Goal: Task Accomplishment & Management: Complete application form

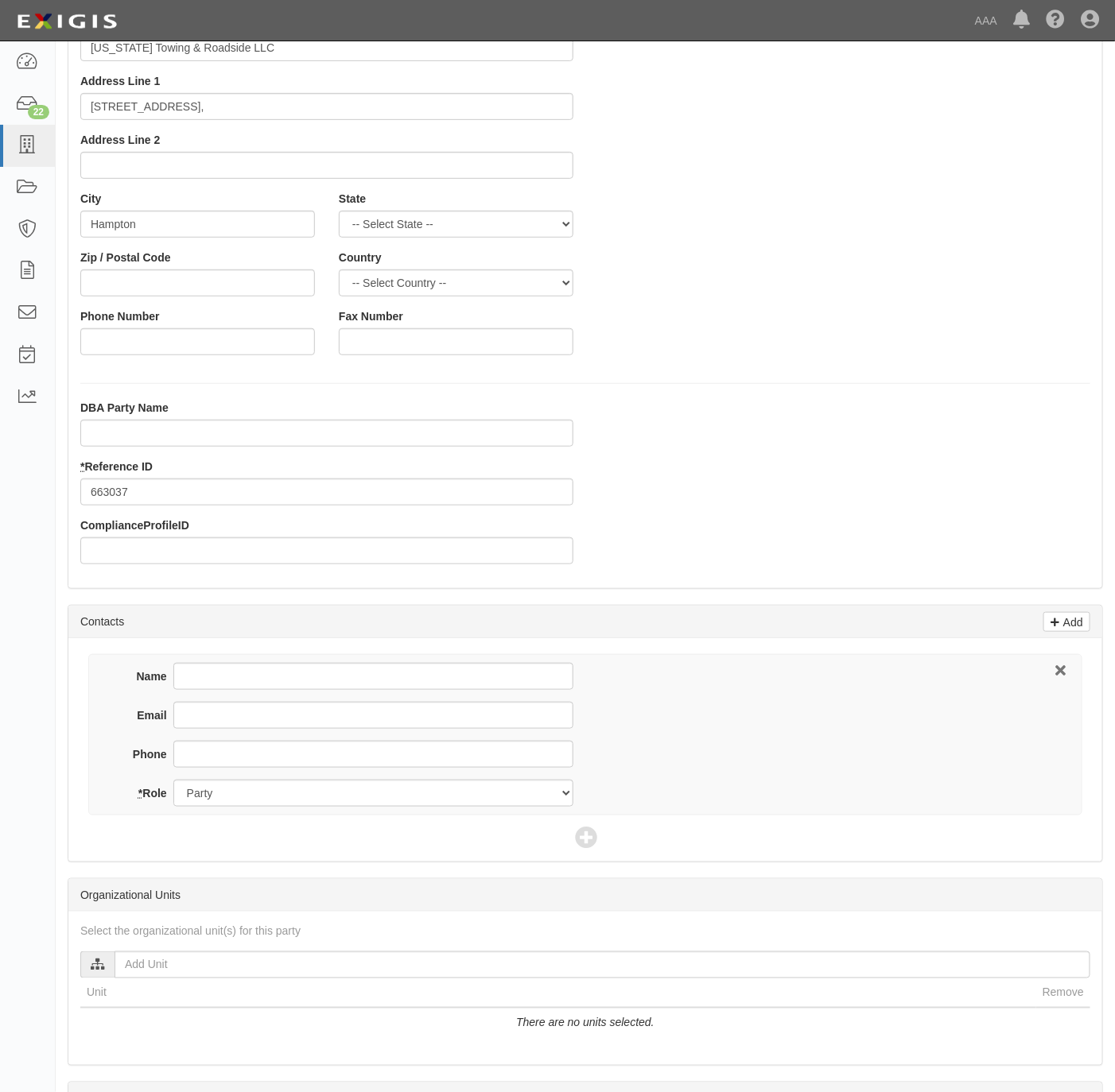
scroll to position [238, 0]
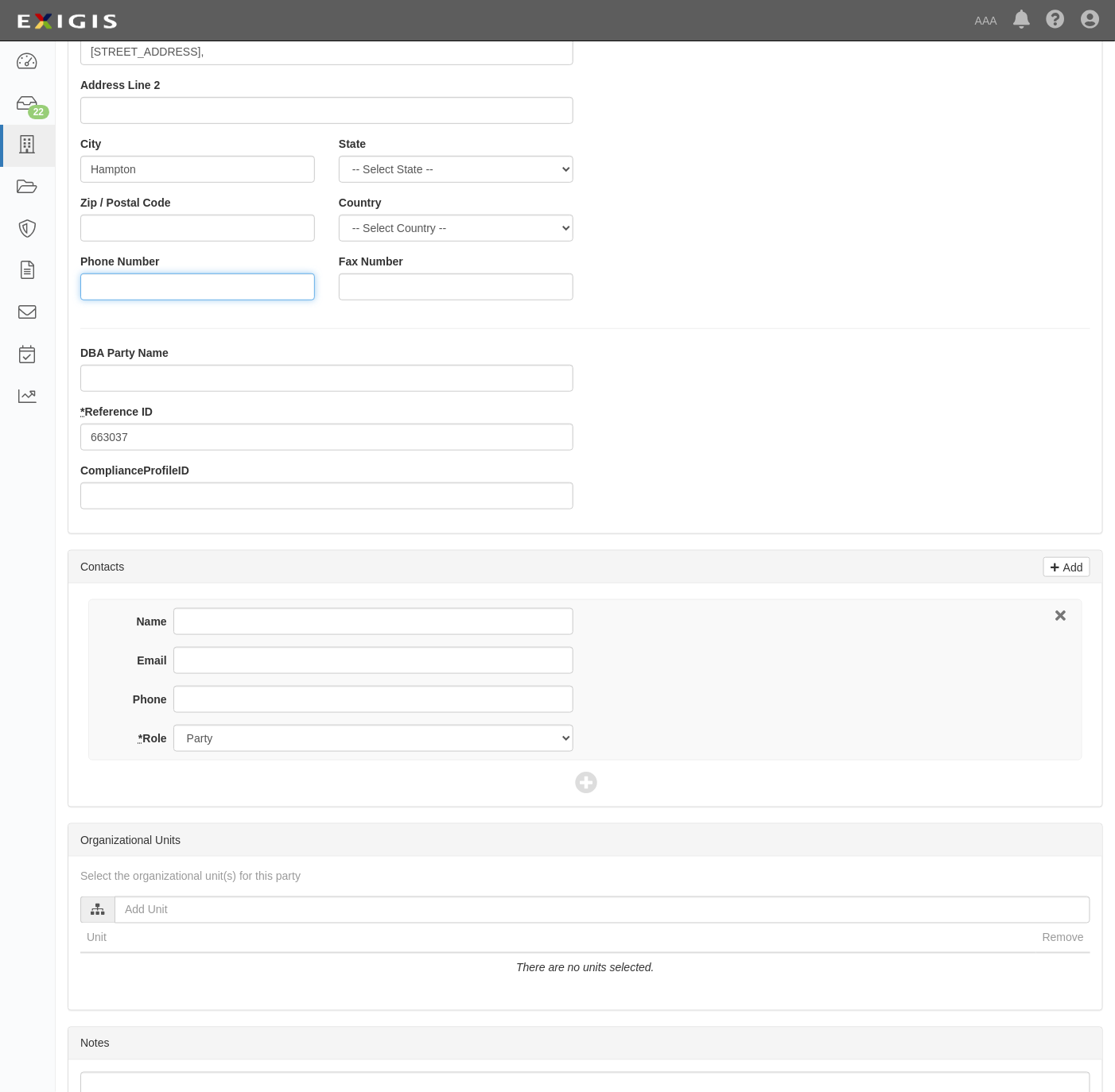
click at [160, 276] on input "Phone Number" at bounding box center [197, 287] width 234 height 27
paste input "757-967-7989"
type input "757-967-7989"
click at [248, 701] on input "Phone" at bounding box center [373, 699] width 400 height 27
paste input "757-967-7989"
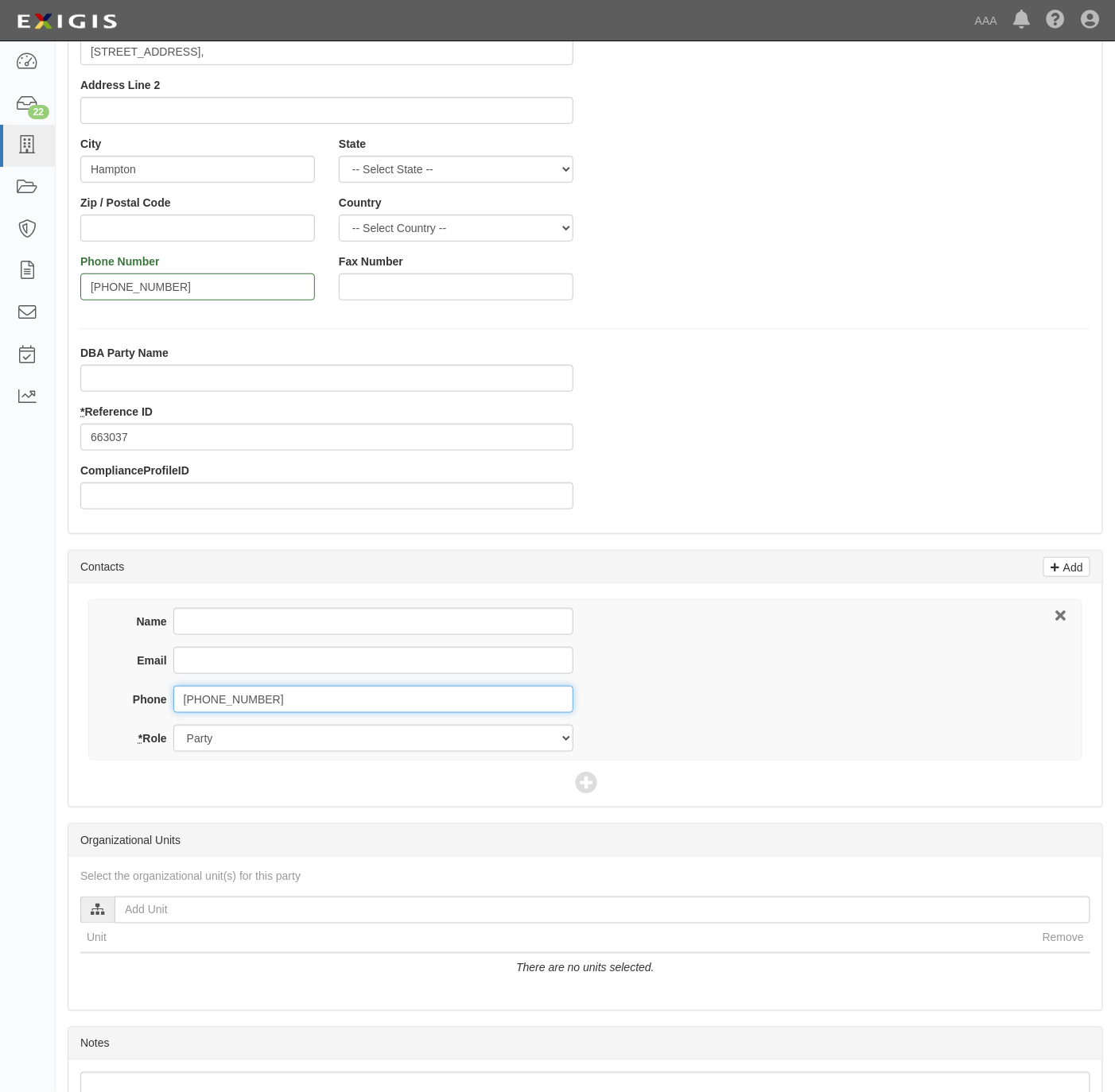
type input "757-967-7989"
drag, startPoint x: 216, startPoint y: 624, endPoint x: 228, endPoint y: 618, distance: 13.4
click at [218, 621] on input "Name" at bounding box center [373, 622] width 400 height 27
paste input "Lanecia Swann"
type input "Lanecia Swann"
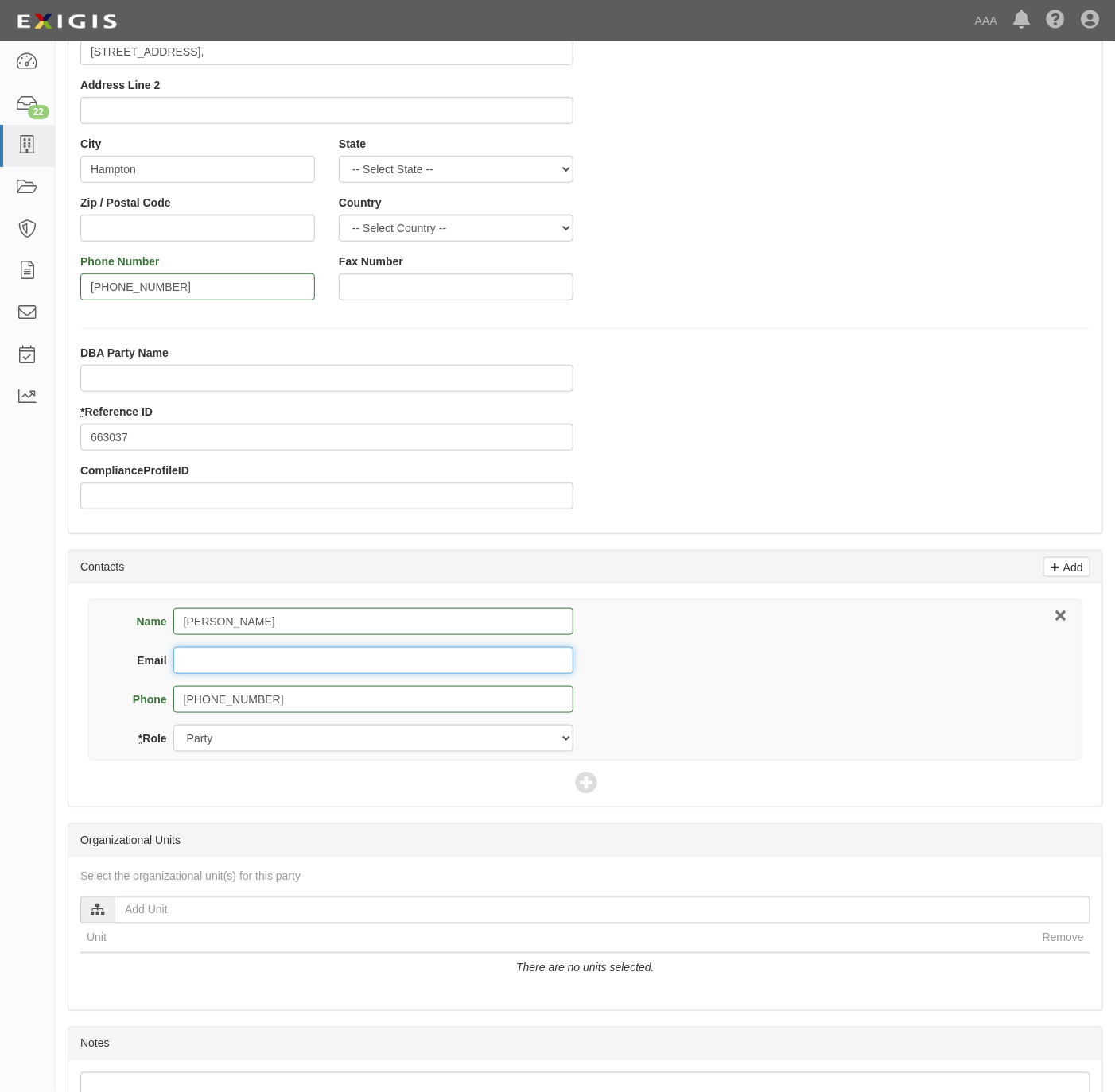
click at [280, 661] on input "Email" at bounding box center [373, 661] width 400 height 27
paste input "virginiaroadside@gmail.com"
type input "virginiaroadside@gmail.com"
click at [582, 782] on icon at bounding box center [586, 784] width 22 height 22
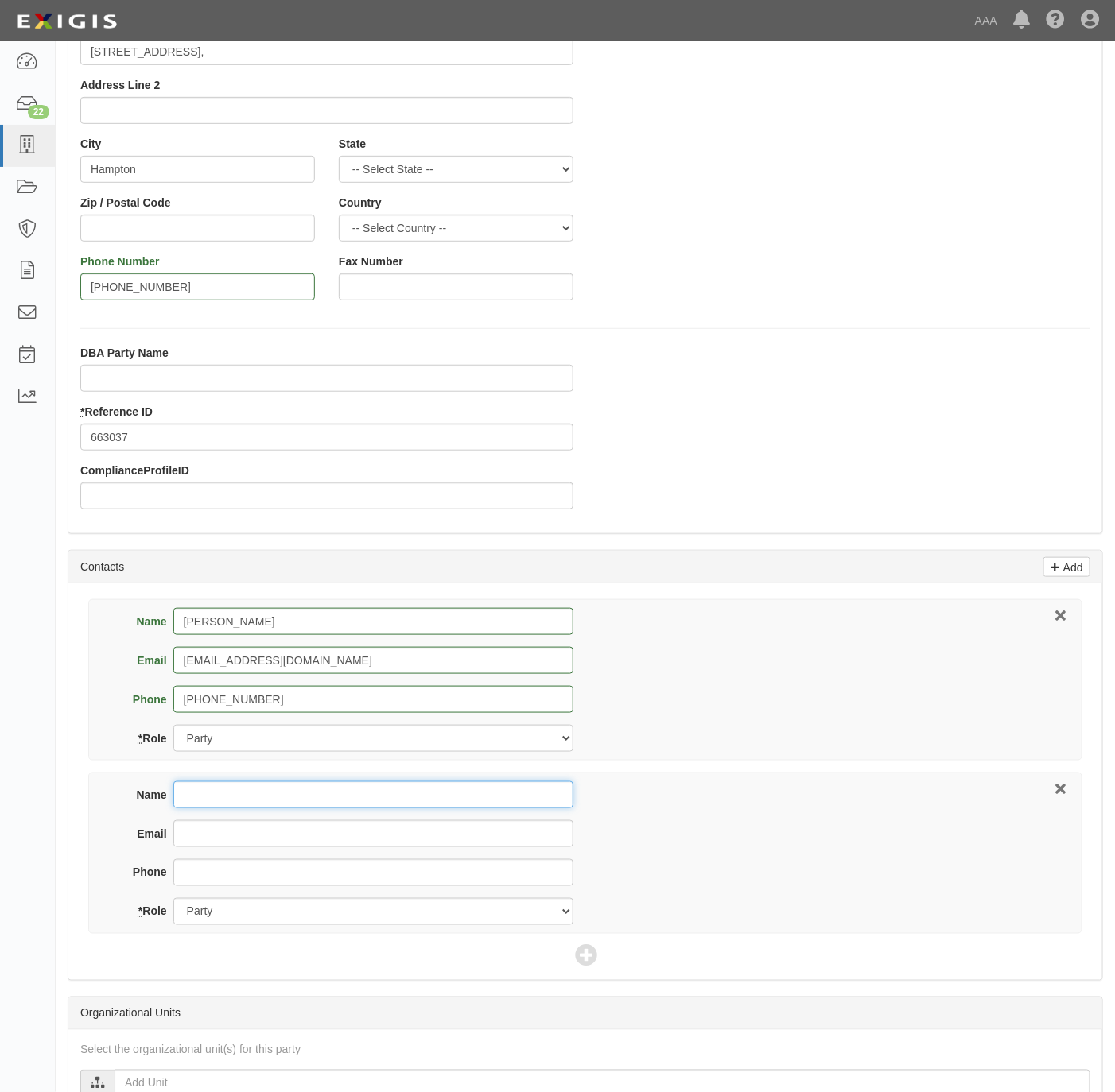
drag, startPoint x: 246, startPoint y: 795, endPoint x: 267, endPoint y: 792, distance: 21.2
click at [248, 795] on input "Name" at bounding box center [373, 795] width 400 height 27
paste input "Progressive Northern Insurance"
type input "Progressive Northern Insurance"
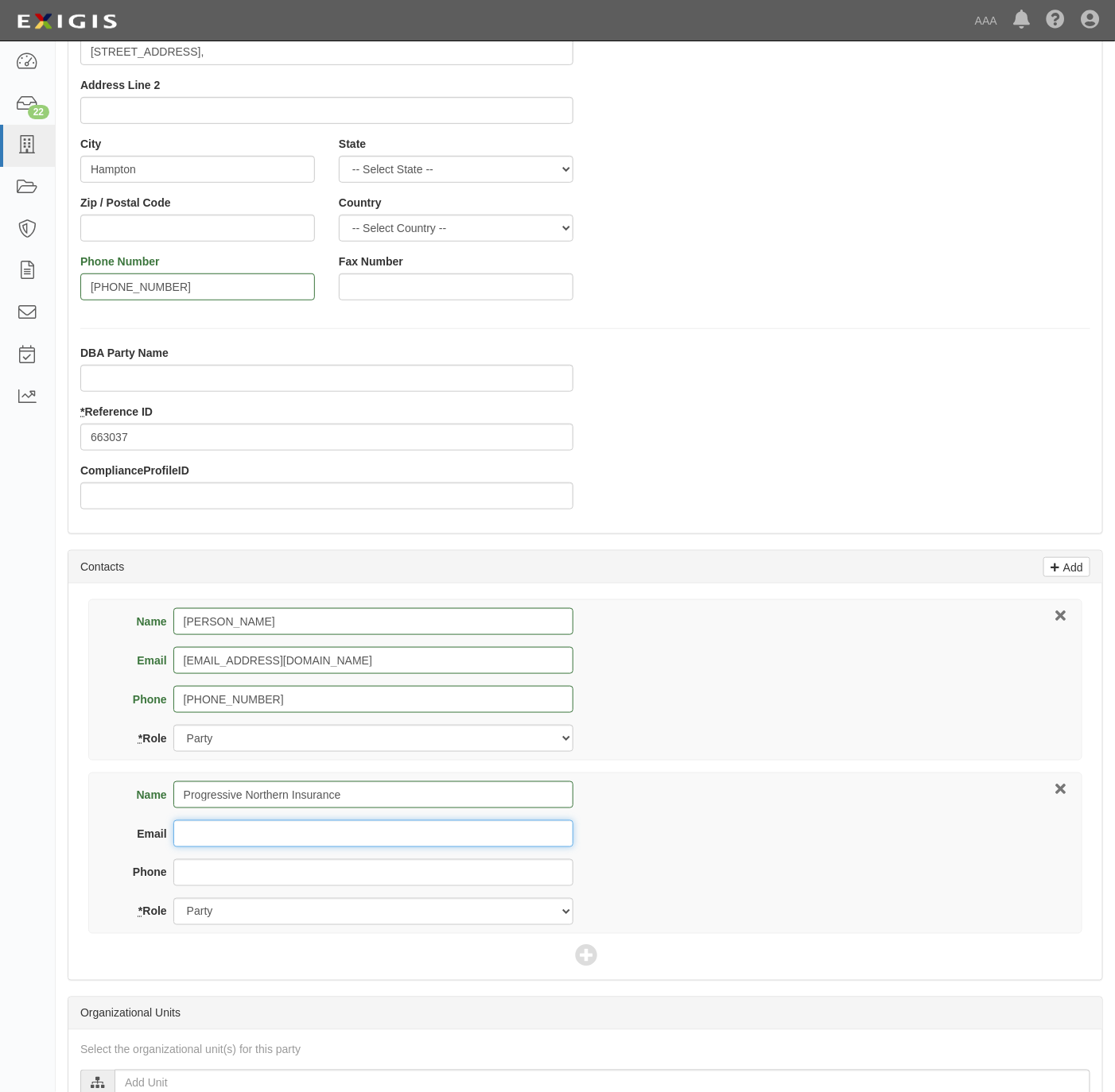
click at [254, 838] on input "Email" at bounding box center [373, 834] width 400 height 27
paste input "progressivecommercial@email.progressive.com"
type input "progressivecommercial@email.progressive.com"
click at [336, 875] on input "Phone" at bounding box center [373, 873] width 400 height 27
paste input "1-800-444-4487"
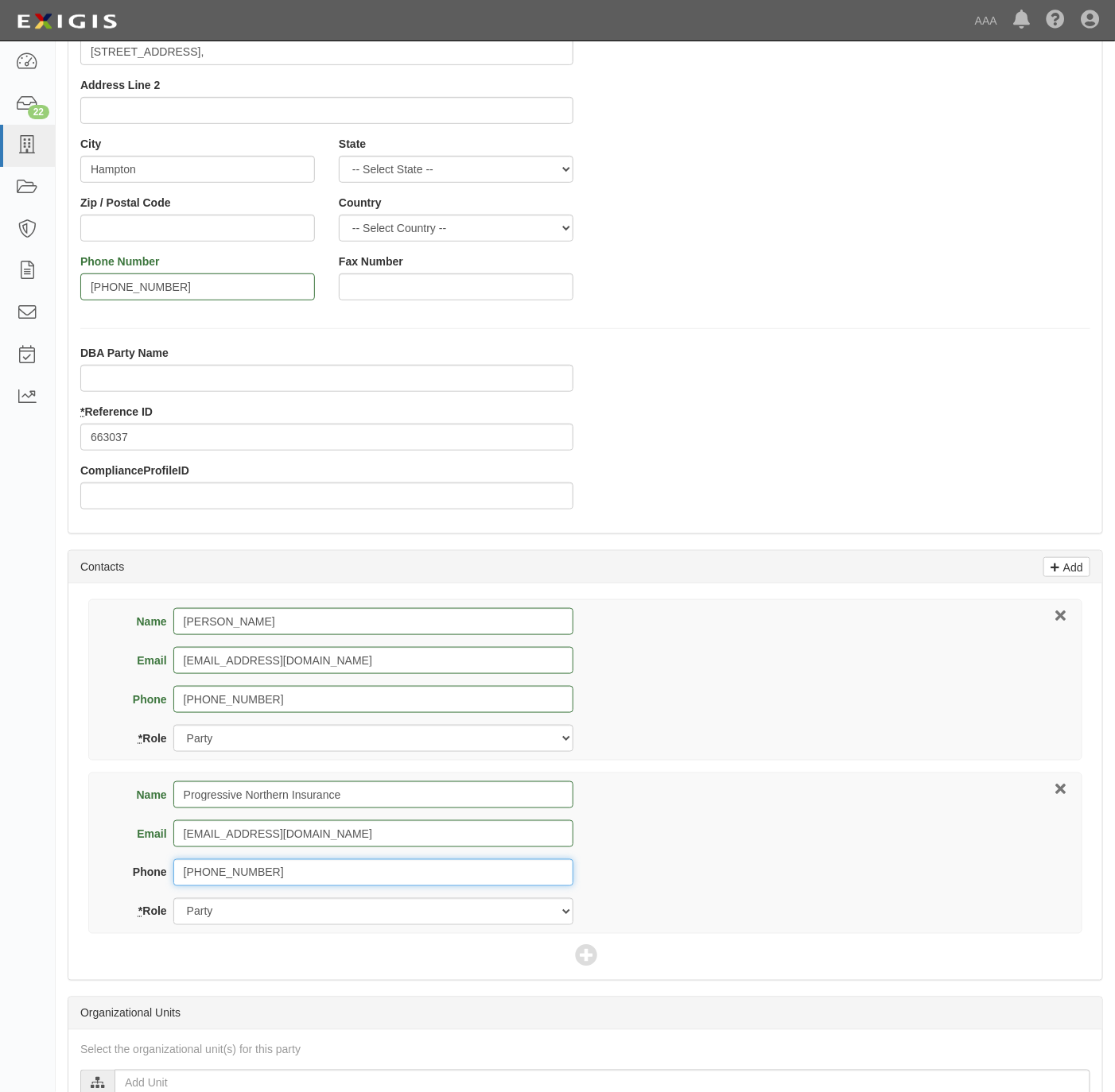
type input "1-800-444-4487"
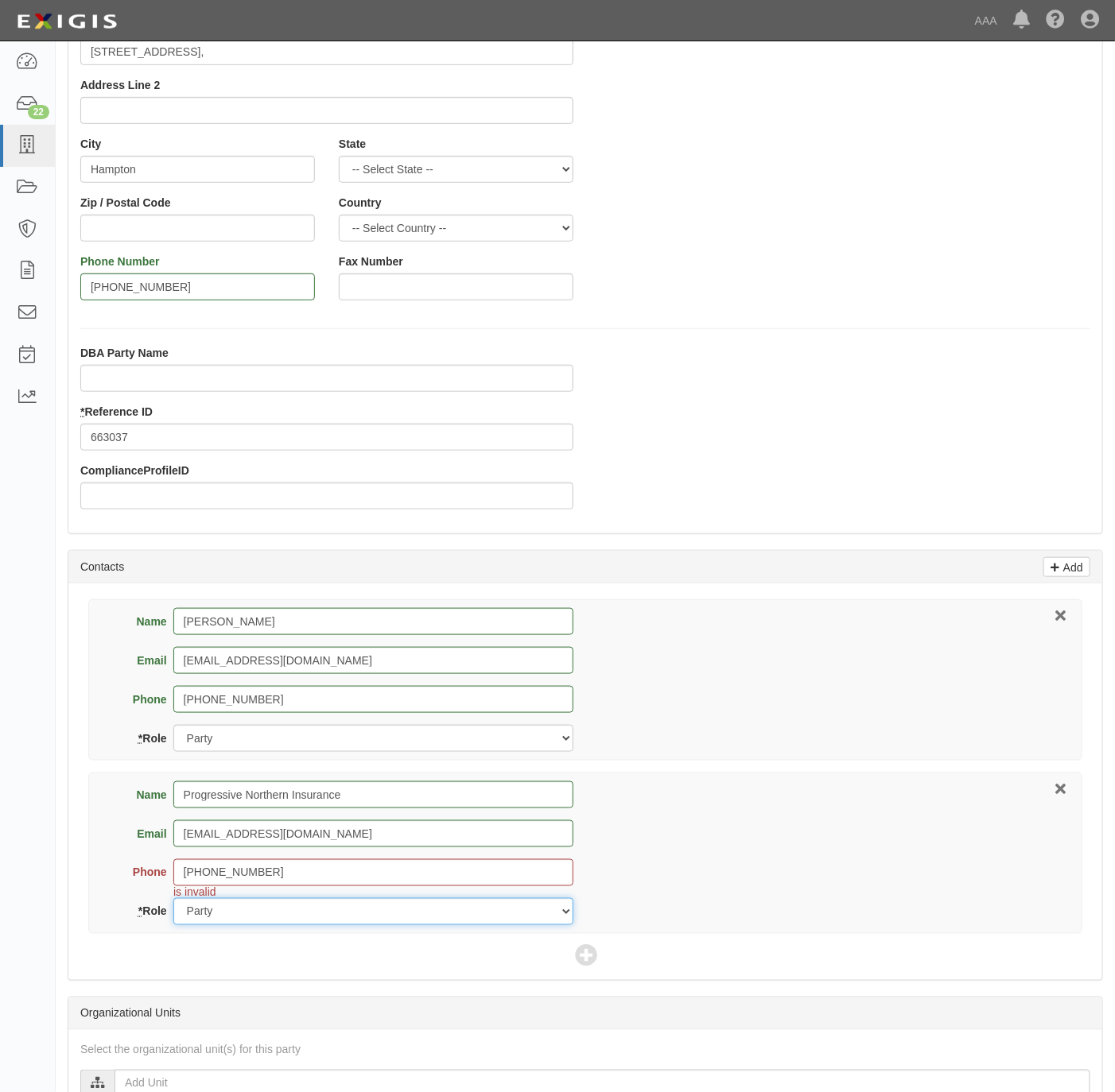
click at [302, 921] on select "Party Broker Other" at bounding box center [373, 912] width 400 height 27
select select "Broker"
click at [174, 902] on select "Party Broker Other" at bounding box center [373, 912] width 400 height 27
click at [584, 948] on icon at bounding box center [586, 957] width 22 height 22
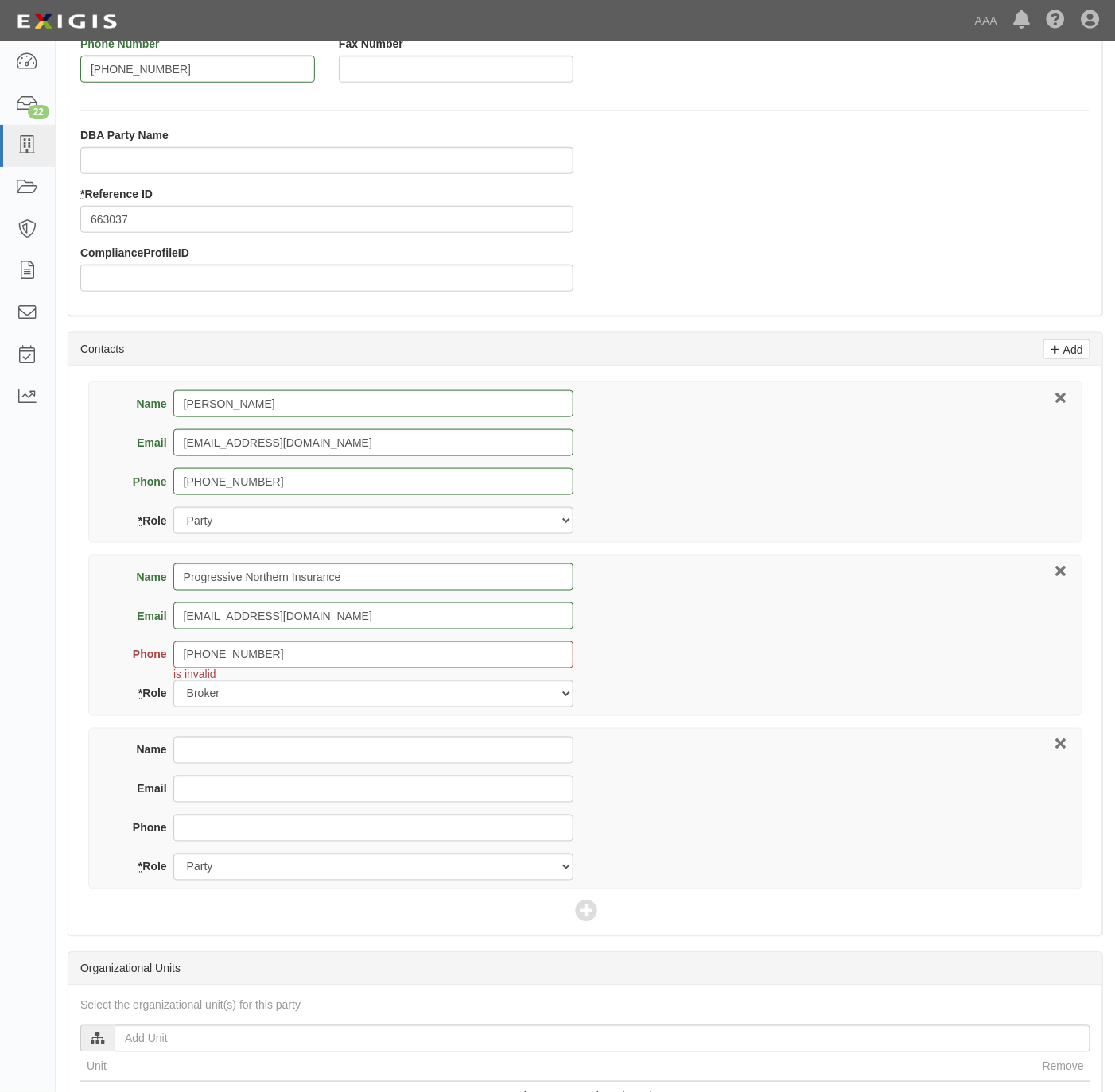
scroll to position [477, 0]
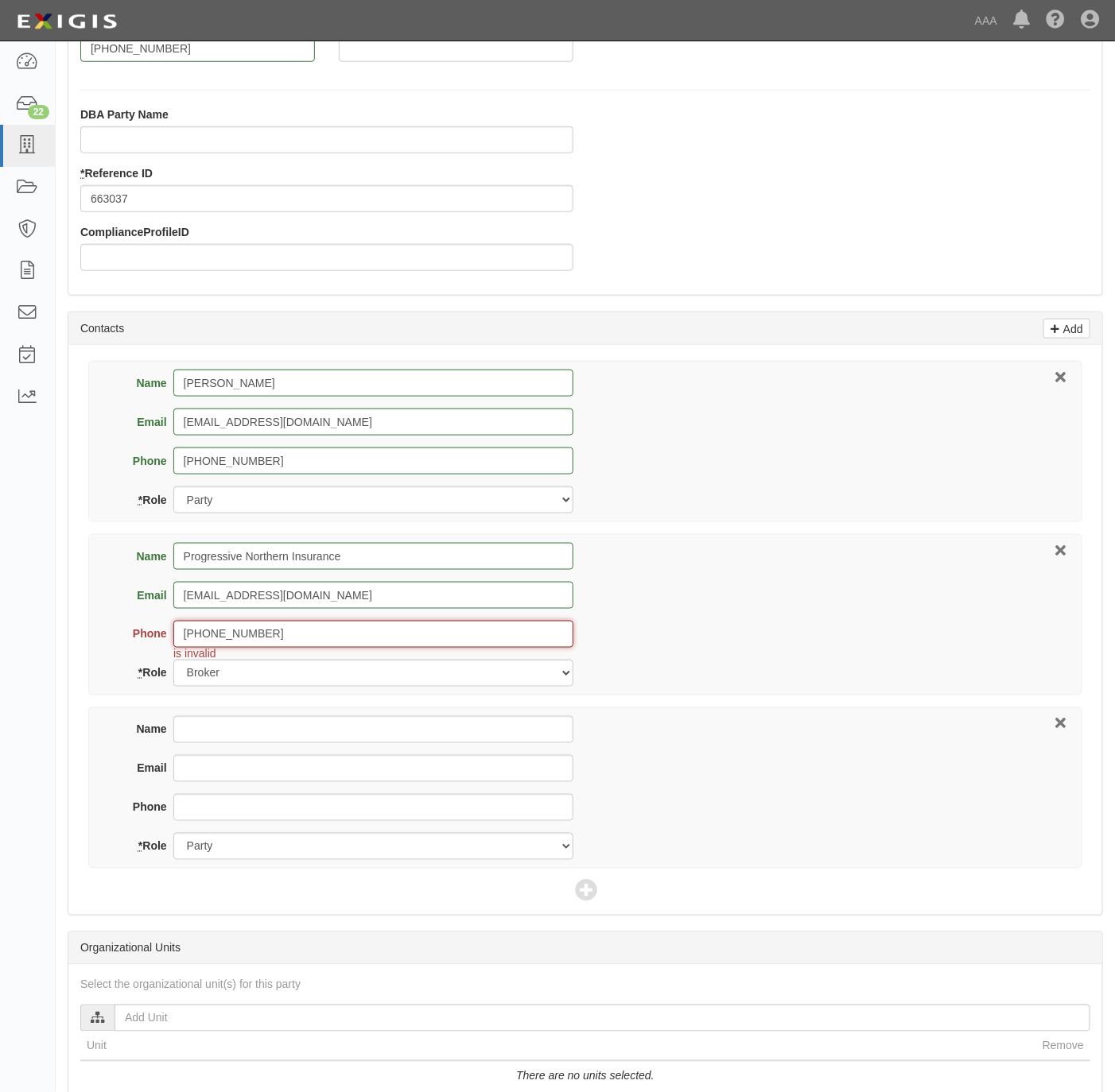
drag, startPoint x: 193, startPoint y: 637, endPoint x: 165, endPoint y: 644, distance: 28.9
click at [165, 644] on div "Phone 1-800-444-4487 is invalid" at bounding box center [346, 634] width 457 height 27
type input "800-444-4487"
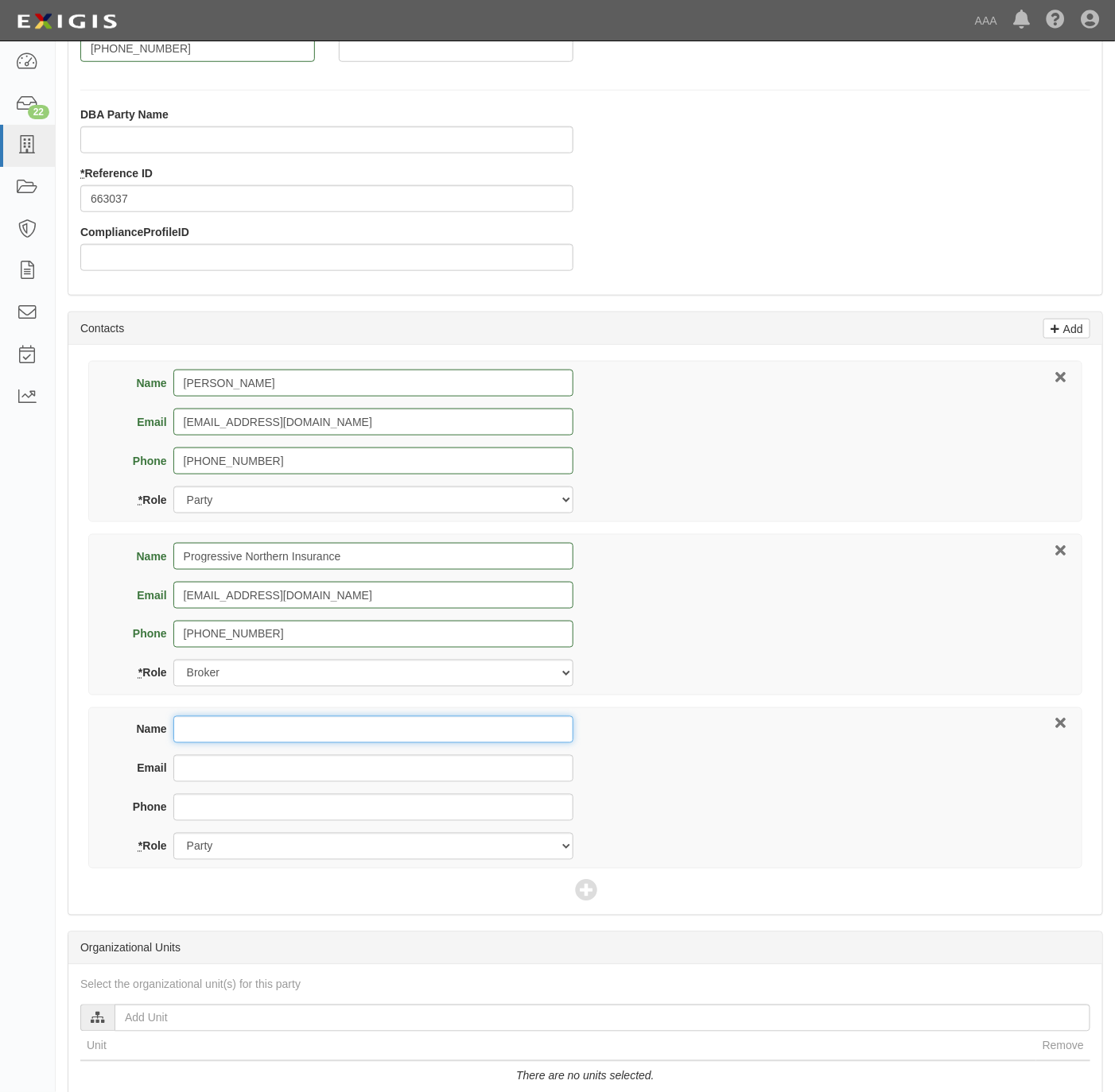
click at [313, 725] on input "Name" at bounding box center [373, 730] width 400 height 27
paste input "Matthew McGuinness"
type input "Matthew McGuinness"
click at [272, 778] on input "Email" at bounding box center [373, 768] width 400 height 27
paste input "Mcguinness.Matthew@ace.aaa.com"
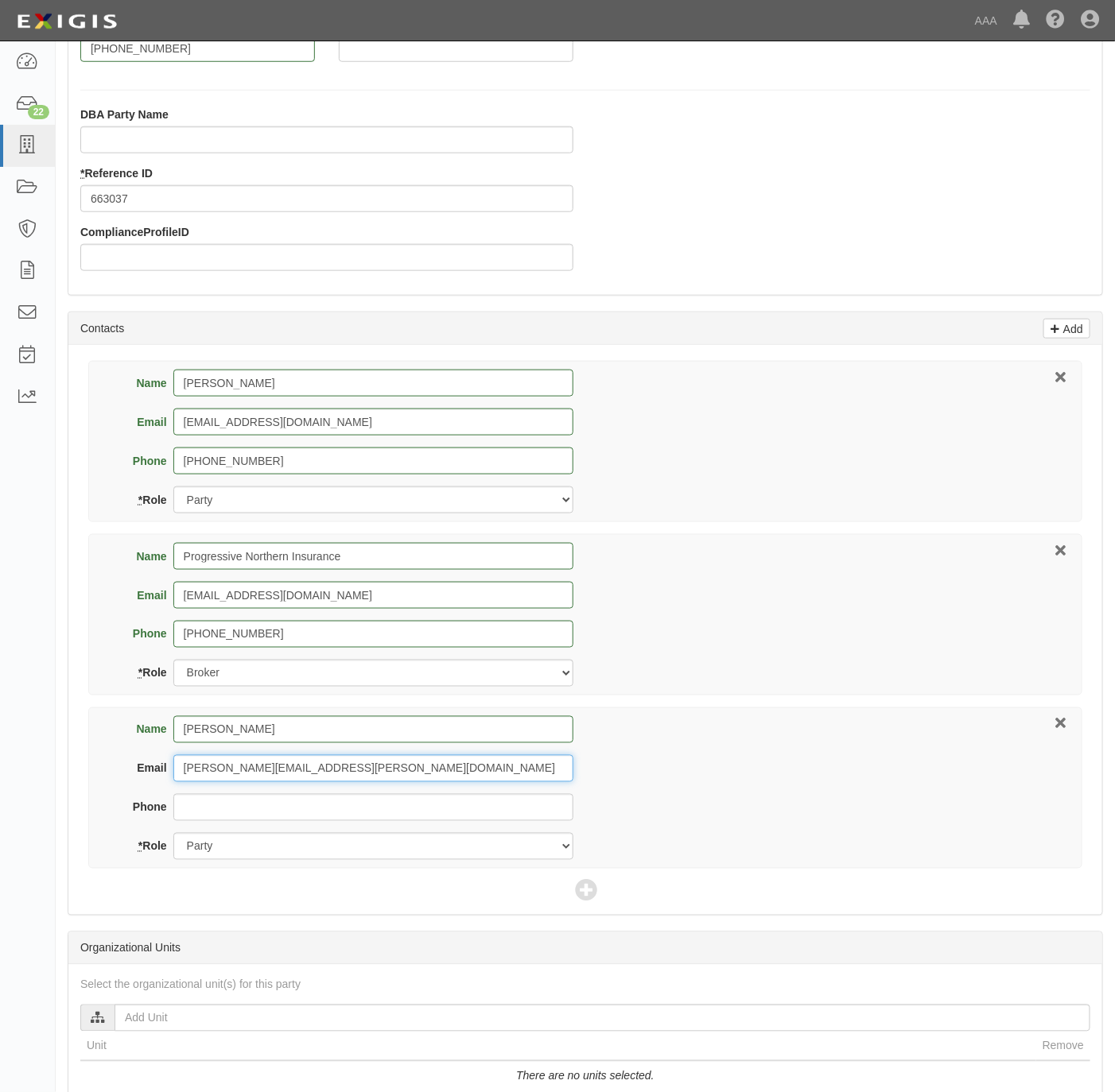
click at [249, 759] on input "Mcguinness.Matthew@ace.aaa.com" at bounding box center [373, 768] width 400 height 27
type input "mcguinness.matthew@ace.aaa.com"
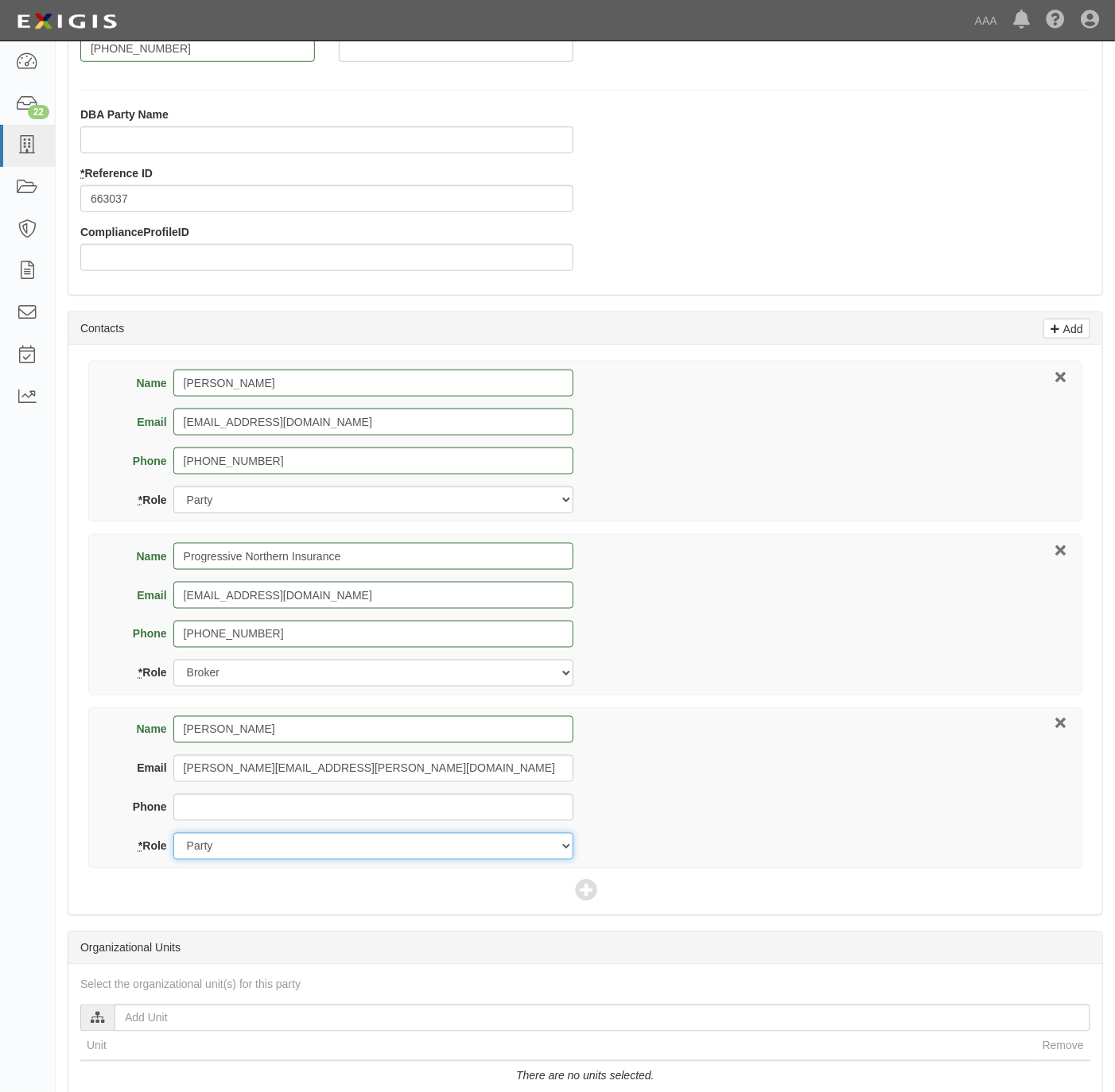
click at [265, 854] on select "Party Broker Other" at bounding box center [373, 847] width 400 height 27
select select "Other"
click at [174, 837] on select "Party Broker Other" at bounding box center [373, 847] width 400 height 27
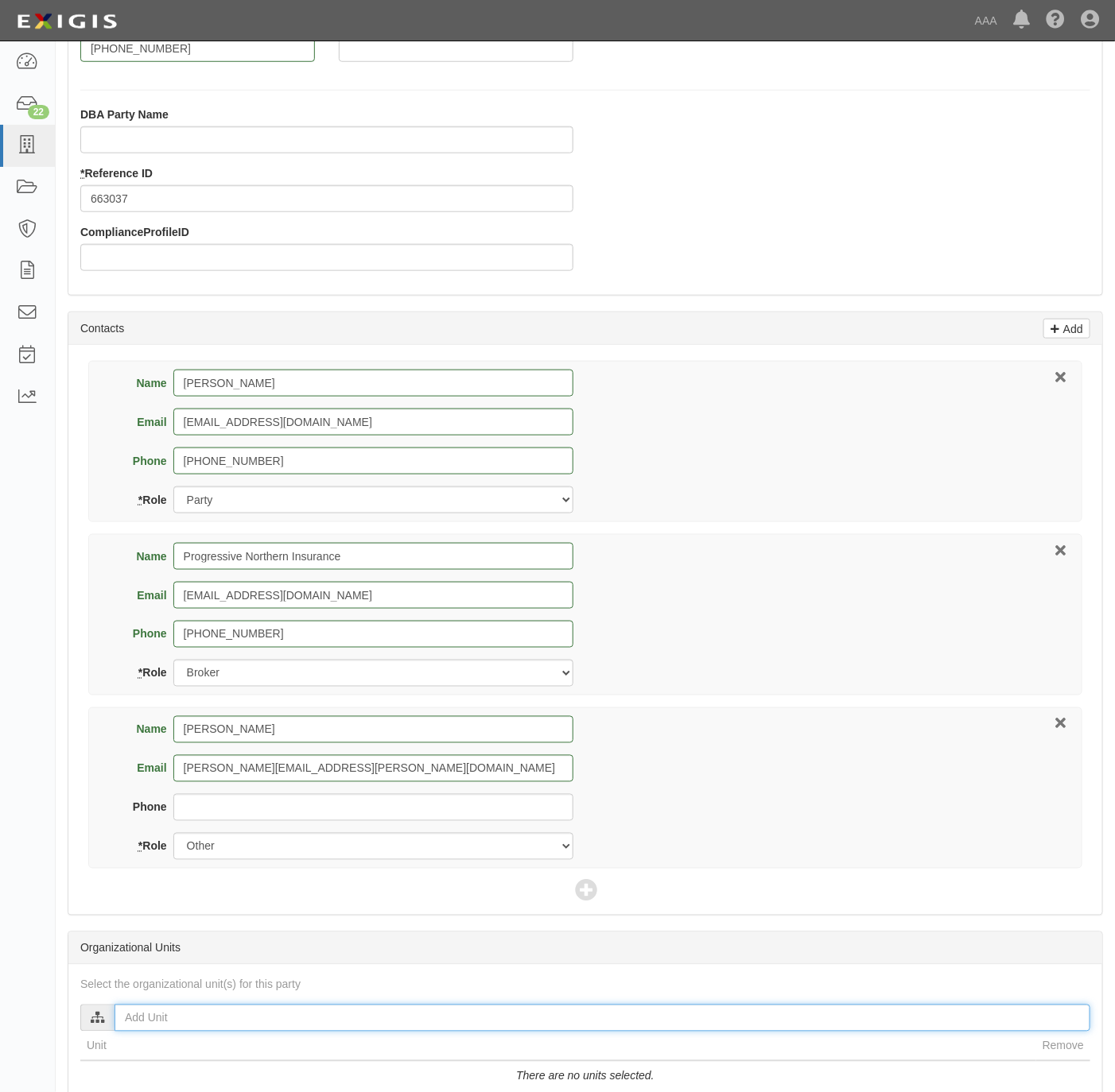
click at [204, 1014] on input "text" at bounding box center [603, 1019] width 976 height 27
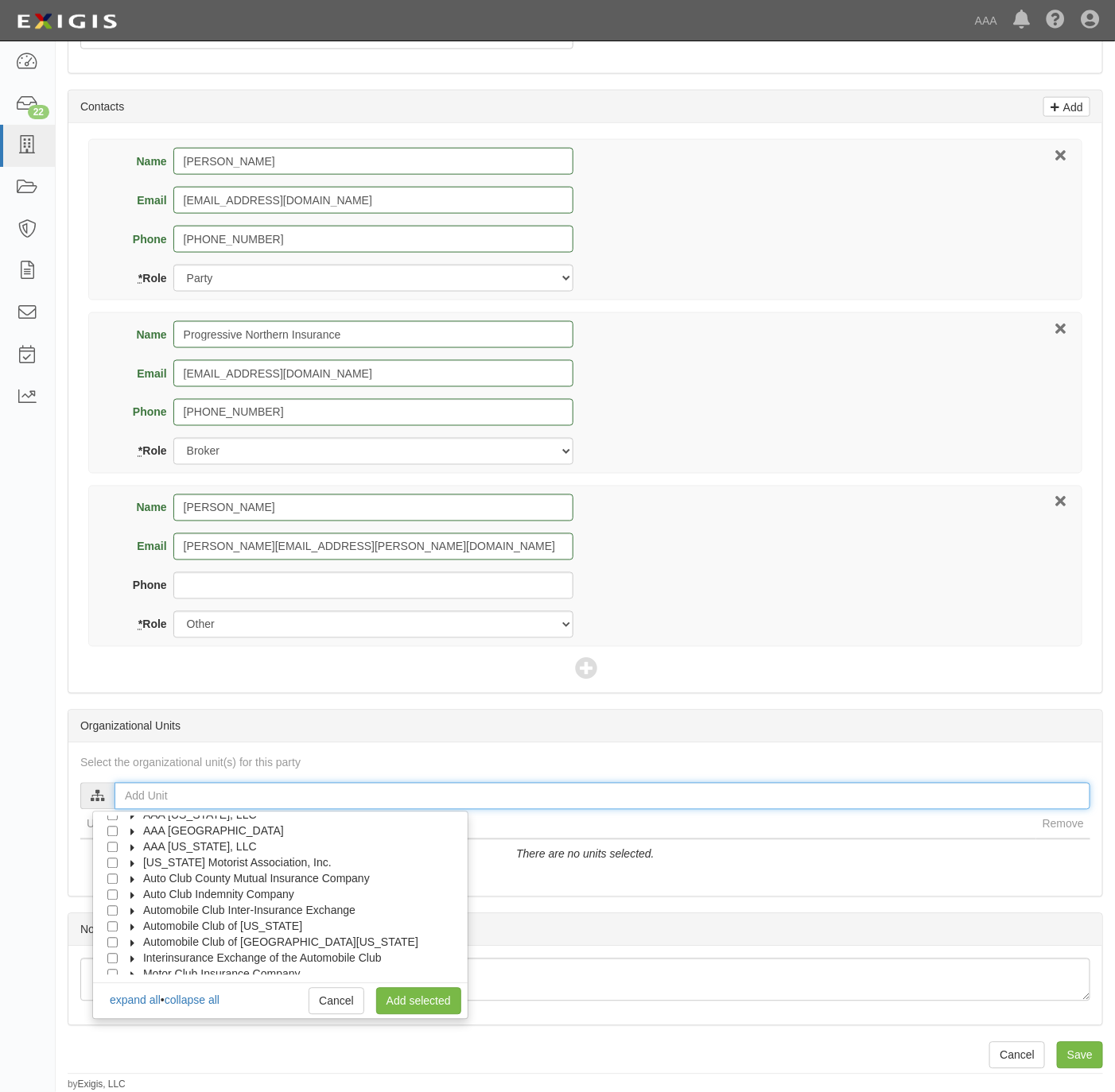
scroll to position [63, 0]
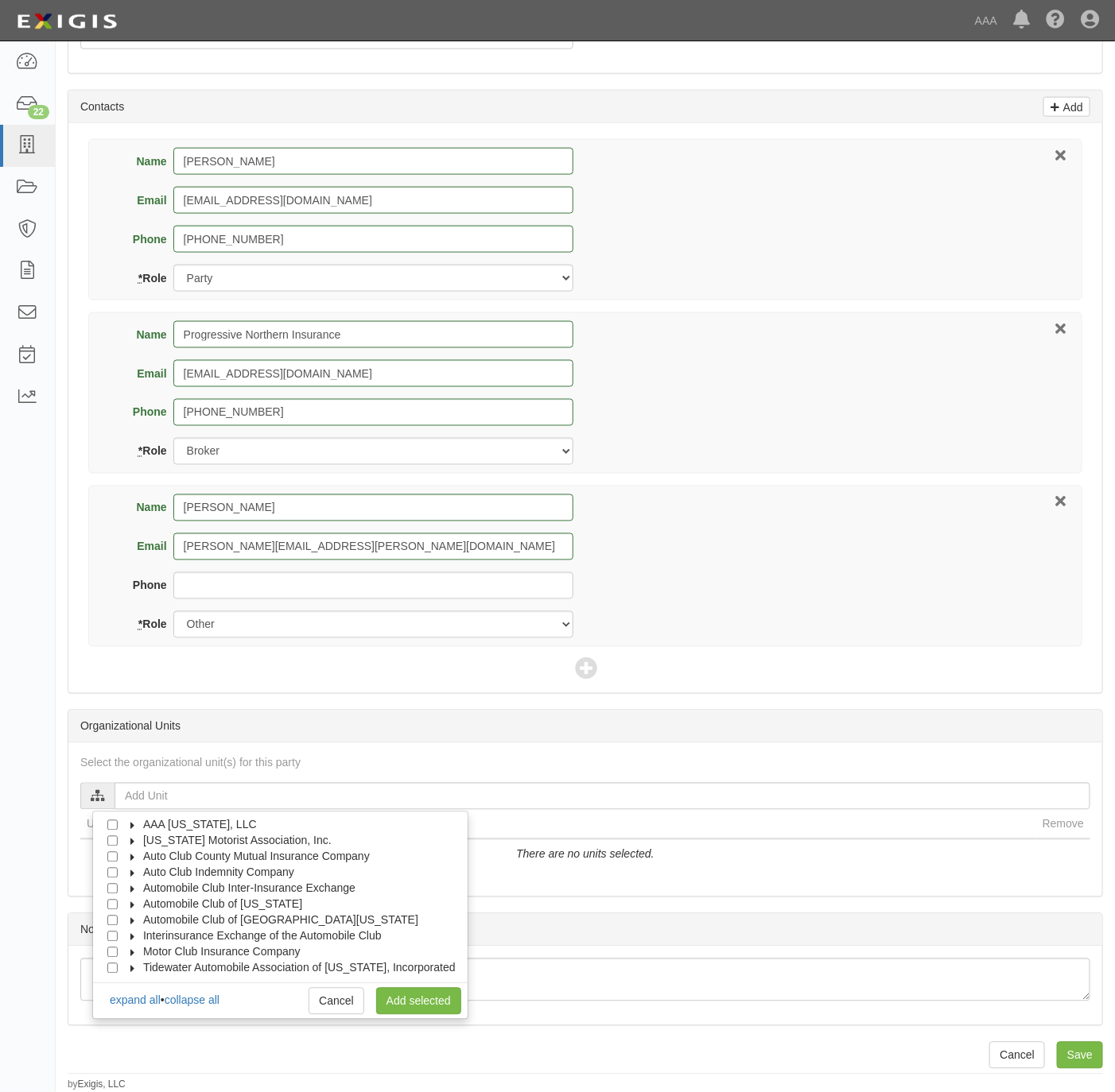
click at [201, 964] on span "Tidewater Automobile Association of [US_STATE], Incorporated" at bounding box center [299, 968] width 313 height 13
click at [196, 962] on span "Tidewater Automobile Association of [US_STATE], Incorporated" at bounding box center [299, 968] width 313 height 13
click at [196, 964] on span "Tidewater Automobile Association of [US_STATE], Incorporated" at bounding box center [299, 968] width 313 height 13
click at [196, 961] on span "Automotive Services" at bounding box center [208, 967] width 102 height 13
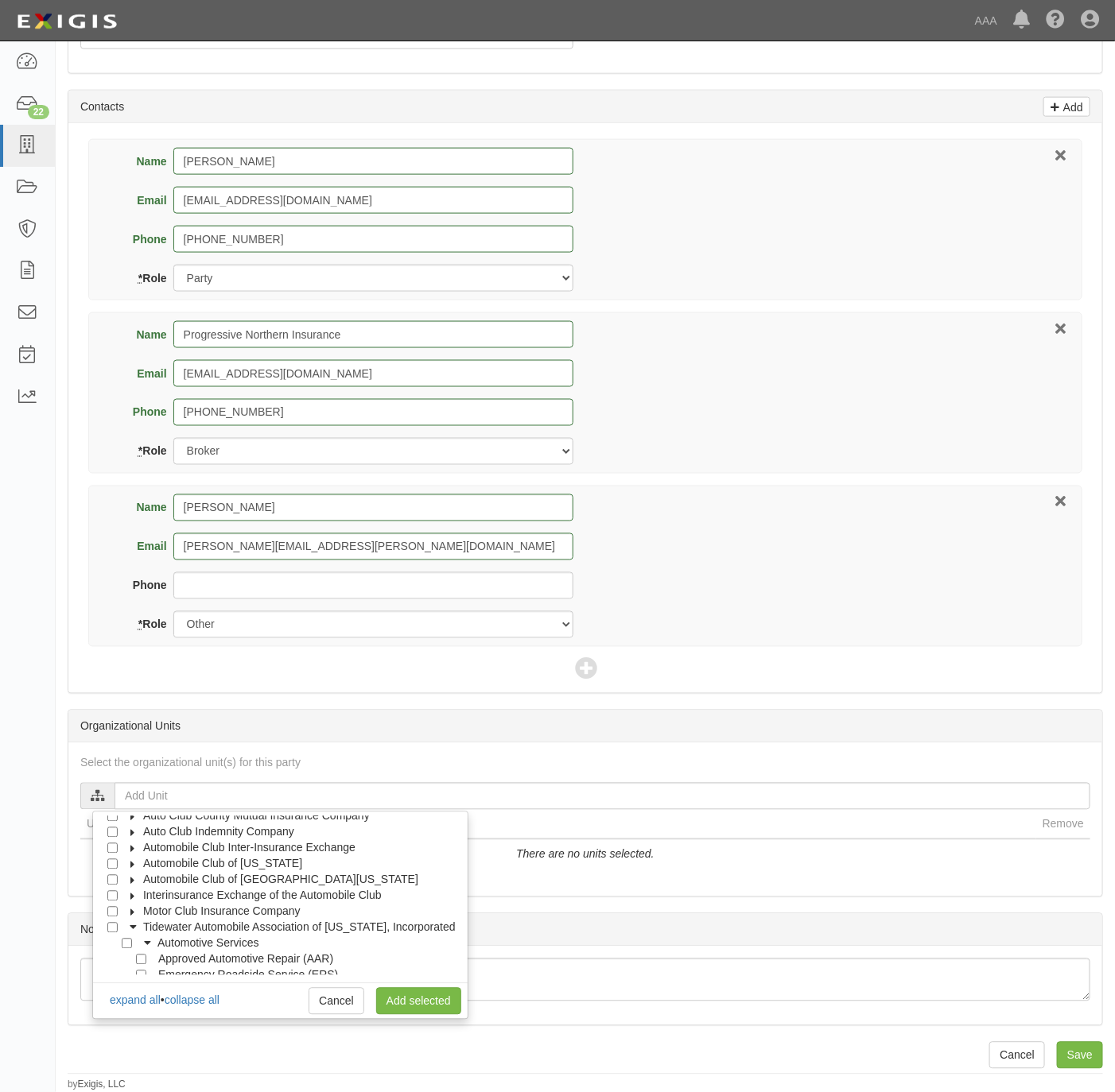
scroll to position [110, 0]
click at [139, 964] on input "Emergency Roadside Service (ERS)" at bounding box center [141, 969] width 10 height 10
checkbox input "true"
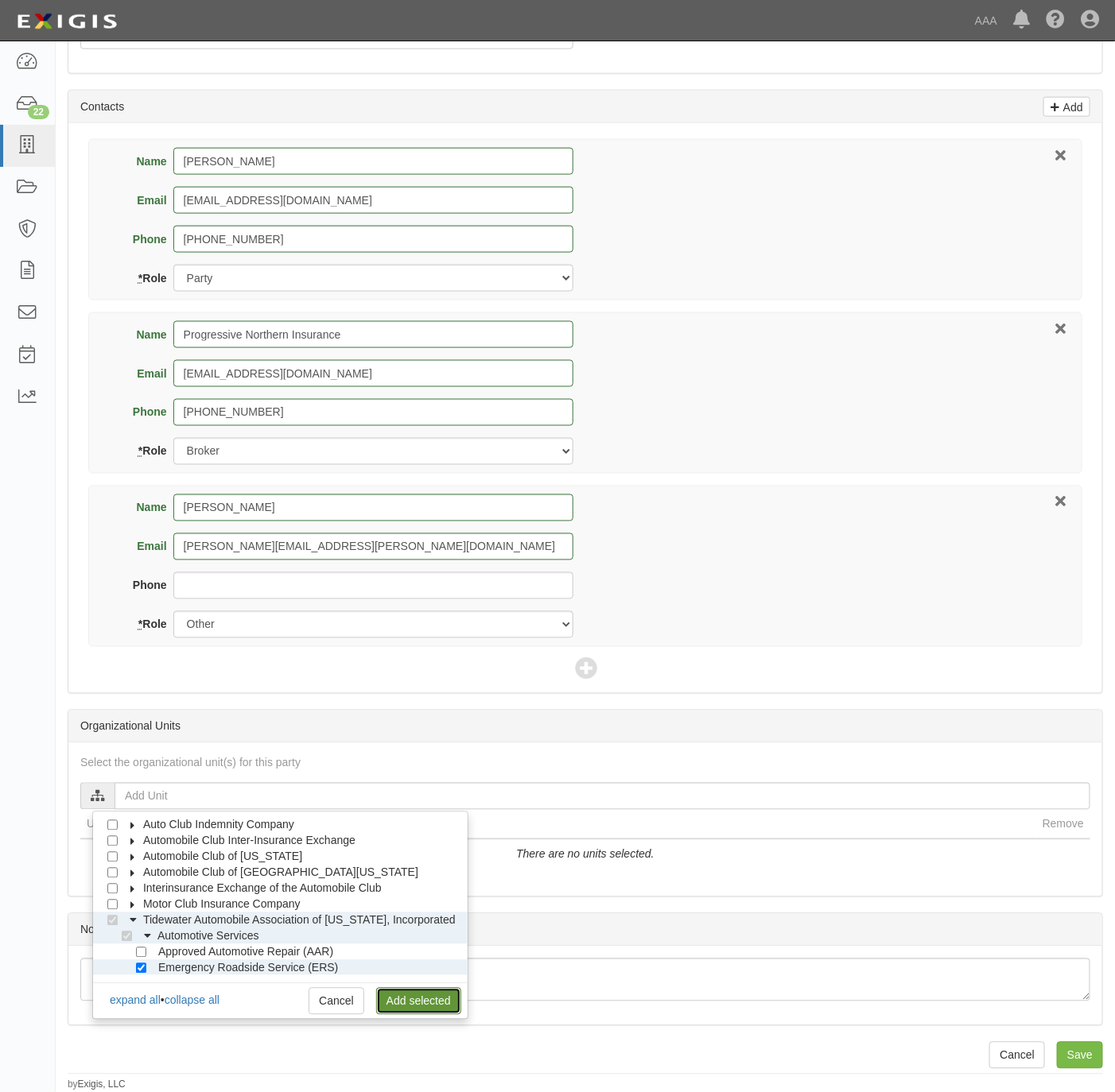
click at [421, 995] on link "Add selected" at bounding box center [418, 1002] width 85 height 27
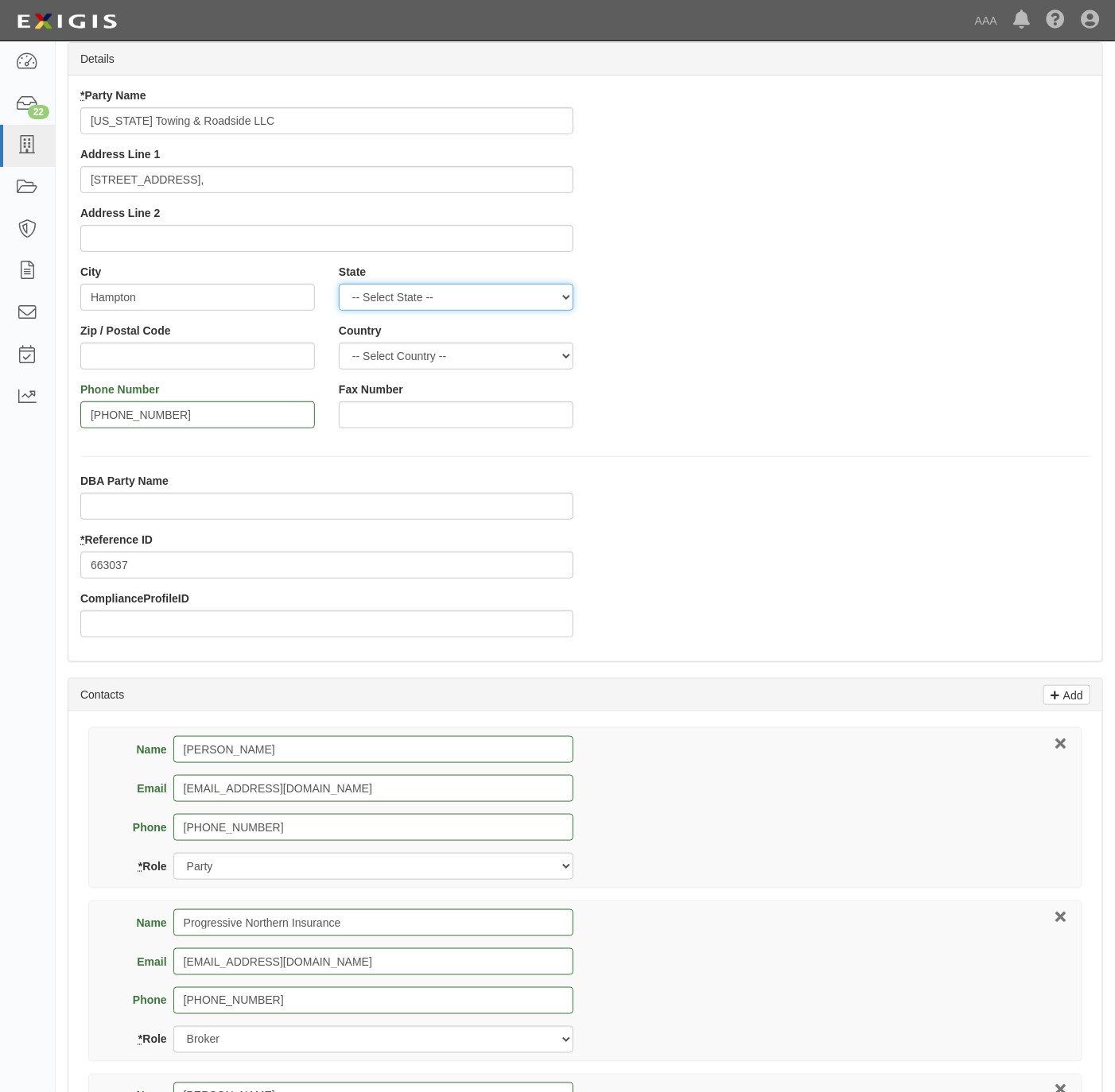
click at [389, 299] on select "-- Select State -- Alabama Alaska Arizona Arkansas California Colorado Connecti…" at bounding box center [456, 297] width 234 height 27
select select "VA"
click at [339, 285] on select "-- Select State -- Alabama Alaska Arizona Arkansas California Colorado Connecti…" at bounding box center [456, 297] width 234 height 27
click at [190, 351] on input "Zip / Postal Code" at bounding box center [197, 356] width 234 height 27
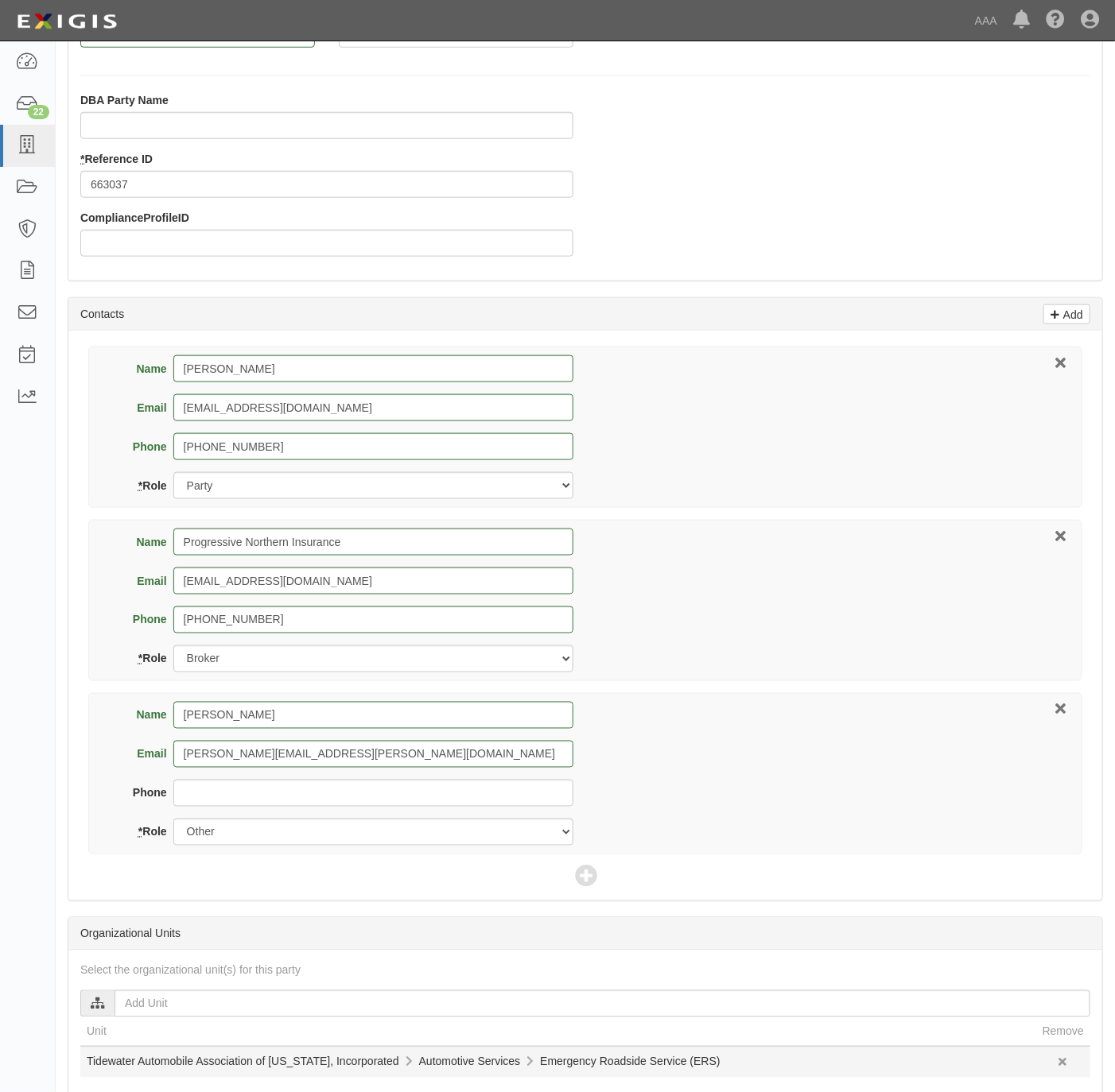
scroll to position [709, 0]
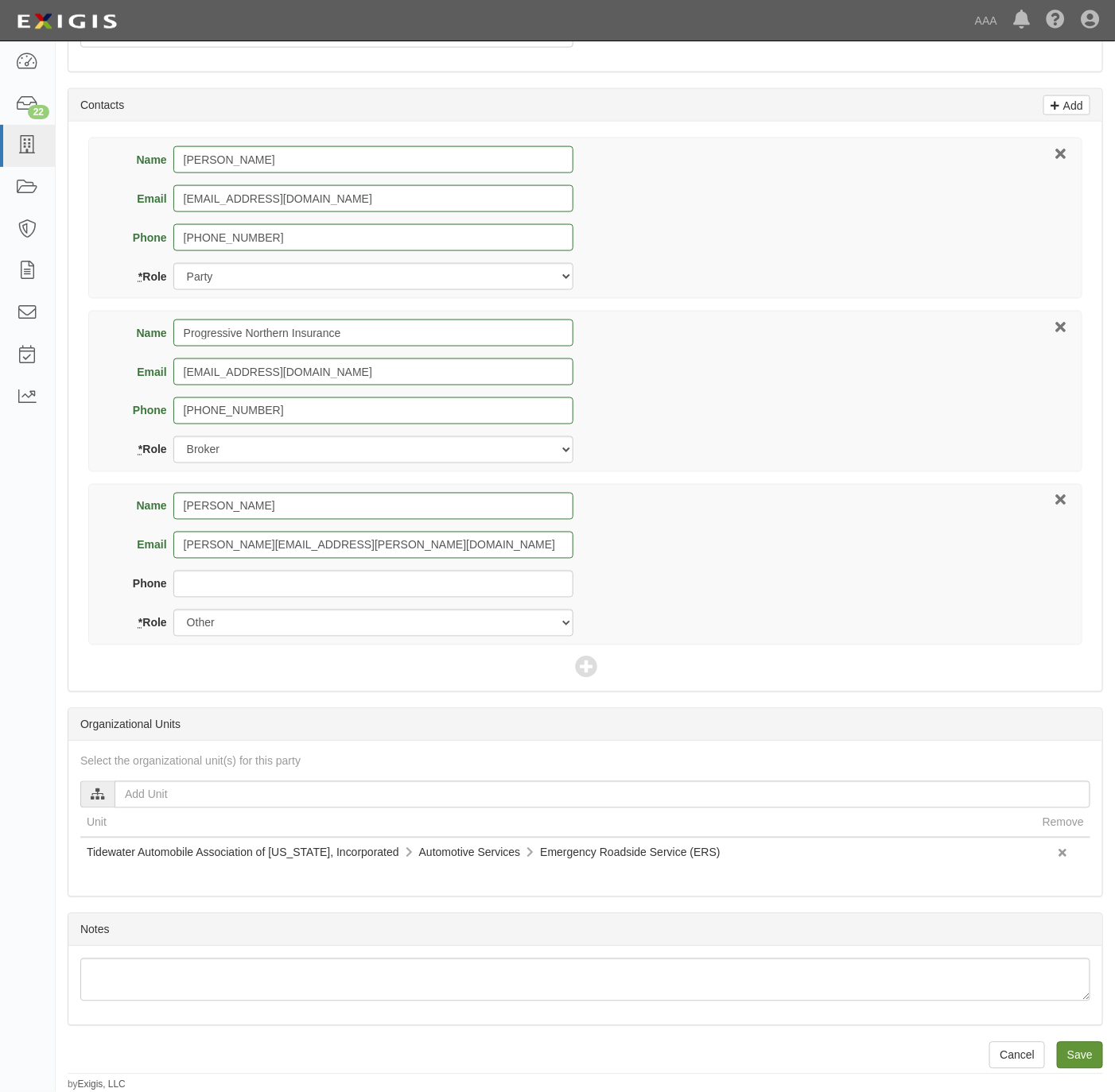
type input "23663"
click at [1086, 1052] on input "Save" at bounding box center [1080, 1056] width 46 height 27
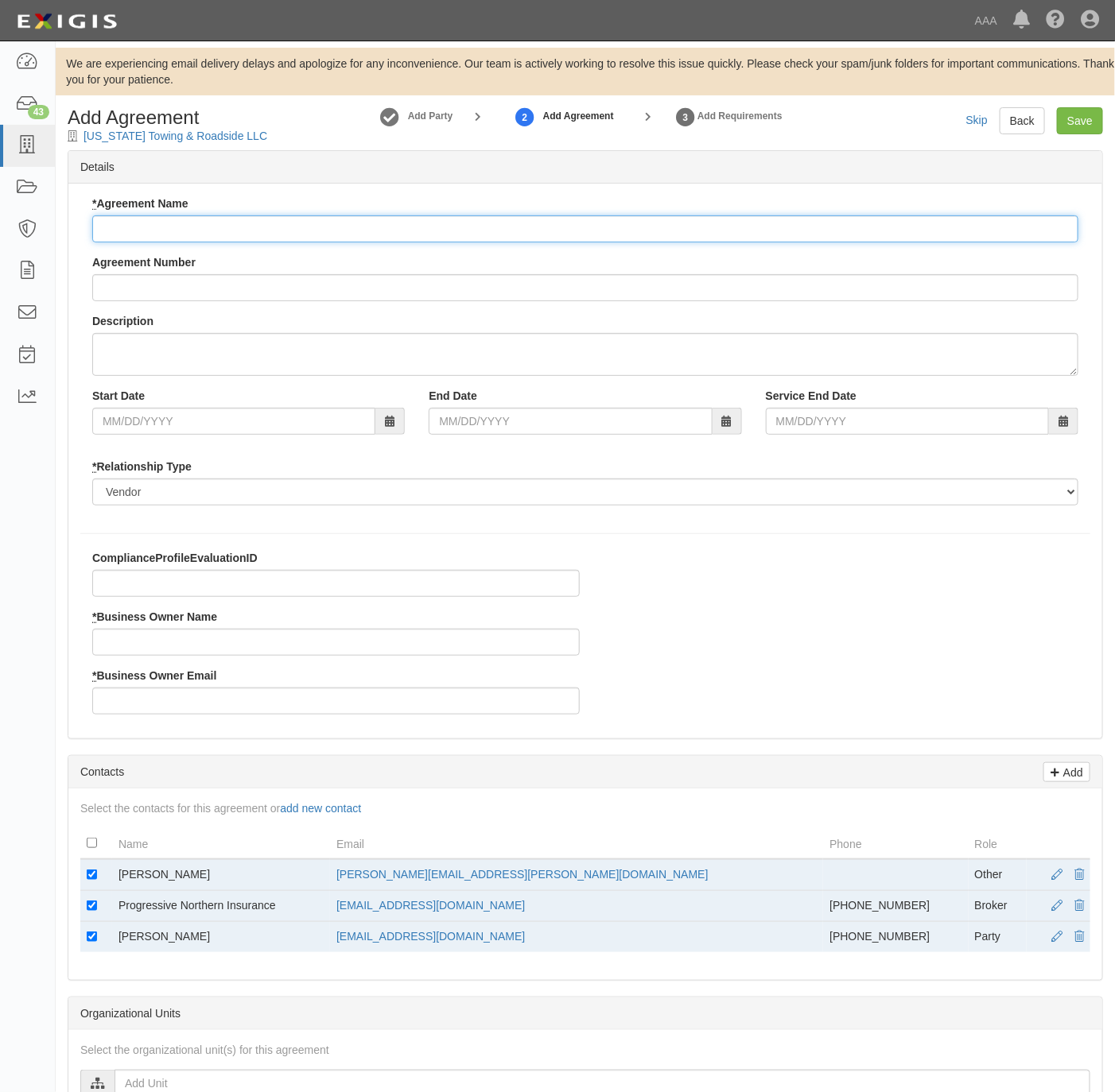
click at [241, 236] on input "* Agreement Name" at bounding box center [585, 229] width 986 height 27
click at [370, 234] on input "* Agreement Name" at bounding box center [585, 229] width 986 height 27
paste input "Tidewater ERS"
type input "Tidewater ERS"
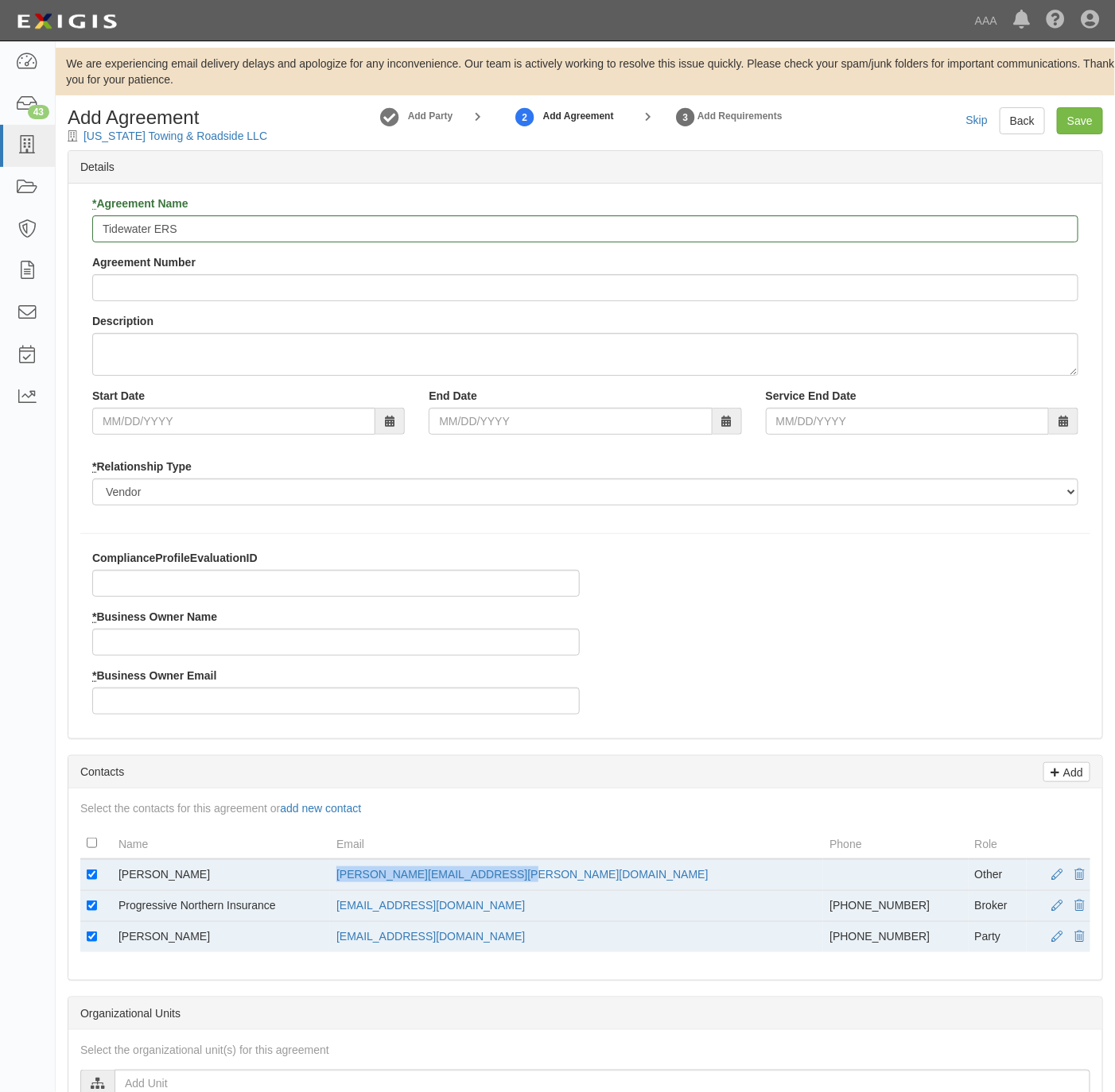
drag, startPoint x: 581, startPoint y: 870, endPoint x: 399, endPoint y: 885, distance: 182.6
click at [399, 885] on td "mcguinness.matthew@ace.aaa.com" at bounding box center [576, 875] width 493 height 32
copy link "mcguinness.matthew@ace.aaa.com"
click at [158, 713] on input "* Business Owner Email" at bounding box center [335, 701] width 487 height 27
paste input "mcguinness.matthew@ace.aaa.com"
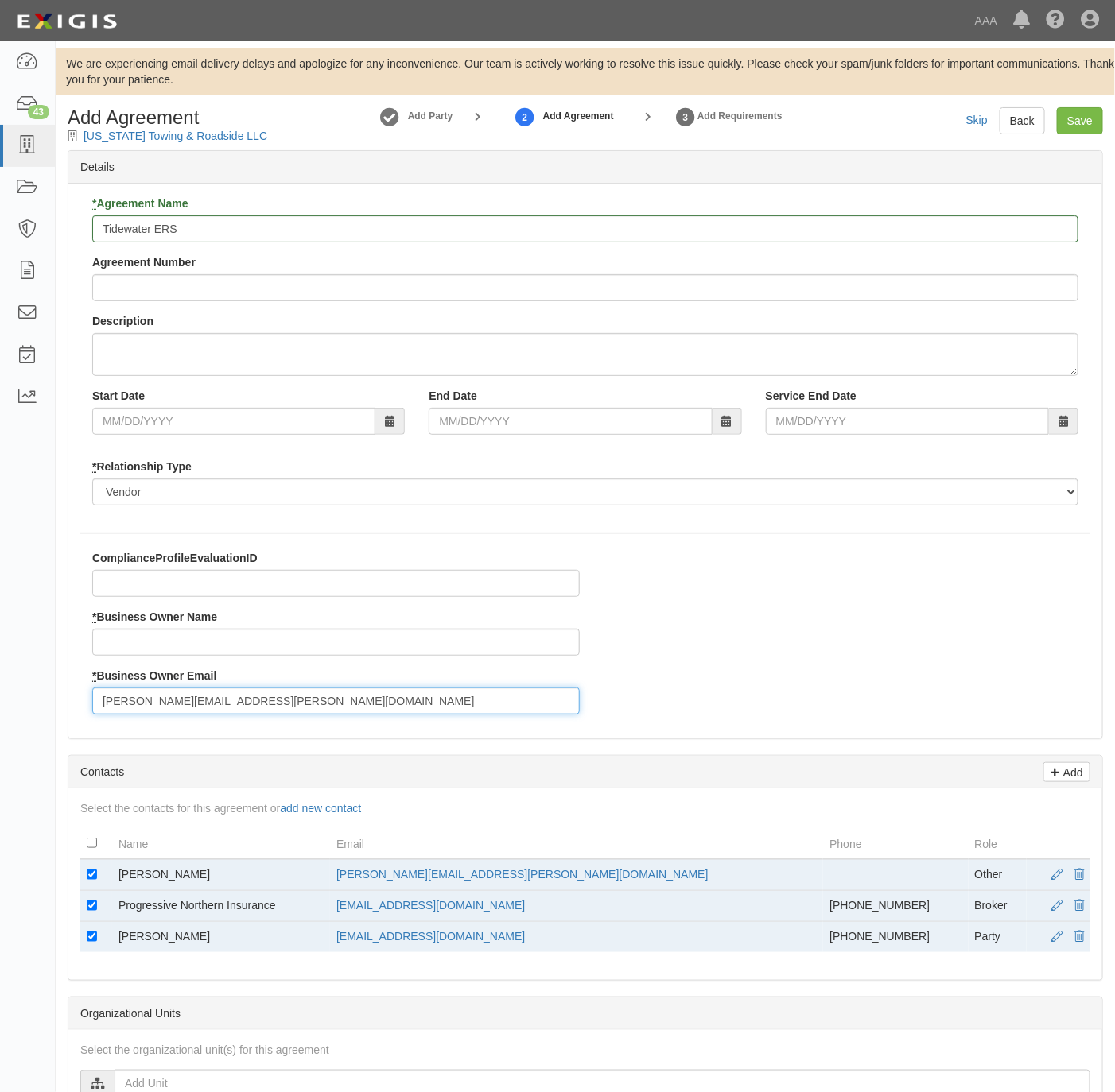
type input "mcguinness.matthew@ace.aaa.com"
drag, startPoint x: 284, startPoint y: 875, endPoint x: 115, endPoint y: 881, distance: 169.1
click at [115, 881] on td "Matthew McGuinness" at bounding box center [221, 875] width 218 height 32
copy td "Matthew McGuinness"
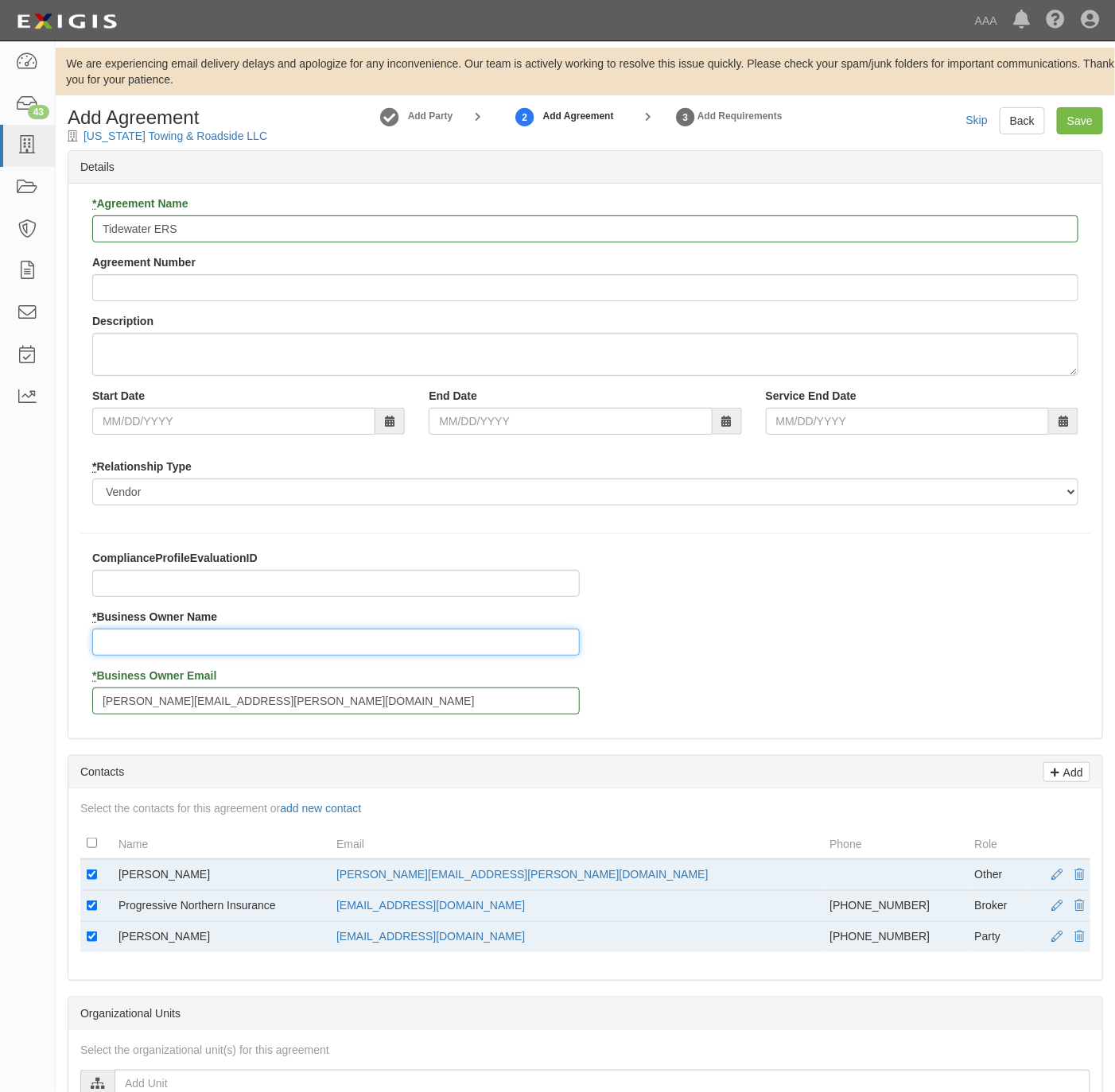
drag, startPoint x: 115, startPoint y: 881, endPoint x: 104, endPoint y: 654, distance: 227.3
click at [104, 654] on input "* Business Owner Name" at bounding box center [335, 642] width 487 height 27
paste input "Matthew McGuinness"
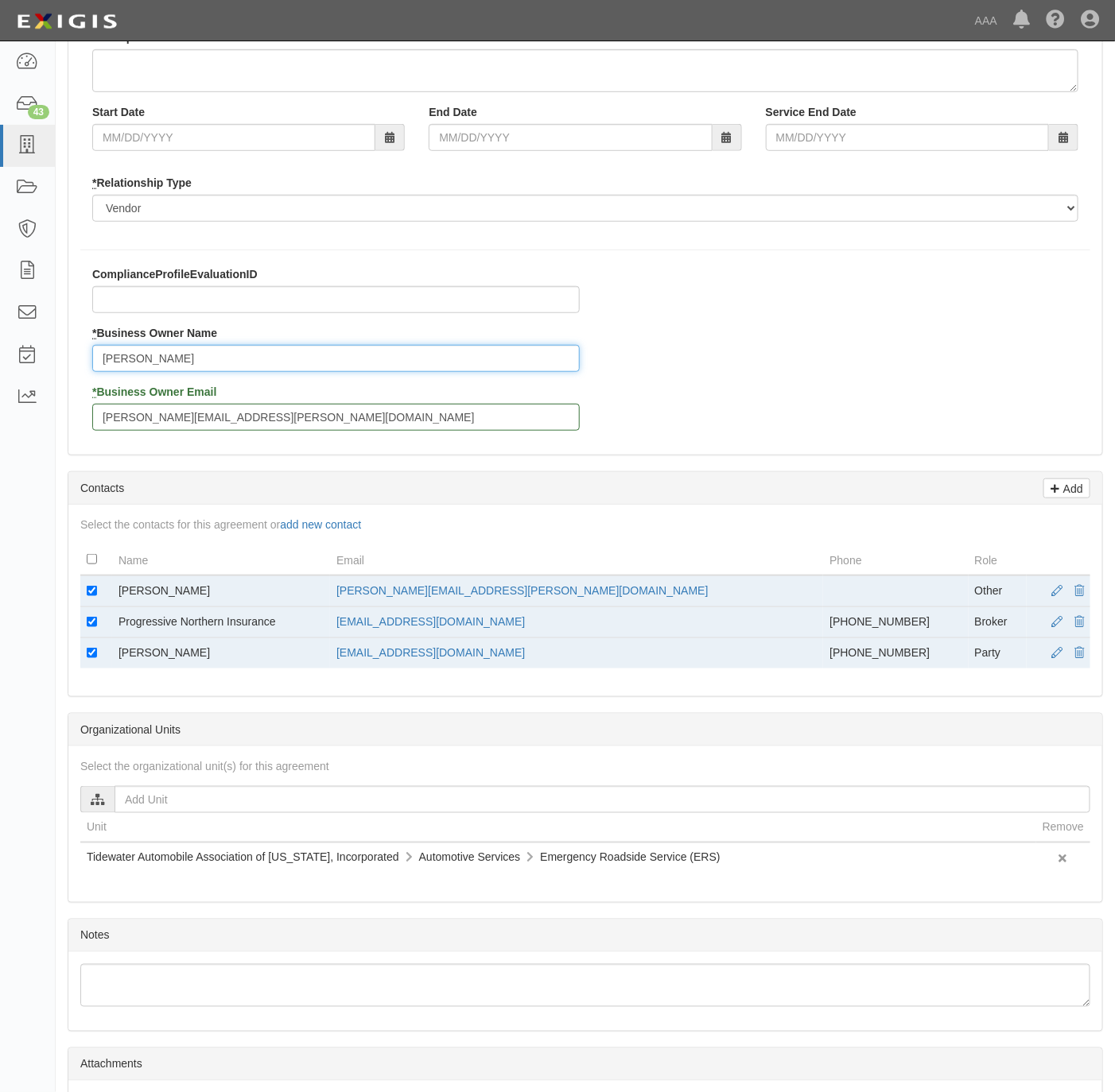
scroll to position [432, 0]
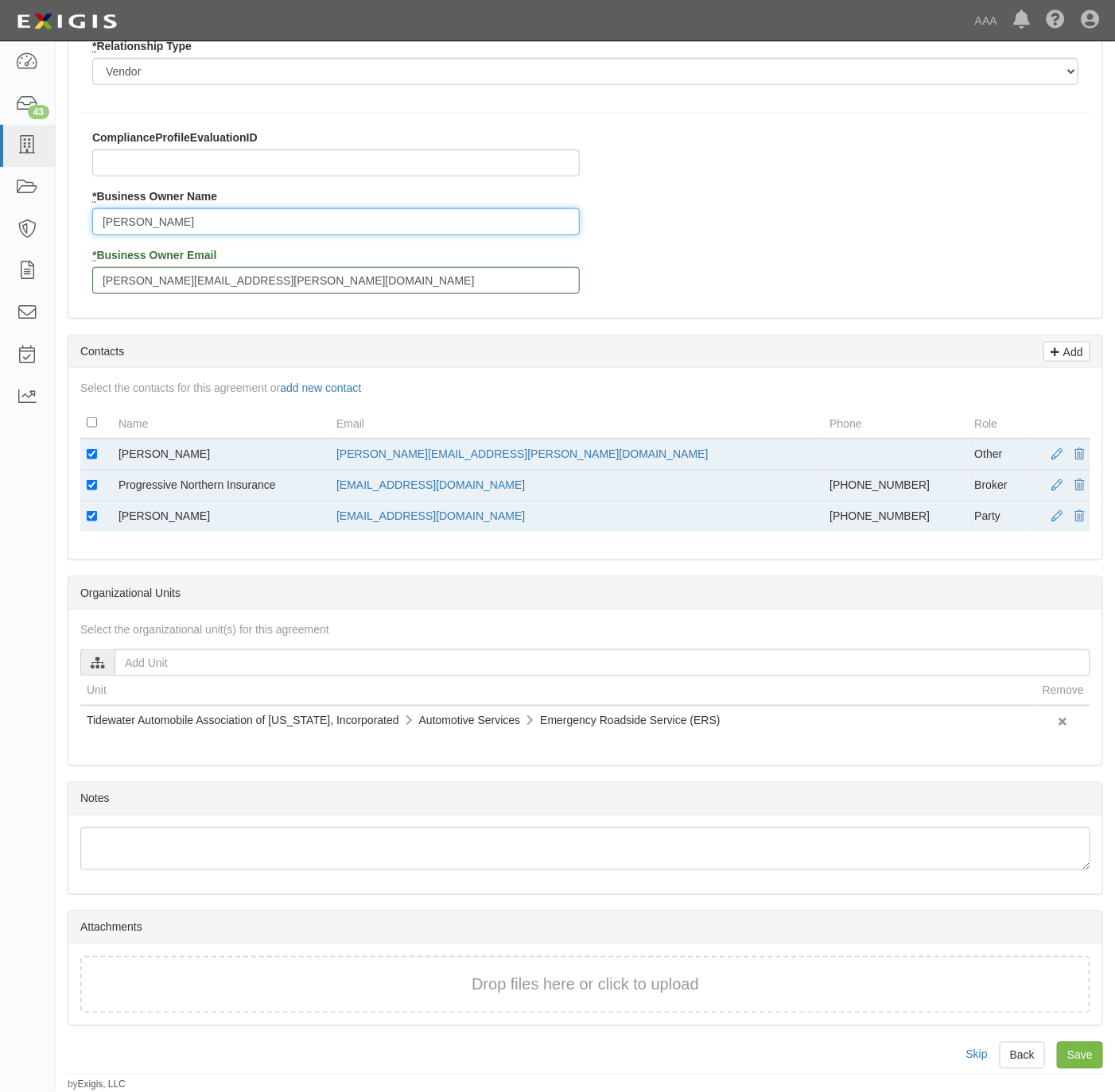
type input "Matthew McGuinness"
click at [88, 439] on td at bounding box center [96, 455] width 32 height 32
click at [88, 449] on input "checkbox" at bounding box center [92, 454] width 10 height 10
checkbox input "false"
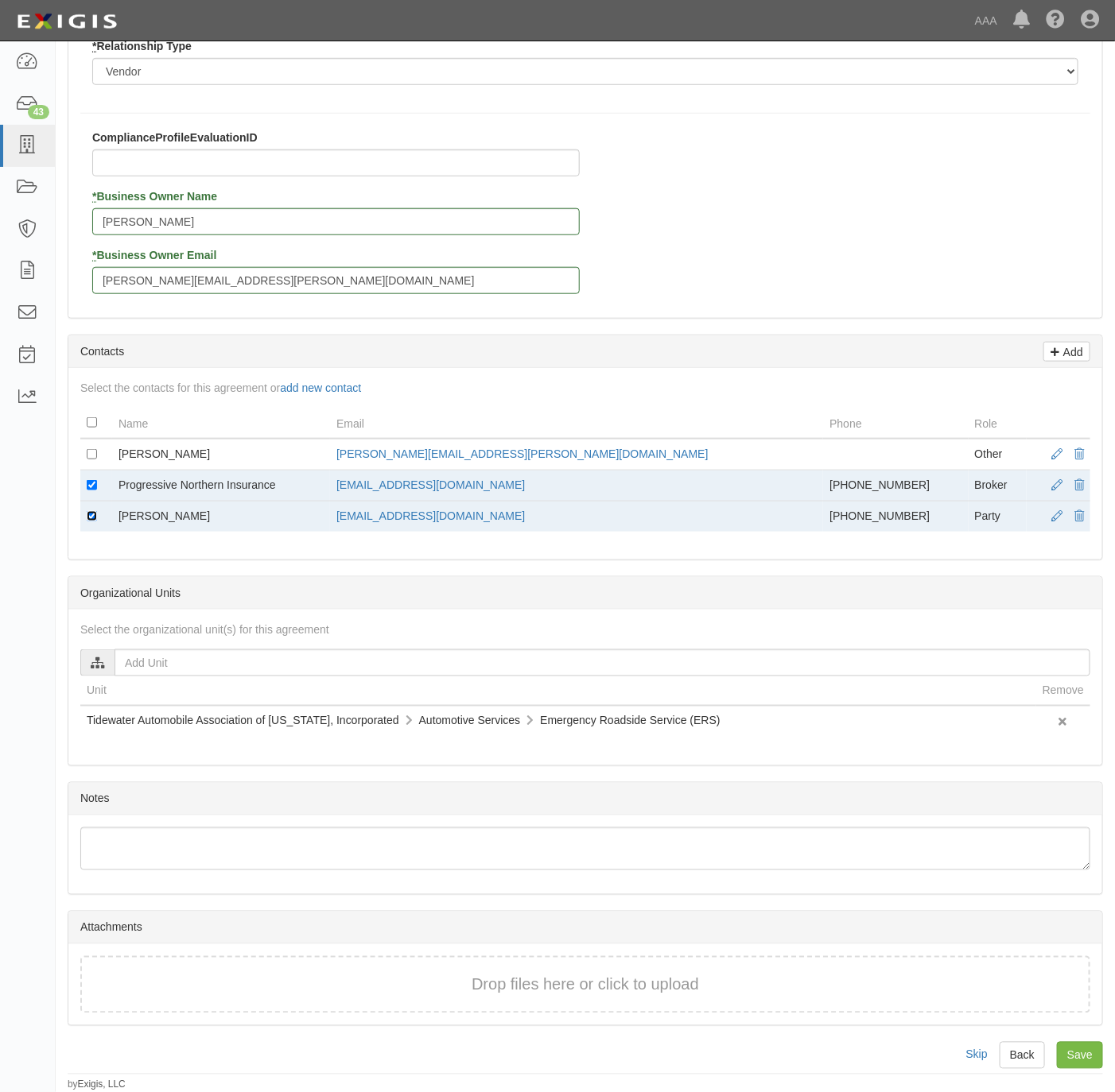
click at [94, 511] on input "checkbox" at bounding box center [92, 517] width 10 height 10
checkbox input "false"
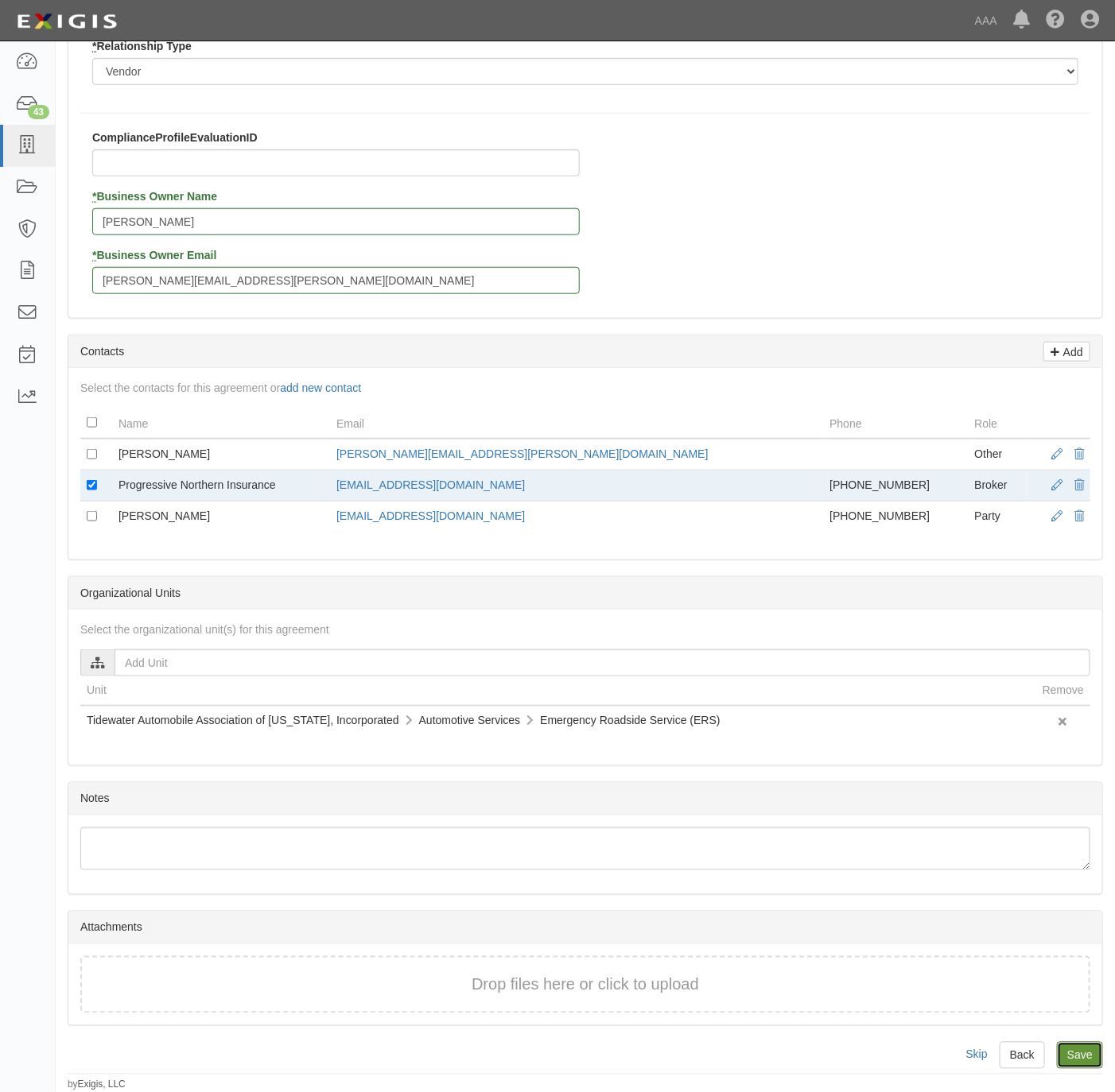
click at [1076, 1054] on input "Save" at bounding box center [1080, 1056] width 46 height 27
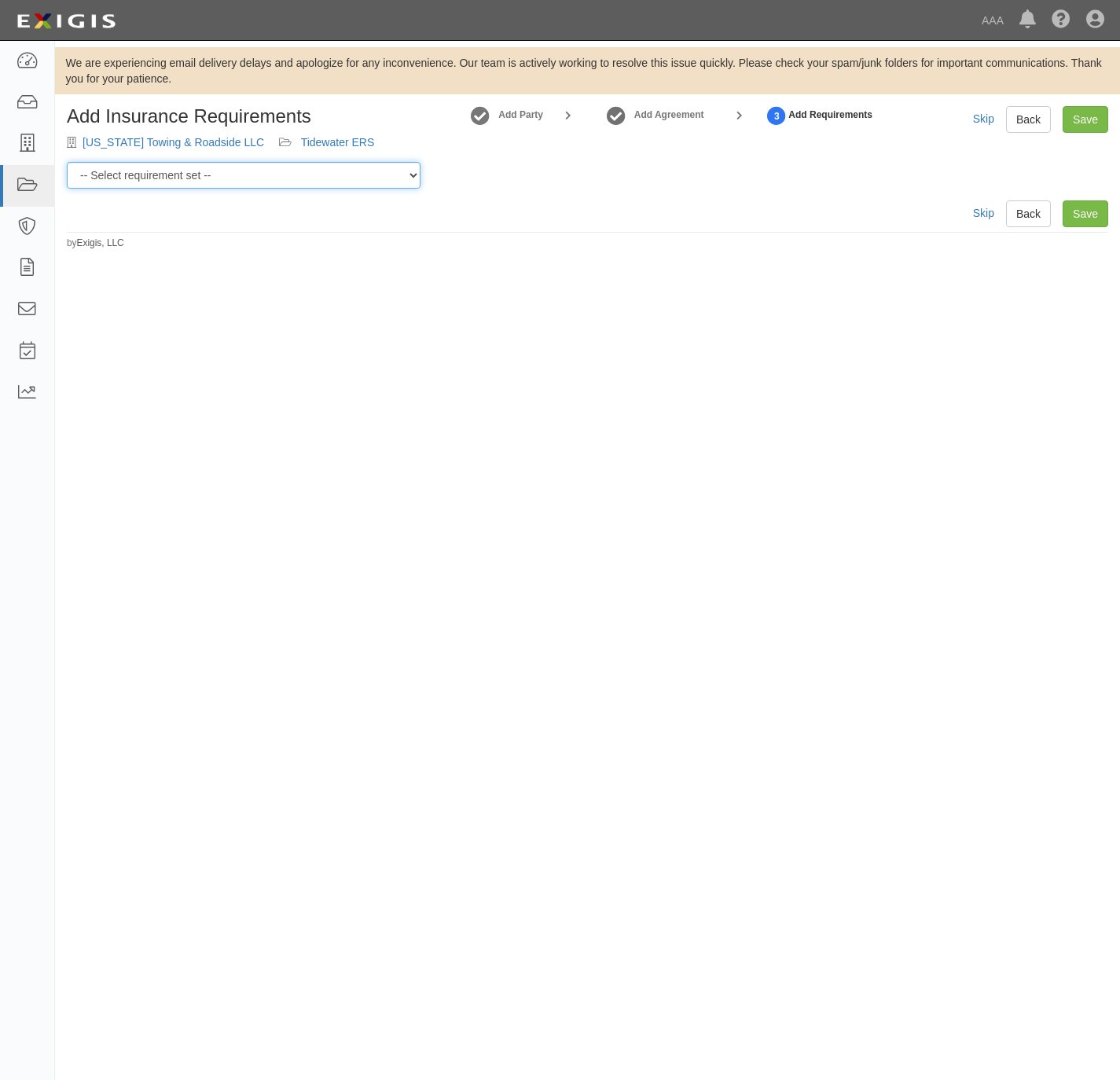
click at [202, 175] on select "-- Select requirement set -- AAA East Central AAR AAA East Central ERS AAA East…" at bounding box center [243, 175] width 354 height 27
select select "16904"
click at [67, 162] on select "-- Select requirement set -- AAA East Central AAR AAA East Central ERS AAA East…" at bounding box center [243, 175] width 354 height 27
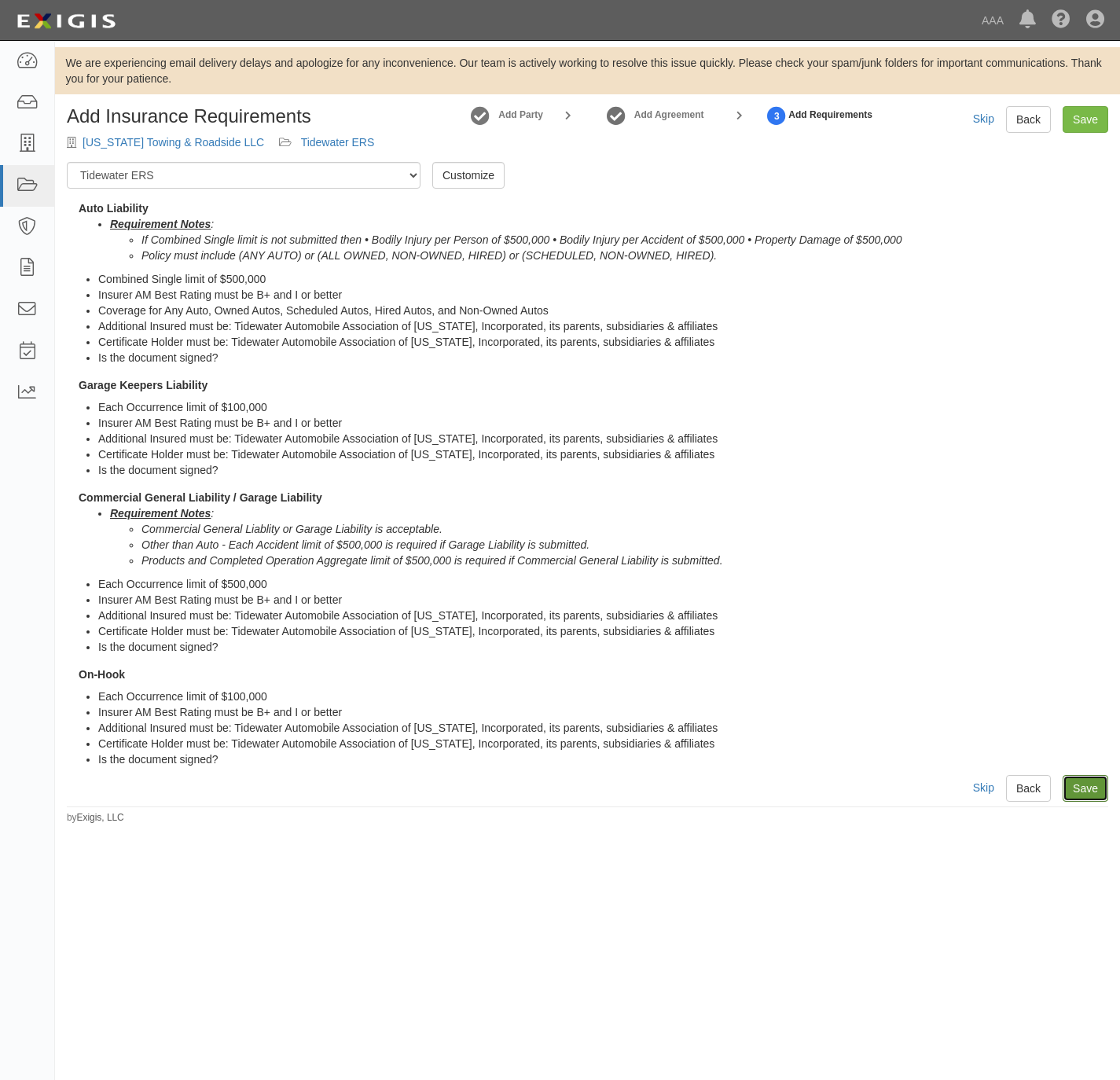
click at [1074, 788] on link "Save" at bounding box center [1086, 788] width 46 height 27
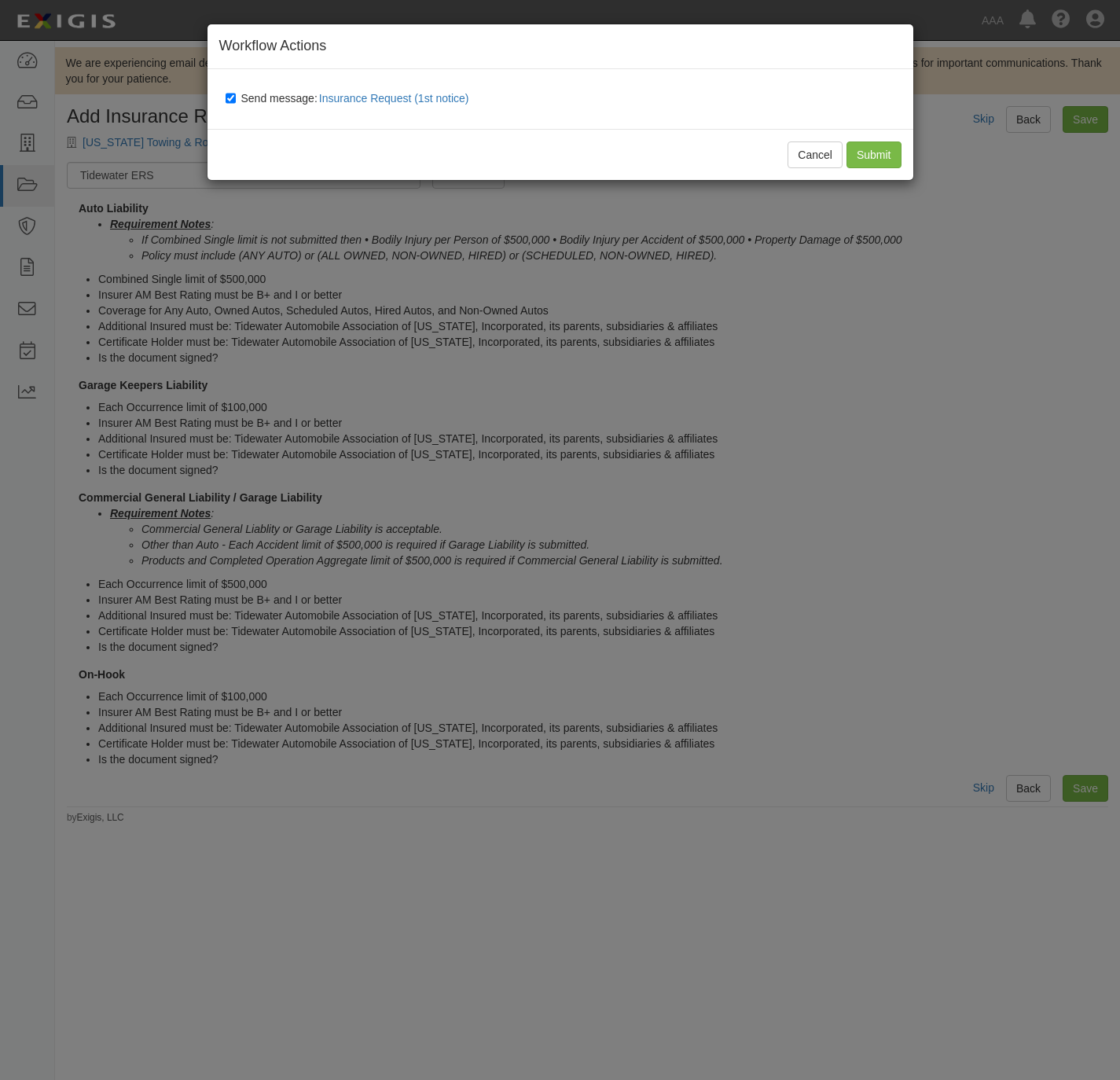
click at [234, 90] on label "Send message: Insurance Request (1st notice)" at bounding box center [351, 99] width 250 height 21
click at [237, 100] on label "Send message: Insurance Request (1st notice)" at bounding box center [351, 99] width 250 height 21
click at [236, 100] on input "Send message: Insurance Request (1st notice)" at bounding box center [231, 98] width 10 height 12
checkbox input "false"
click at [869, 157] on input "Submit" at bounding box center [874, 155] width 55 height 27
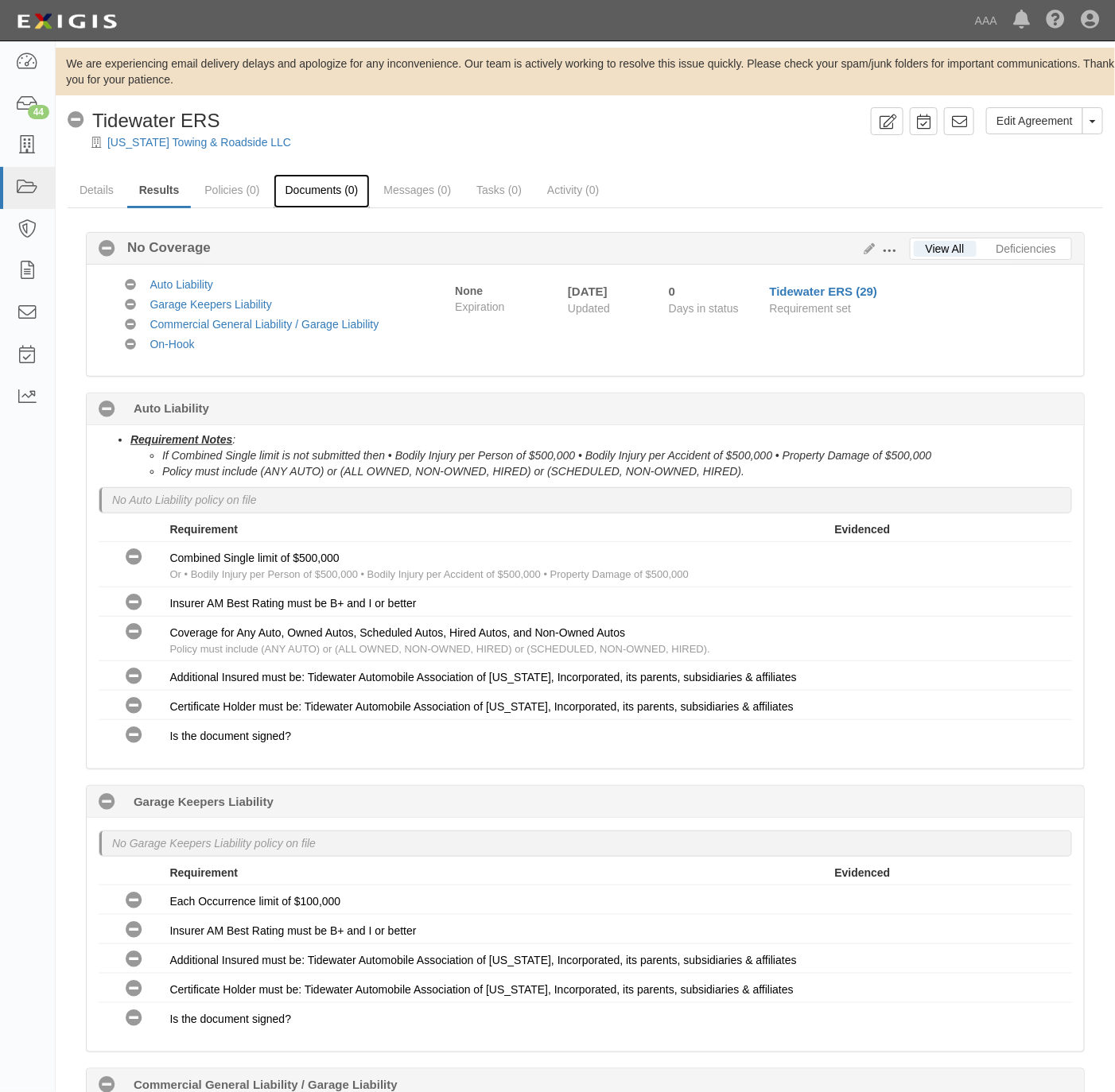
click at [334, 193] on link "Documents (0)" at bounding box center [322, 191] width 97 height 35
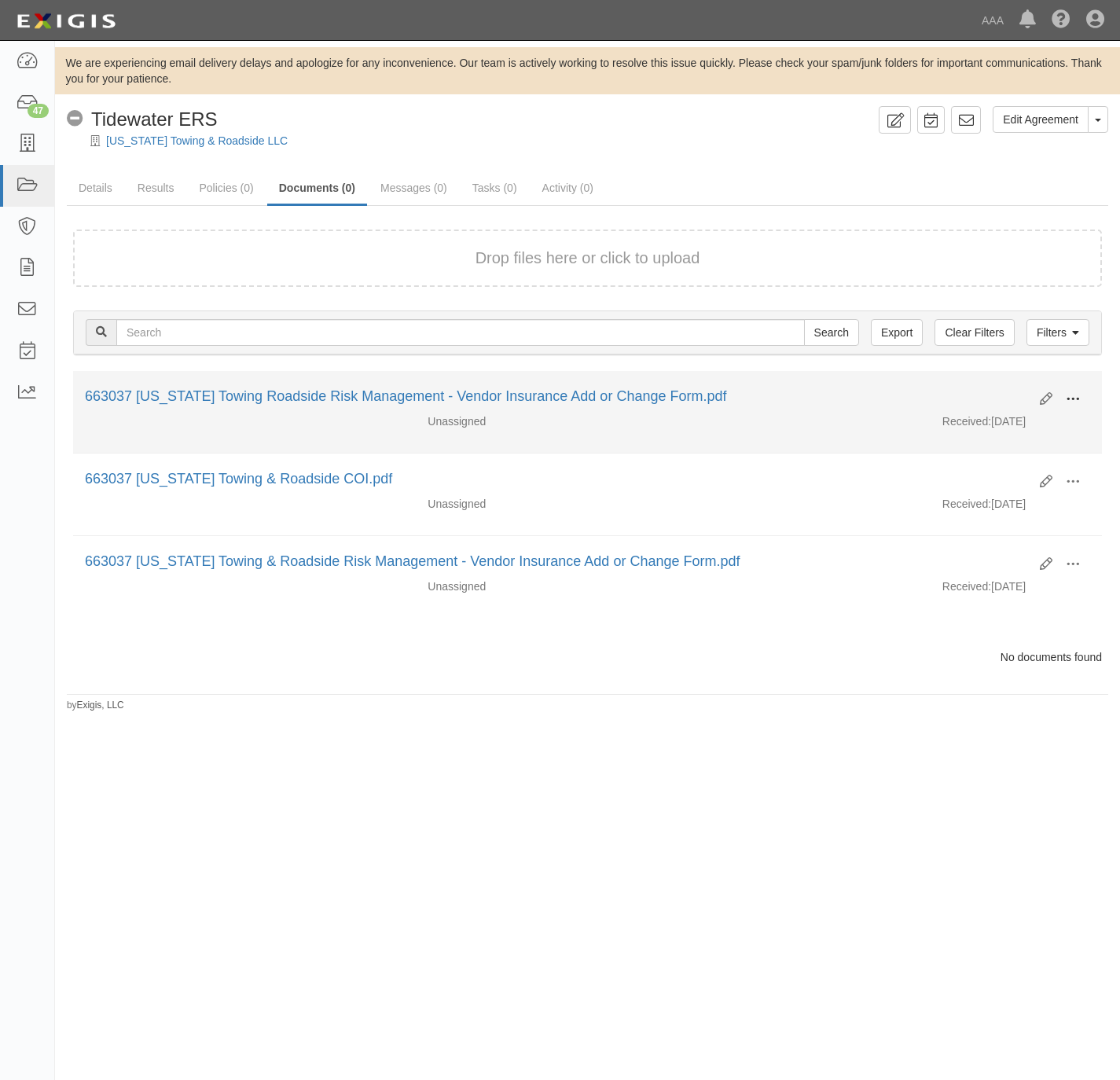
click at [1078, 397] on span at bounding box center [1072, 399] width 14 height 14
click at [1008, 480] on link "Archive" at bounding box center [997, 480] width 124 height 28
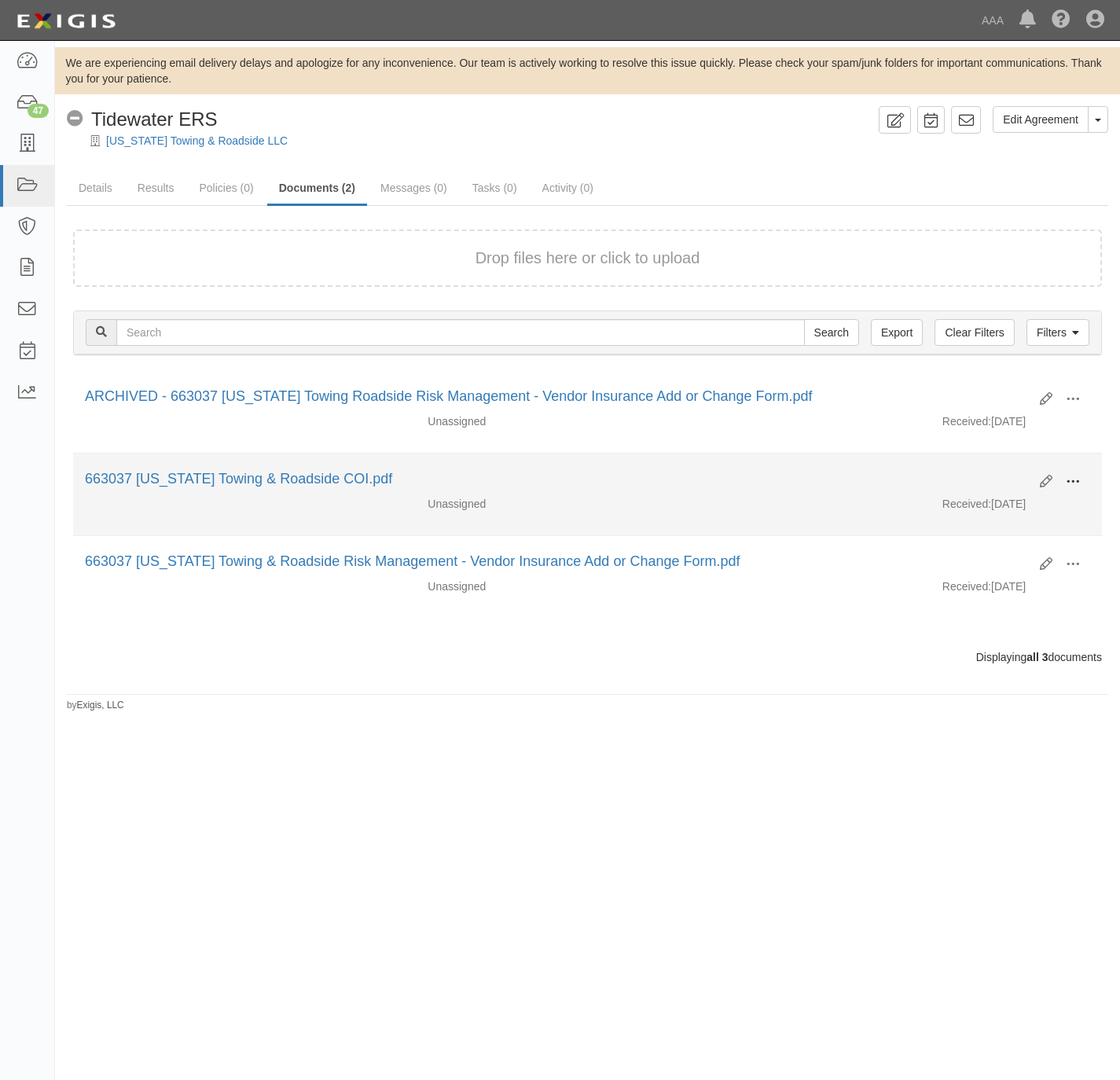
click at [1072, 480] on span at bounding box center [1072, 482] width 14 height 14
click at [979, 566] on link "Archive" at bounding box center [997, 563] width 124 height 28
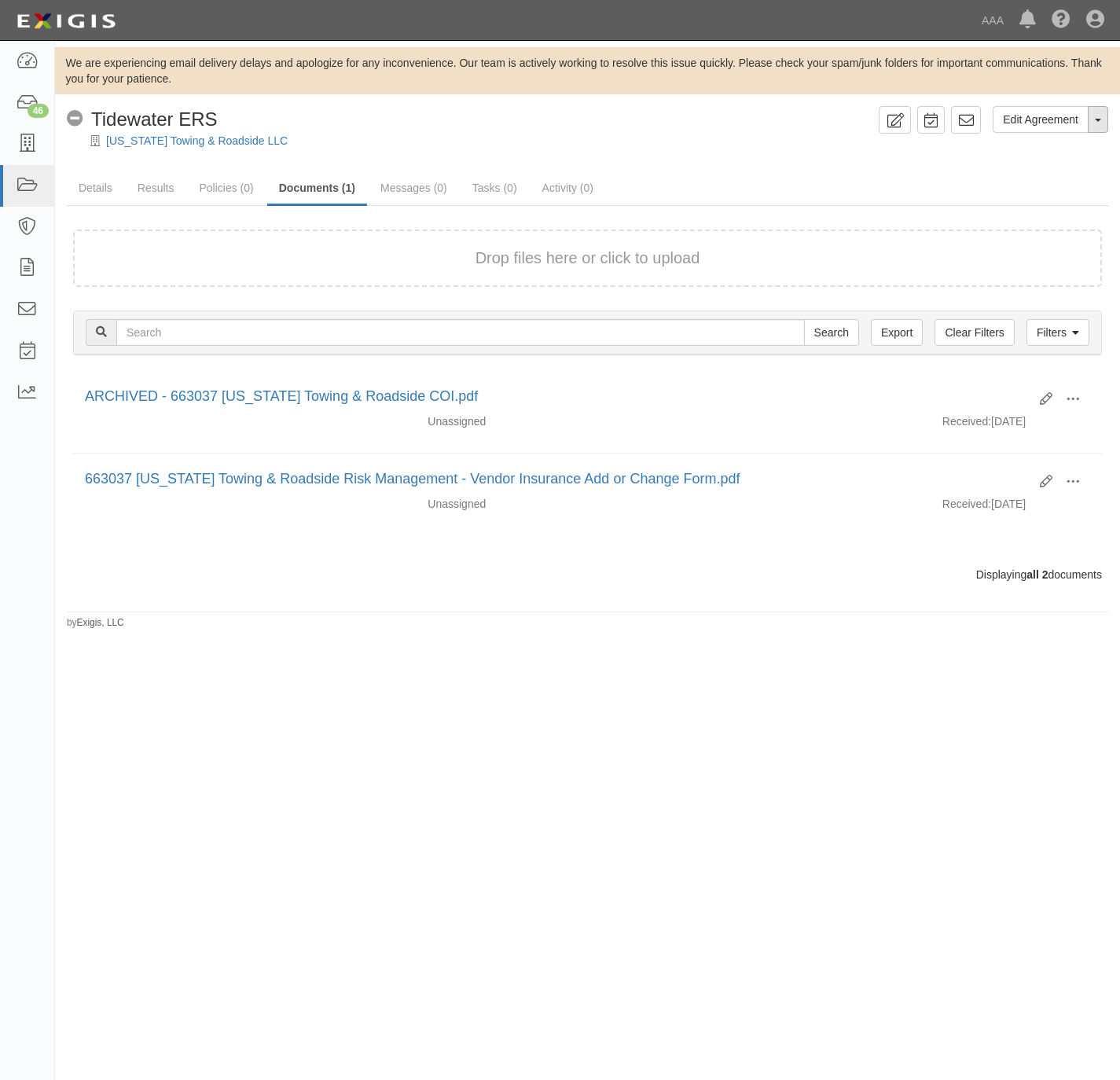
click at [1094, 114] on button "Toggle Agreement Dropdown" at bounding box center [1098, 119] width 21 height 27
click at [1069, 333] on link "Filters" at bounding box center [1058, 332] width 62 height 27
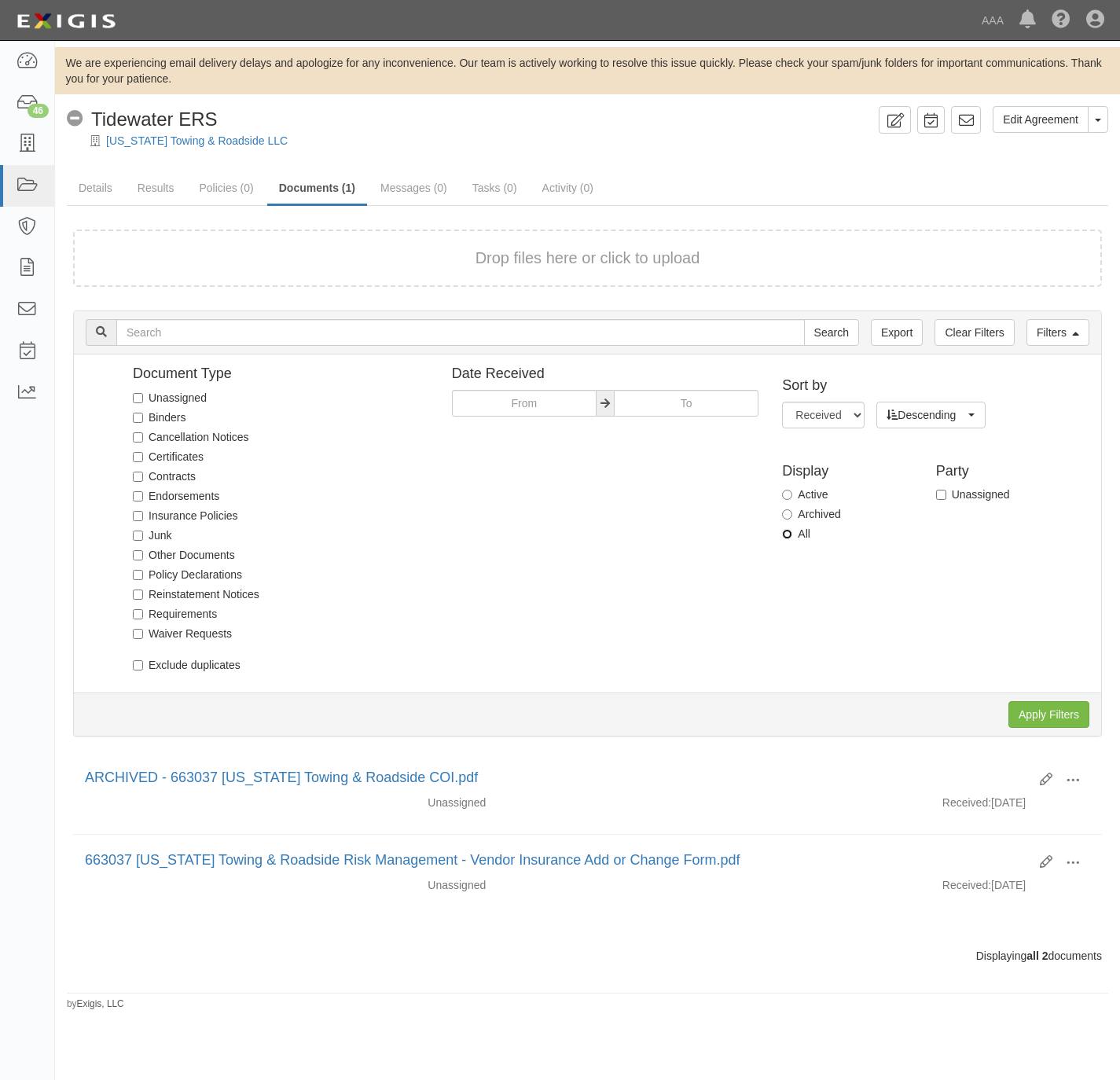
drag, startPoint x: 784, startPoint y: 533, endPoint x: 823, endPoint y: 540, distance: 39.6
click at [784, 532] on input "All" at bounding box center [788, 534] width 10 height 10
radio input "true"
click at [1051, 702] on input "Apply Filters" at bounding box center [1049, 715] width 81 height 27
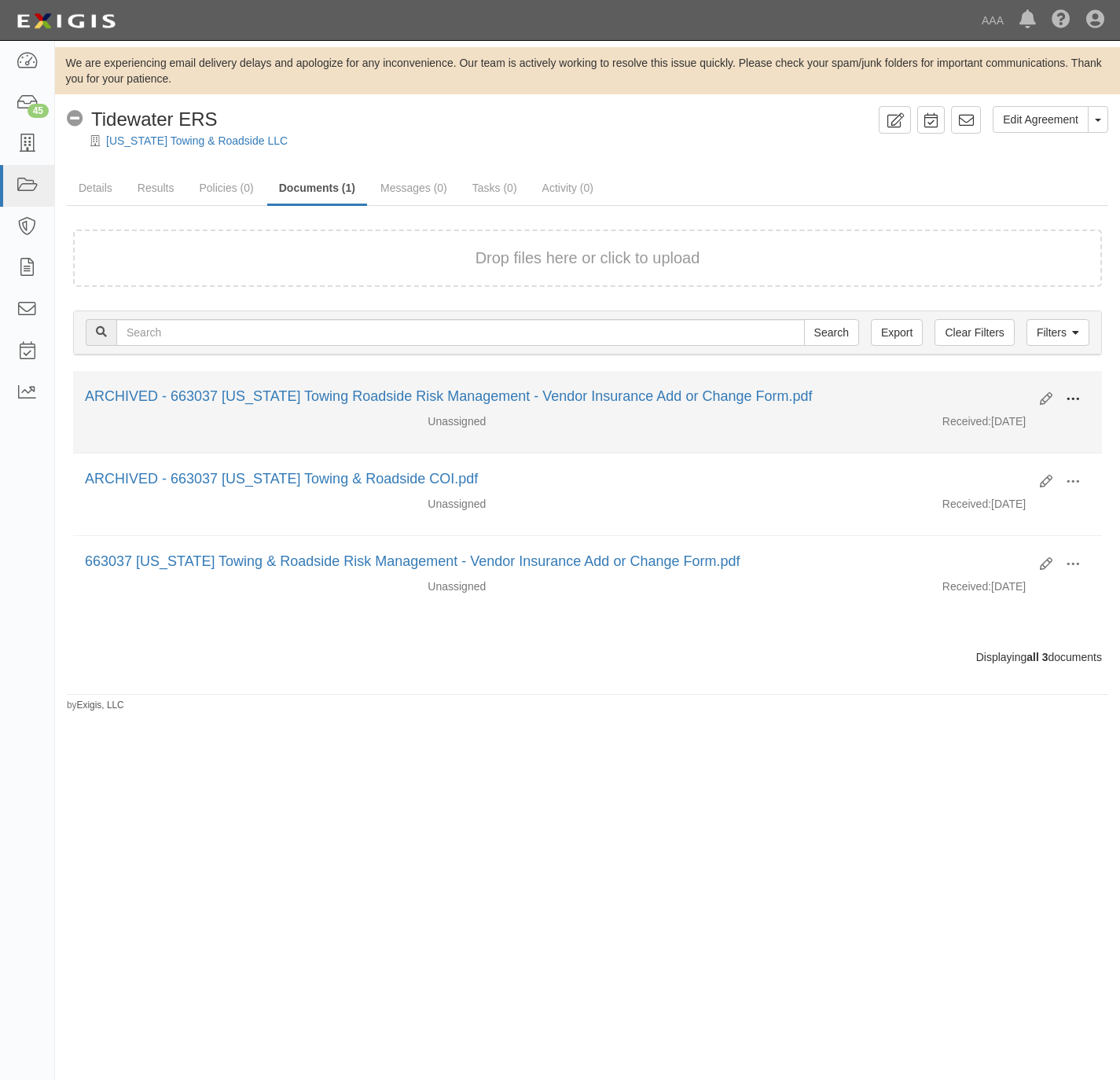
drag, startPoint x: 1078, startPoint y: 397, endPoint x: 1068, endPoint y: 404, distance: 12.2
click at [1078, 397] on span at bounding box center [1072, 399] width 14 height 14
click at [1002, 475] on link "Unarchive" at bounding box center [997, 472] width 124 height 28
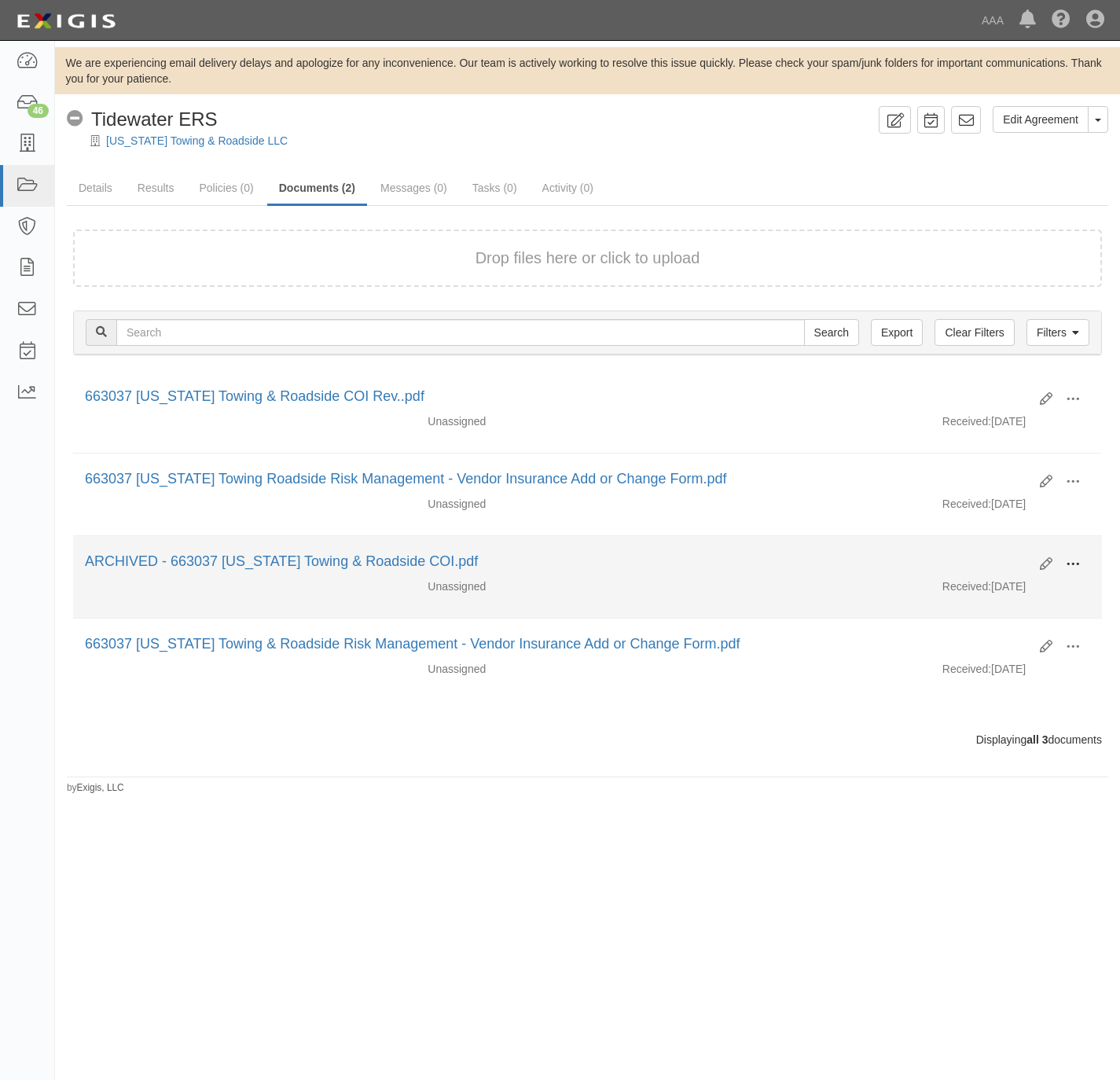
click at [1072, 566] on span at bounding box center [1072, 564] width 14 height 14
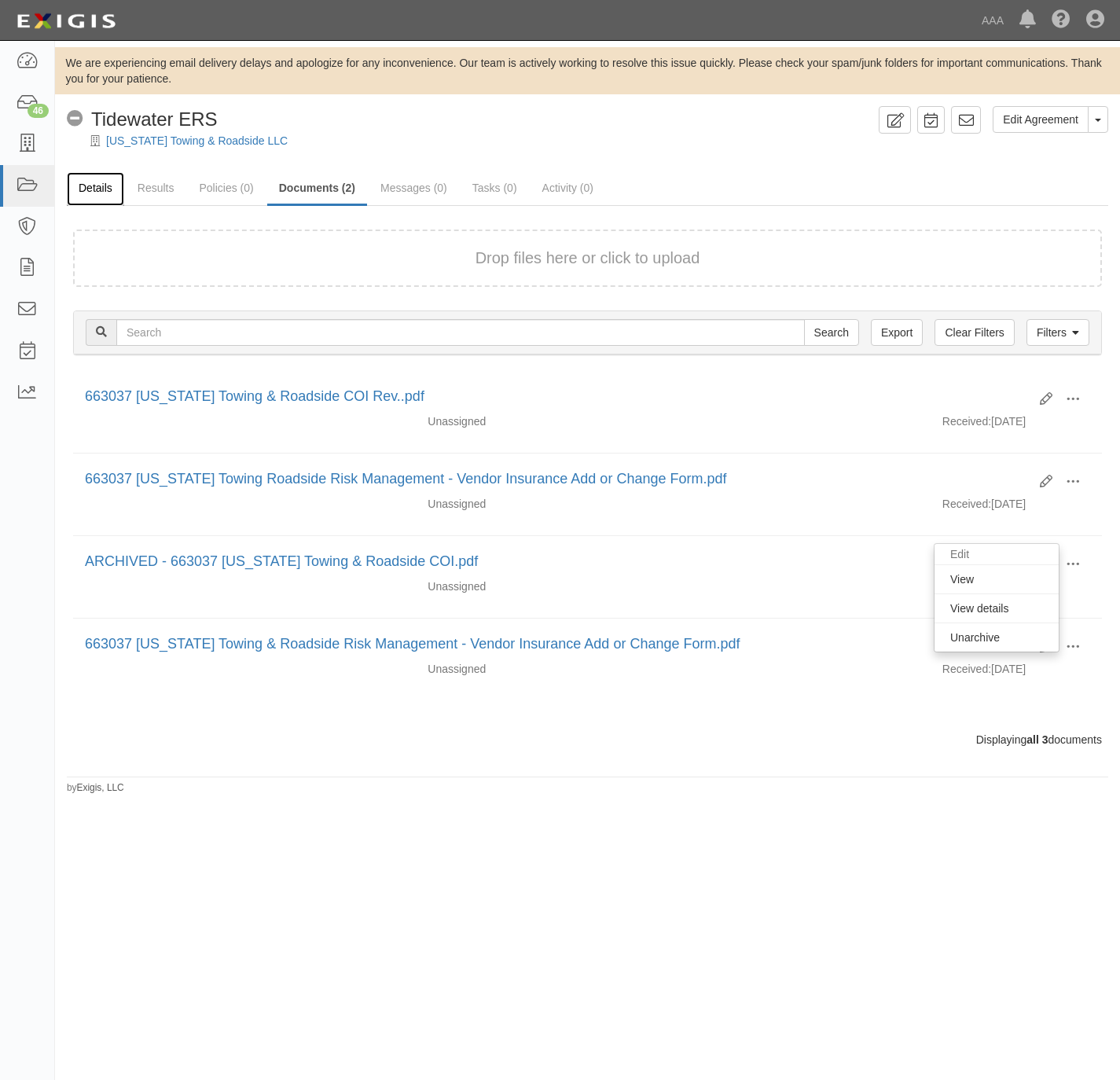
click at [104, 187] on link "Details" at bounding box center [95, 189] width 58 height 34
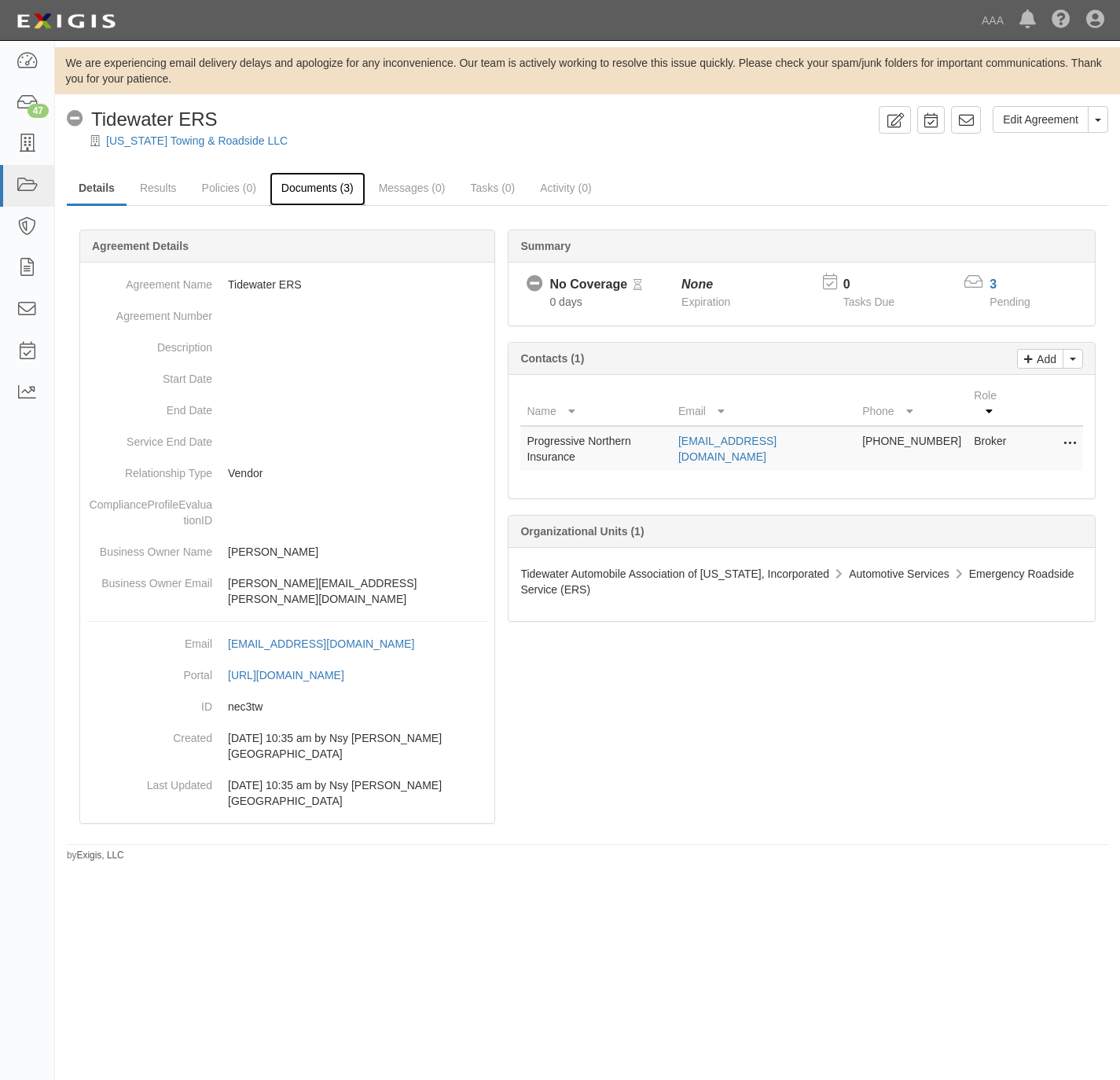
click at [308, 182] on link "Documents (3)" at bounding box center [318, 189] width 96 height 34
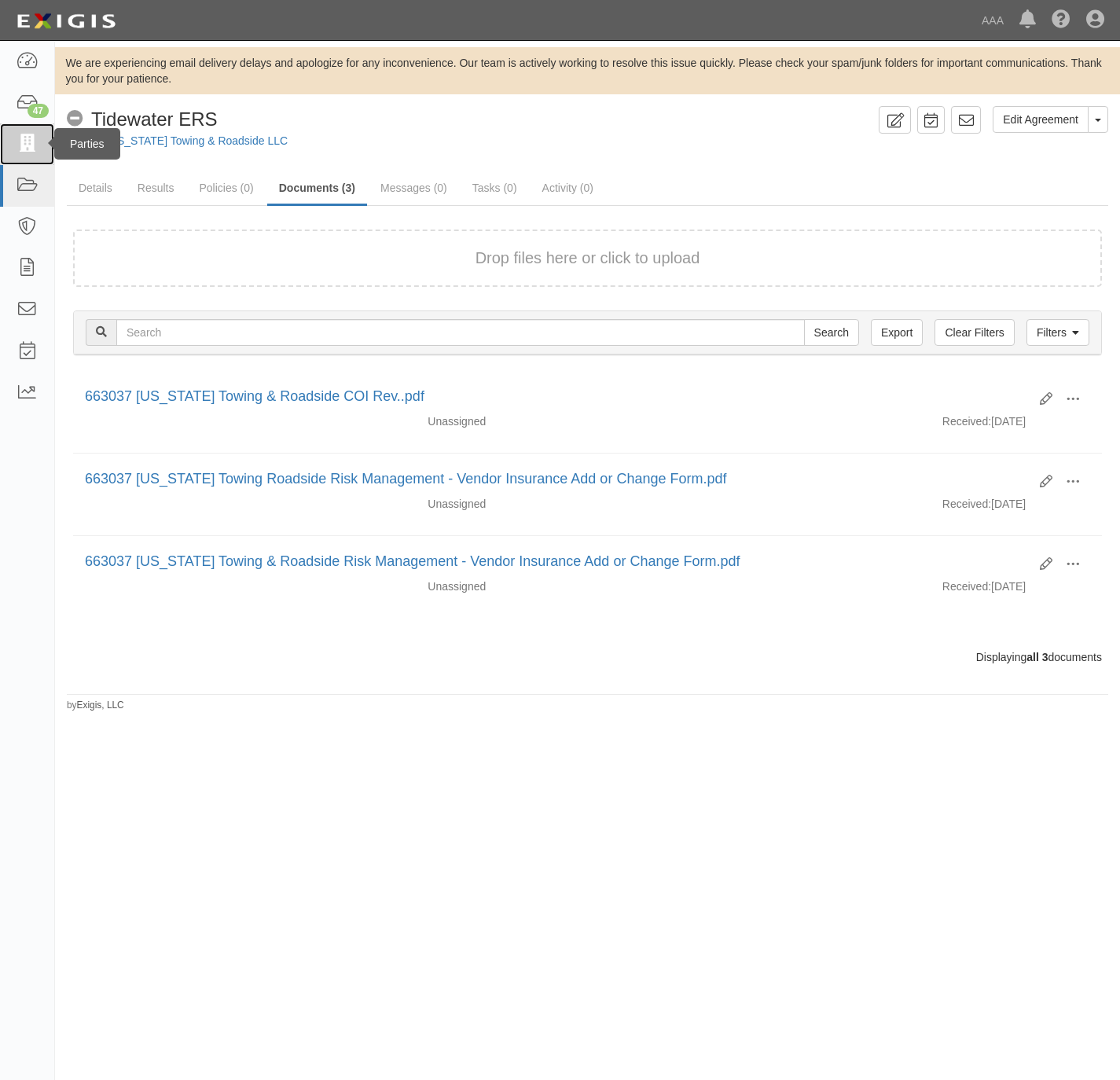
click at [29, 142] on icon at bounding box center [27, 144] width 22 height 18
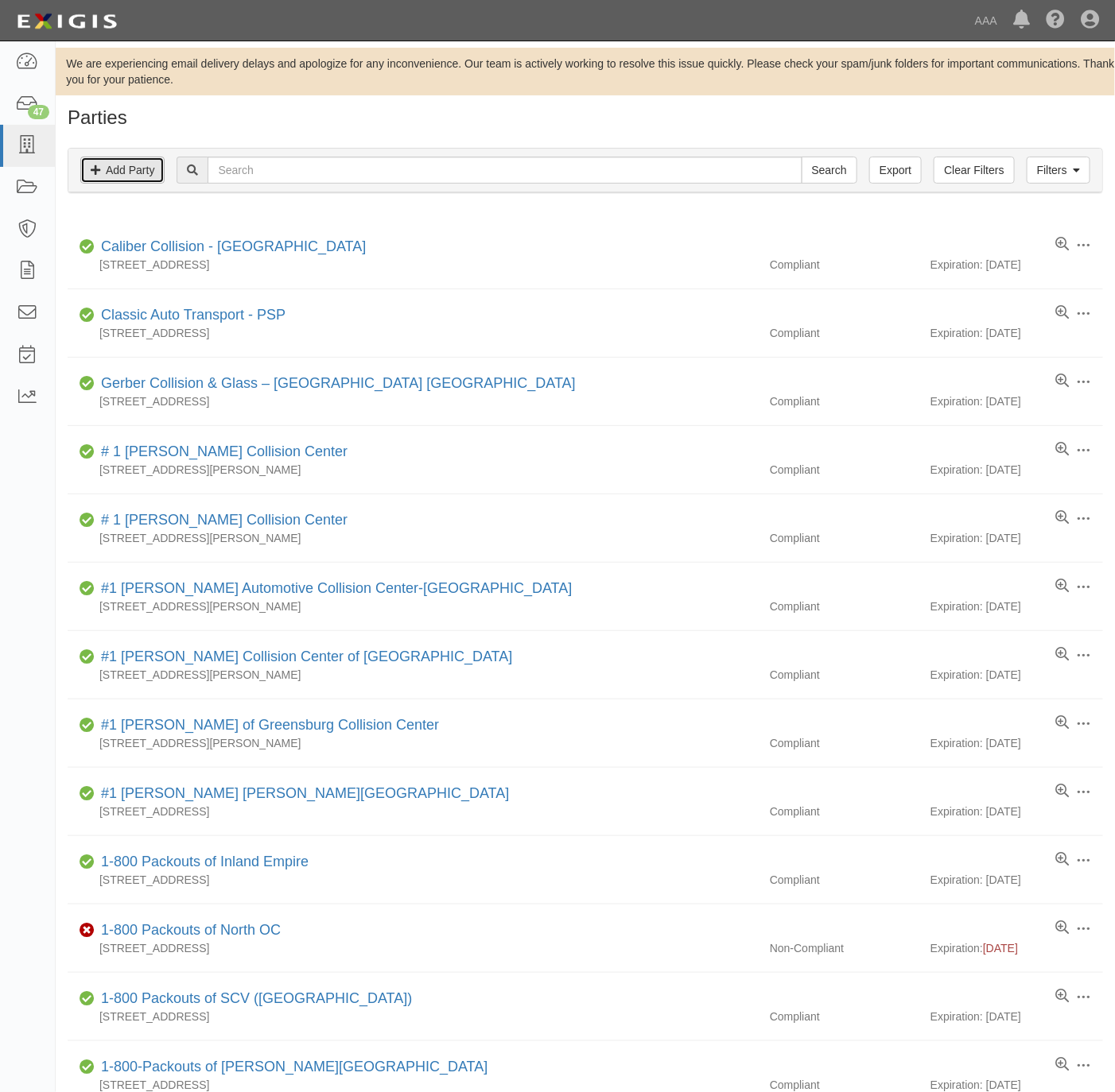
click at [115, 173] on link "Add Party" at bounding box center [122, 170] width 84 height 27
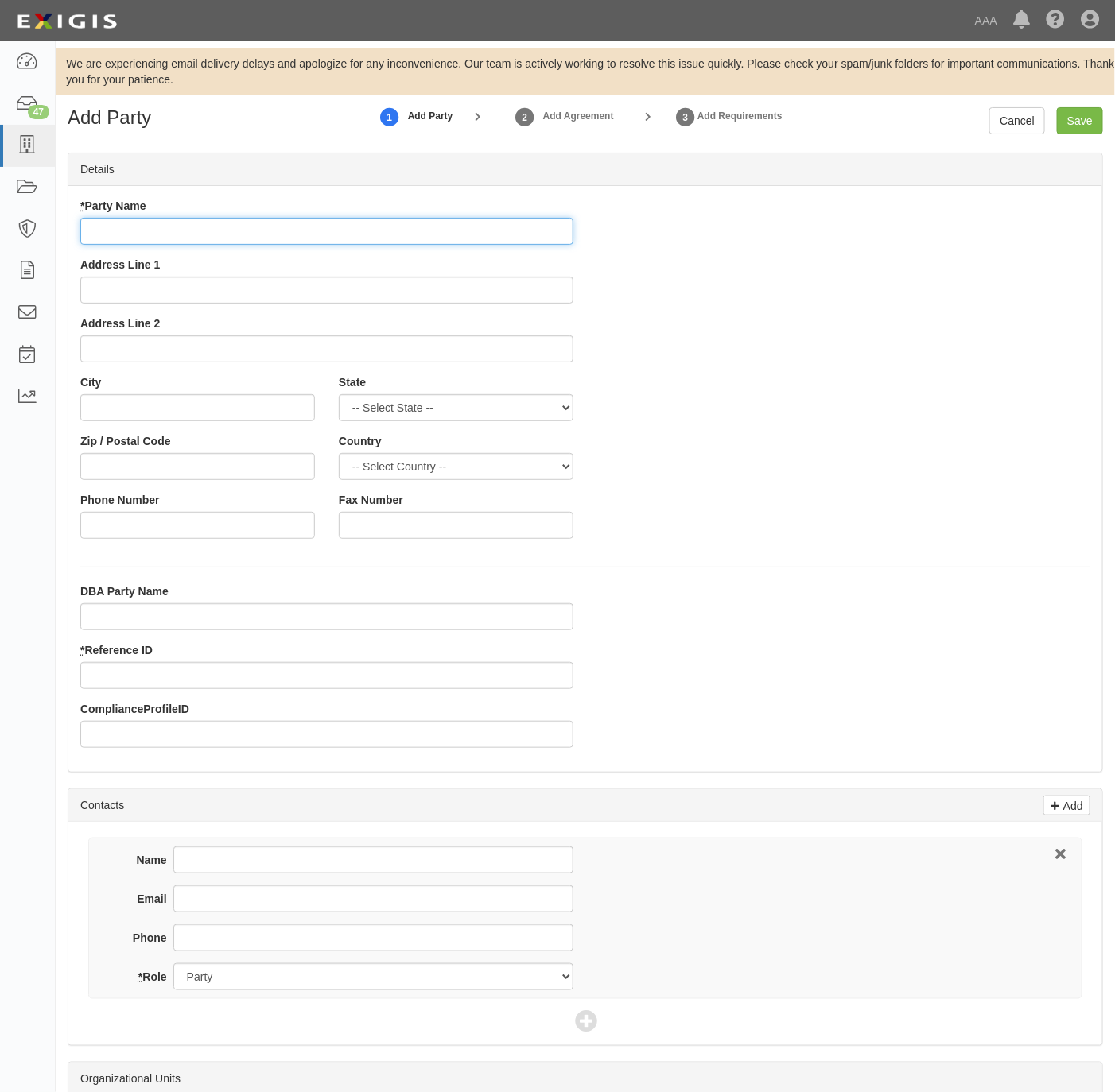
click at [213, 220] on input "* Party Name" at bounding box center [326, 232] width 493 height 27
paste input "Best Auto Service"
type input "Best Auto Service"
click at [184, 281] on input "Address Line 1" at bounding box center [326, 290] width 493 height 27
paste input "7108 N 23rd St"
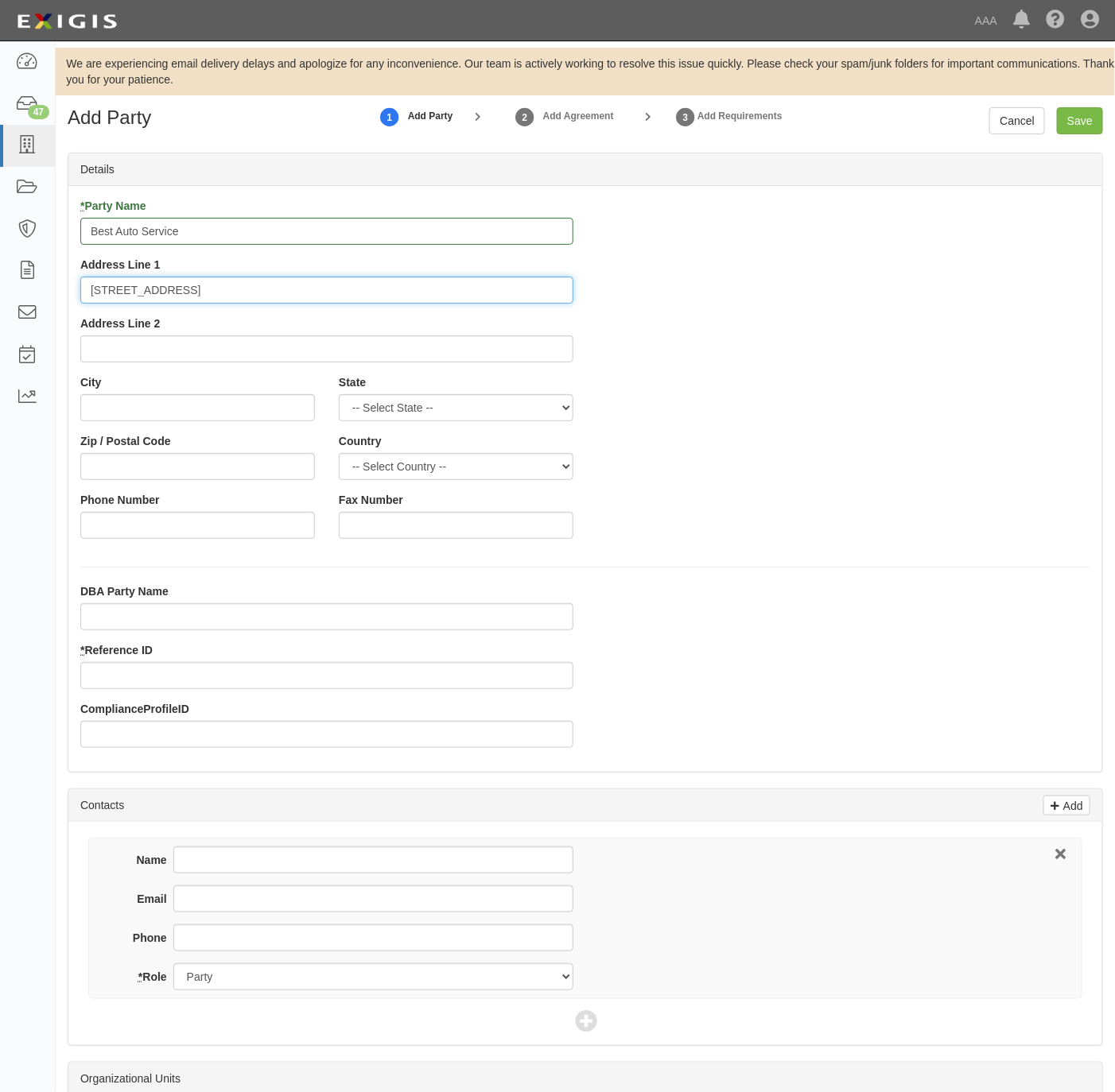
type input "7108 N 23rd St"
drag, startPoint x: 887, startPoint y: 345, endPoint x: 694, endPoint y: 366, distance: 194.1
click at [887, 345] on div "* Party Name Best Auto Service Address Line 1 7108 N 23rd St Address Line 2 Cit…" at bounding box center [585, 374] width 1034 height 353
click at [211, 409] on input "City" at bounding box center [197, 408] width 234 height 27
paste input "<img height="250px" src="https://media4.giphy.com/media/v1.Y2lkPWZjZGU1NDk1ZTU3…"
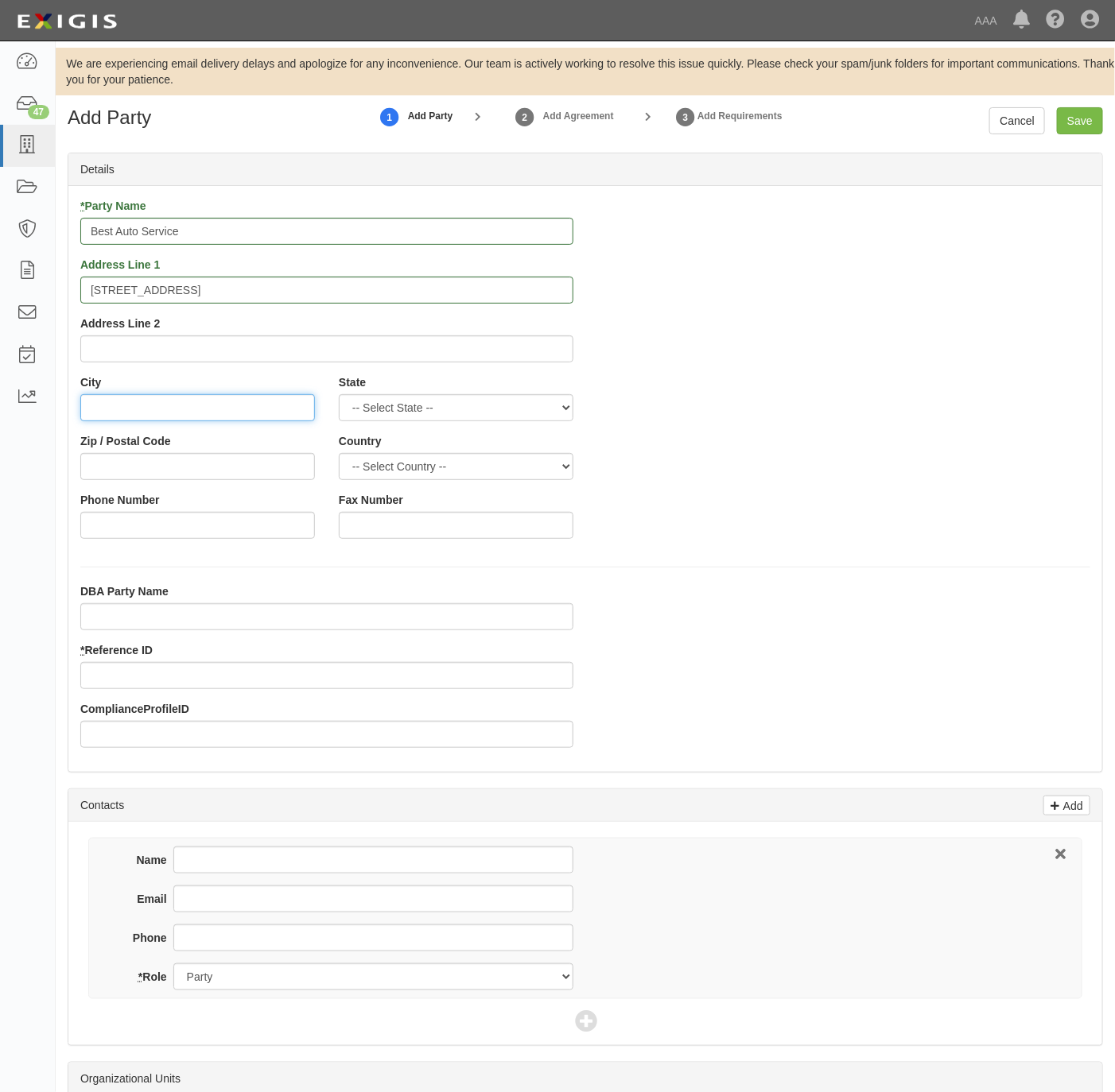
type input "<img height="250px" src="https://media4.giphy.com/media/v1.Y2lkPWZjZGU1NDk1ZTU3…"
click at [131, 415] on input "City" at bounding box center [197, 408] width 234 height 27
paste input "McAllen,"
type input "McAllen"
select select "TX"
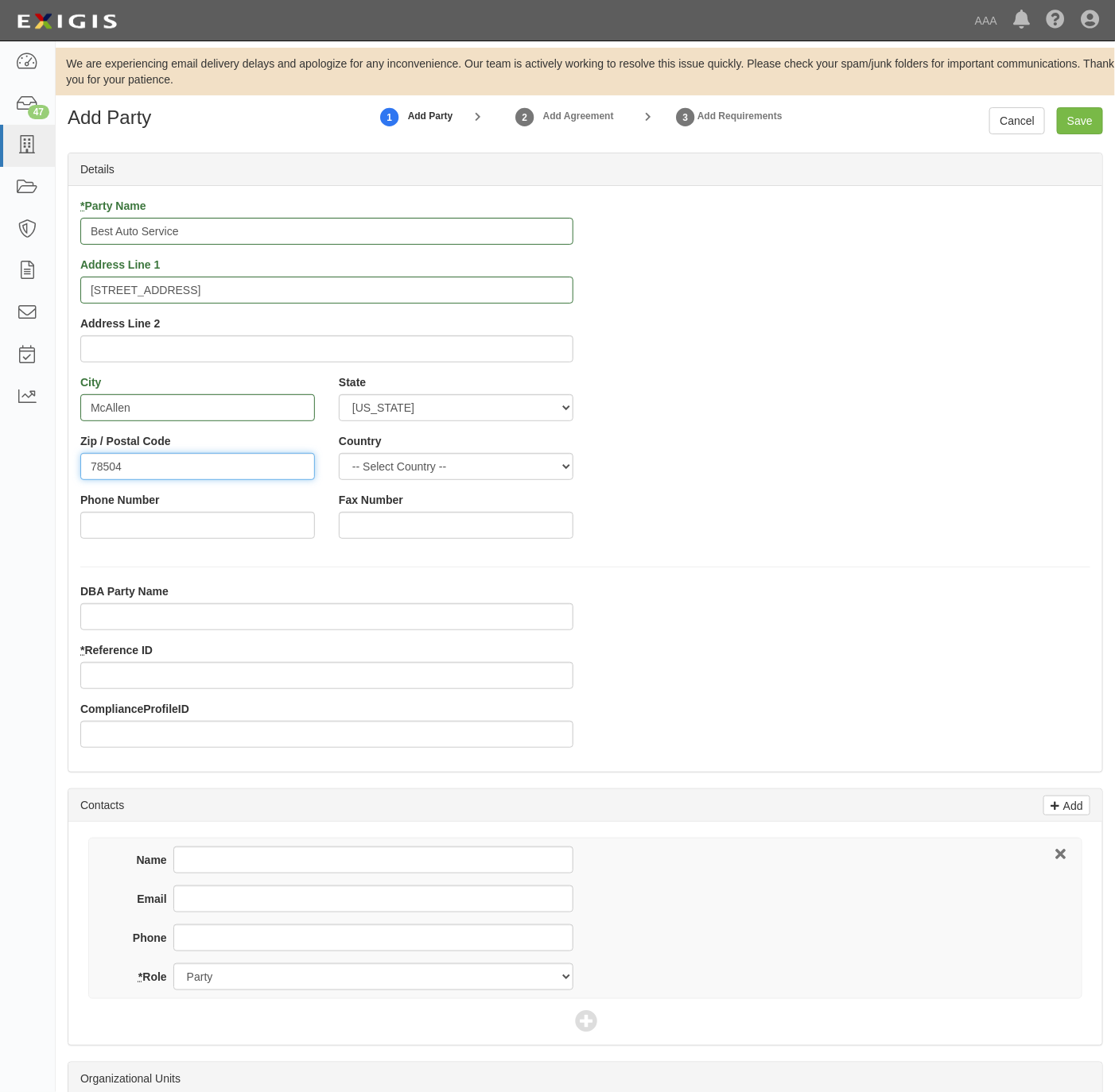
type input "78504"
click at [222, 527] on input "Phone Number" at bounding box center [197, 526] width 234 height 27
paste input "956-207-1321"
type input "956-207-1321"
click at [233, 928] on input "Phone" at bounding box center [373, 938] width 400 height 27
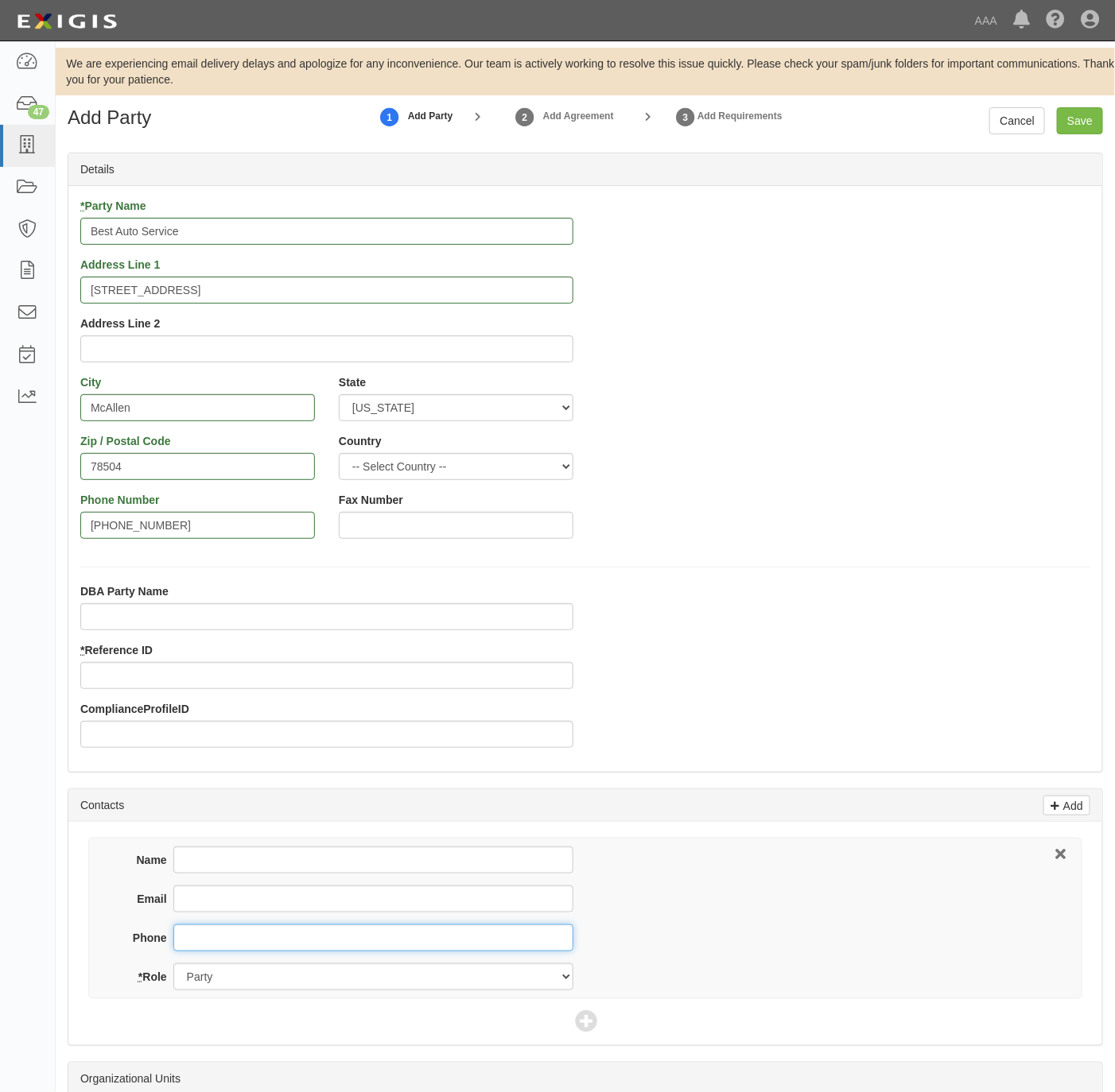
paste input "956-207-1321"
type input "956-207-1321"
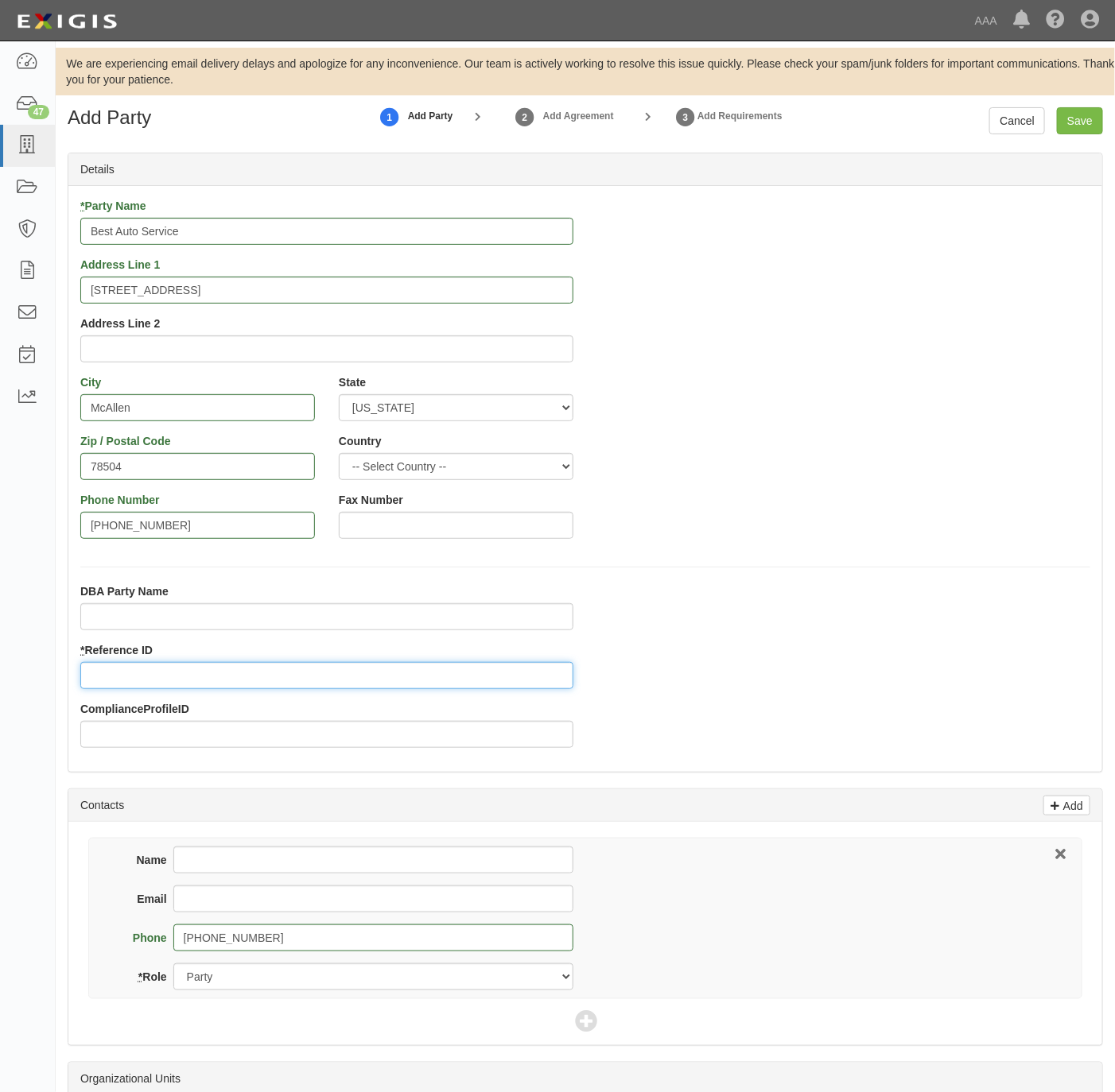
click at [181, 666] on input "* Reference ID" at bounding box center [326, 676] width 493 height 27
paste input "25133"
type input "25133"
drag, startPoint x: 228, startPoint y: 861, endPoint x: 236, endPoint y: 845, distance: 17.9
click at [228, 859] on input "Name" at bounding box center [373, 860] width 400 height 27
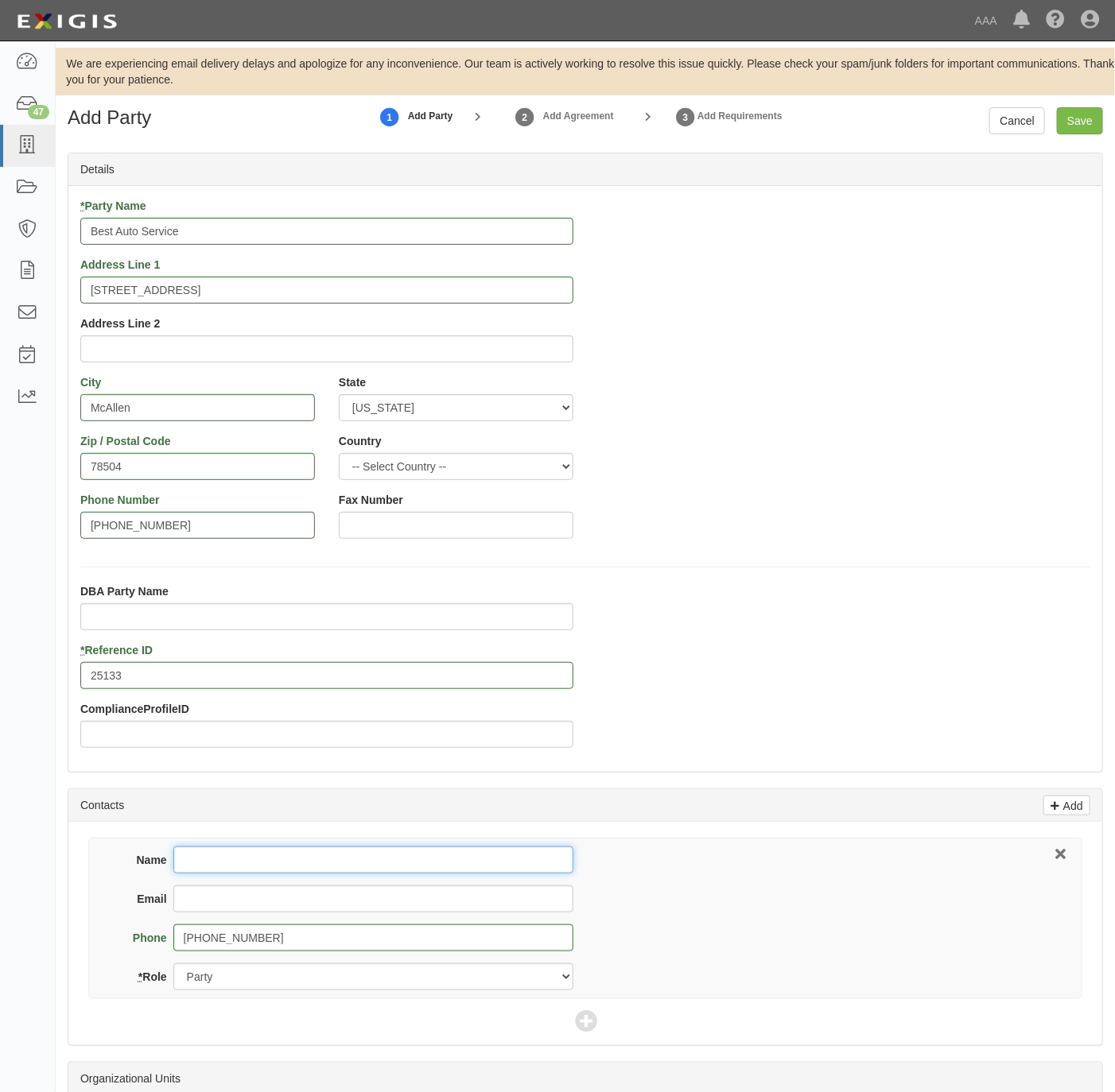
paste input "Sajeev George"
type input "Sajeev George"
drag, startPoint x: 208, startPoint y: 904, endPoint x: 230, endPoint y: 904, distance: 22.0
click at [211, 904] on input "Email" at bounding box center [373, 899] width 400 height 27
paste input "sajeevgeo@gmail.com"
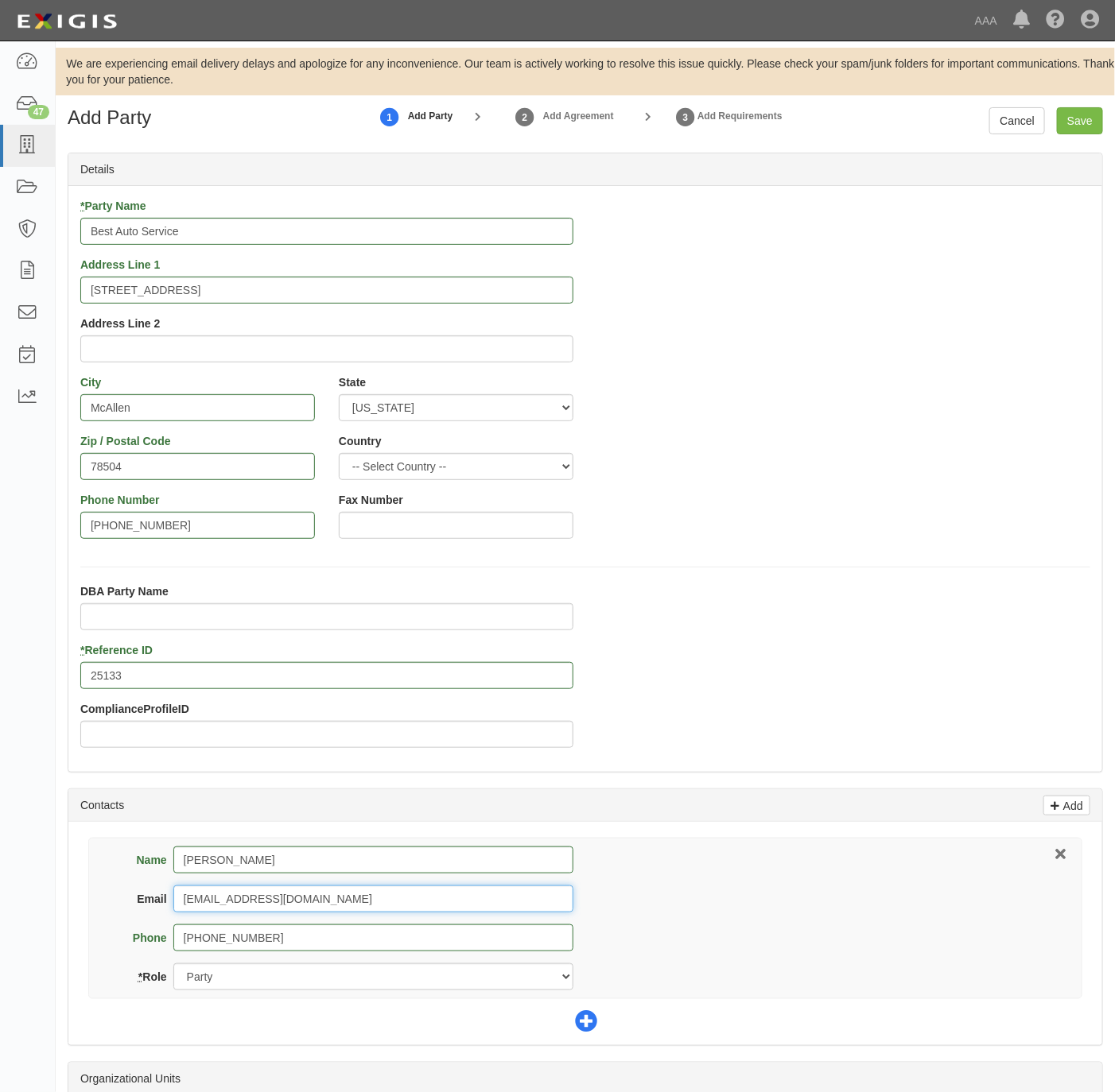
type input "sajeevgeo@gmail.com"
click at [595, 1017] on icon at bounding box center [586, 1022] width 22 height 22
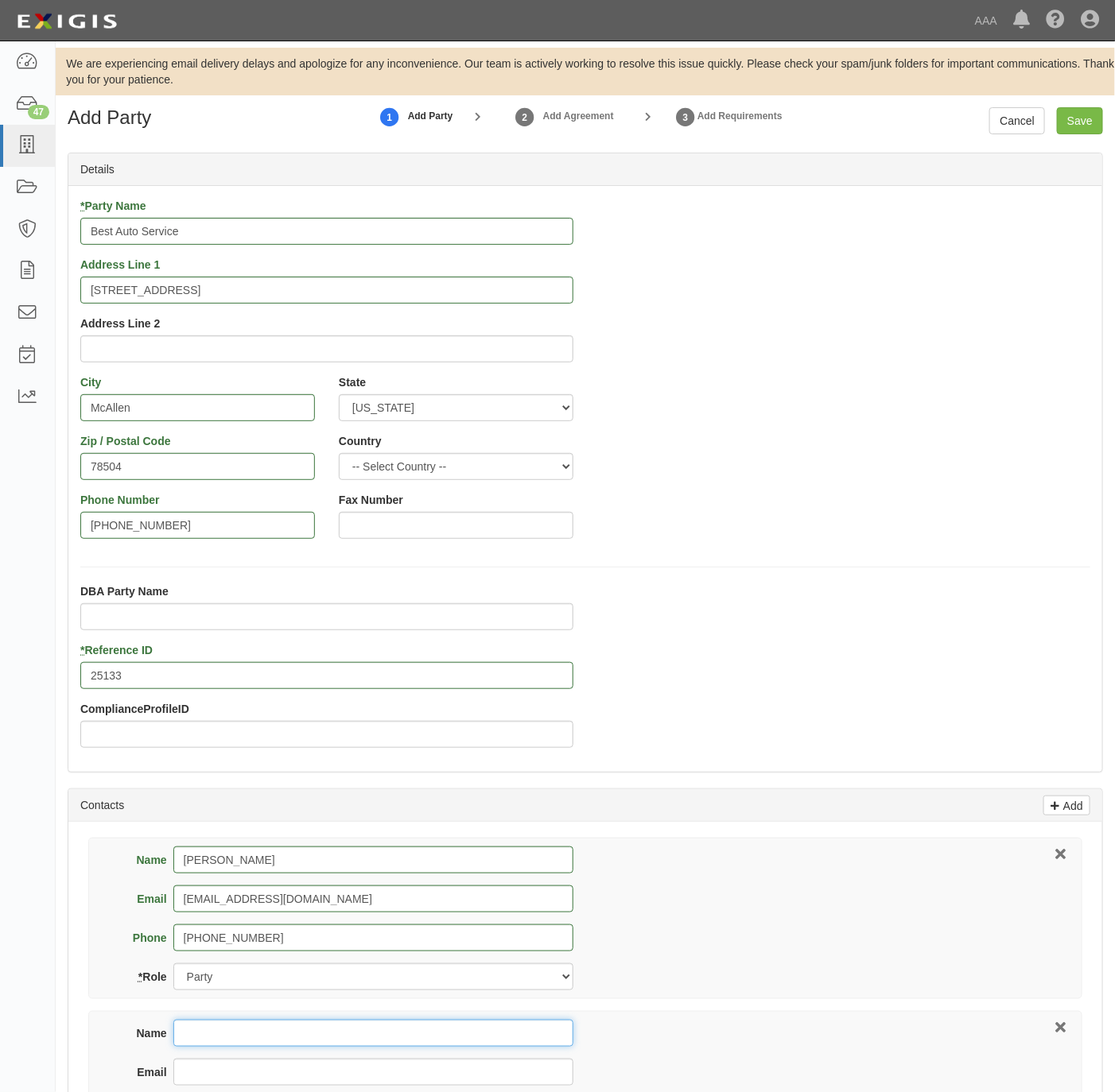
drag, startPoint x: 248, startPoint y: 1041, endPoint x: 259, endPoint y: 1035, distance: 12.5
click at [248, 1038] on input "Name" at bounding box center [373, 1034] width 400 height 27
paste input "Joseph Showery"
type input "Joseph Showery"
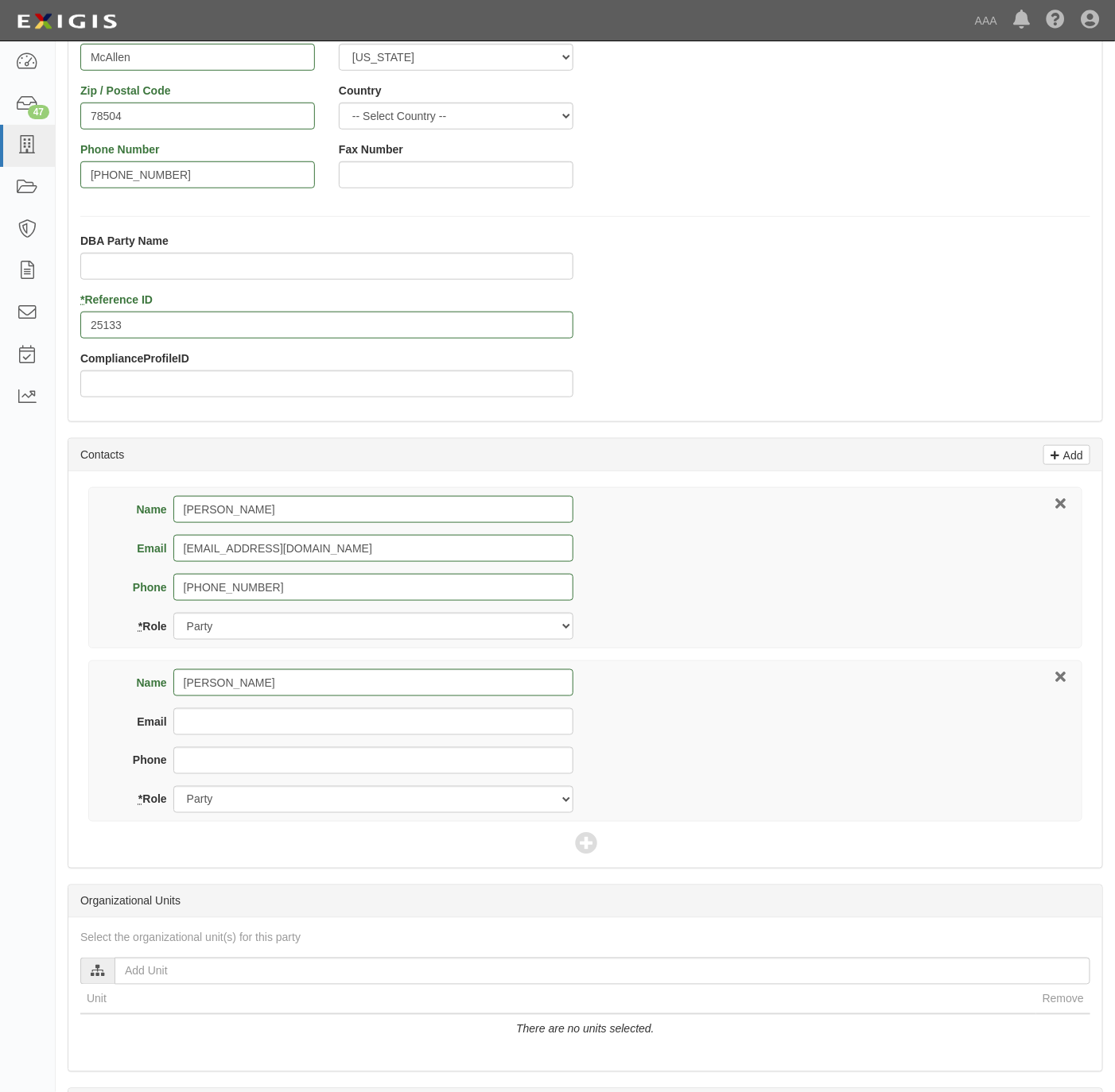
scroll to position [358, 0]
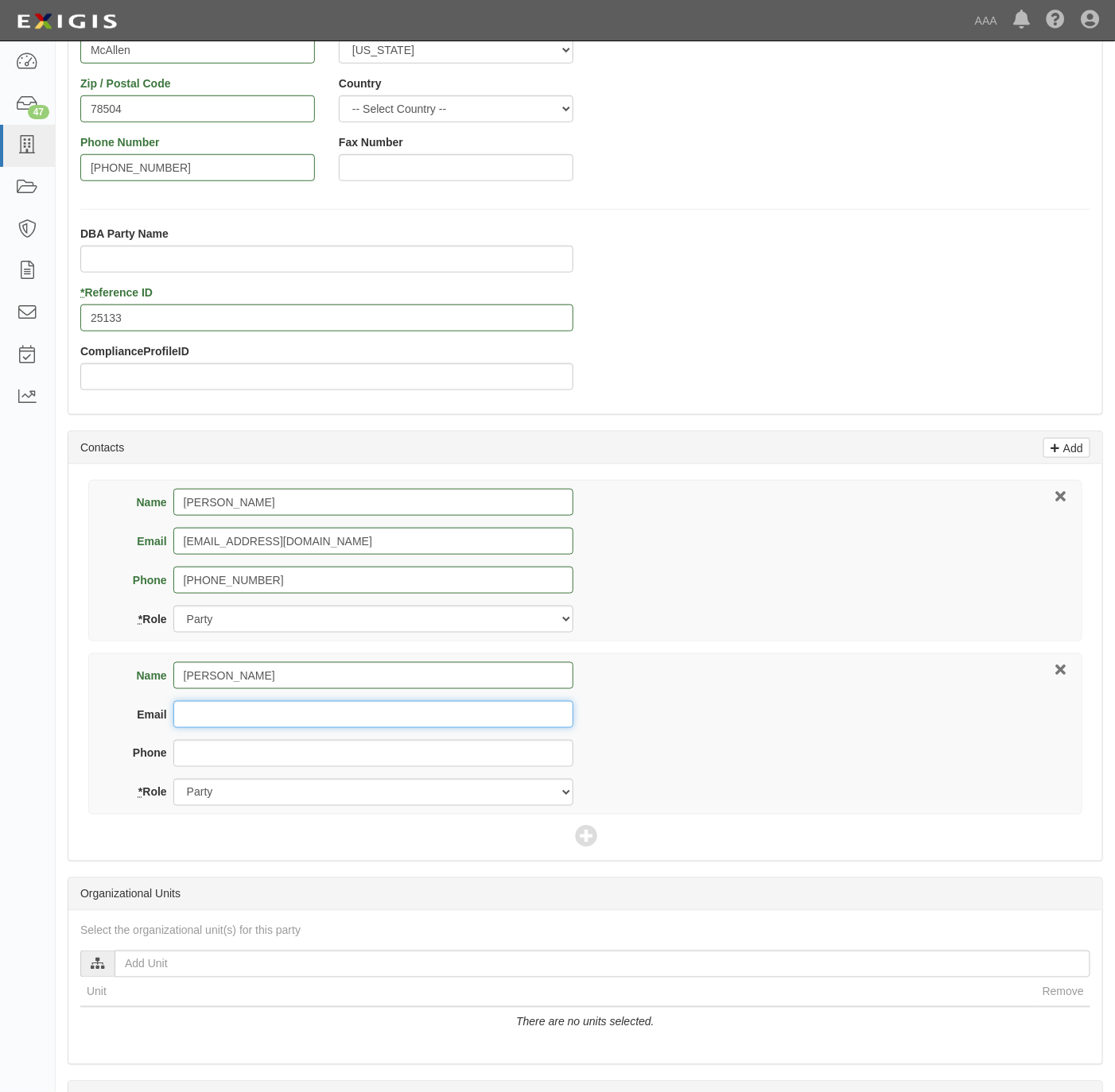
drag, startPoint x: 263, startPoint y: 725, endPoint x: 279, endPoint y: 718, distance: 17.5
click at [263, 725] on input "Email" at bounding box center [373, 715] width 400 height 27
paste input "ajs@showeryins.com"
type input "ajs@showeryins.com"
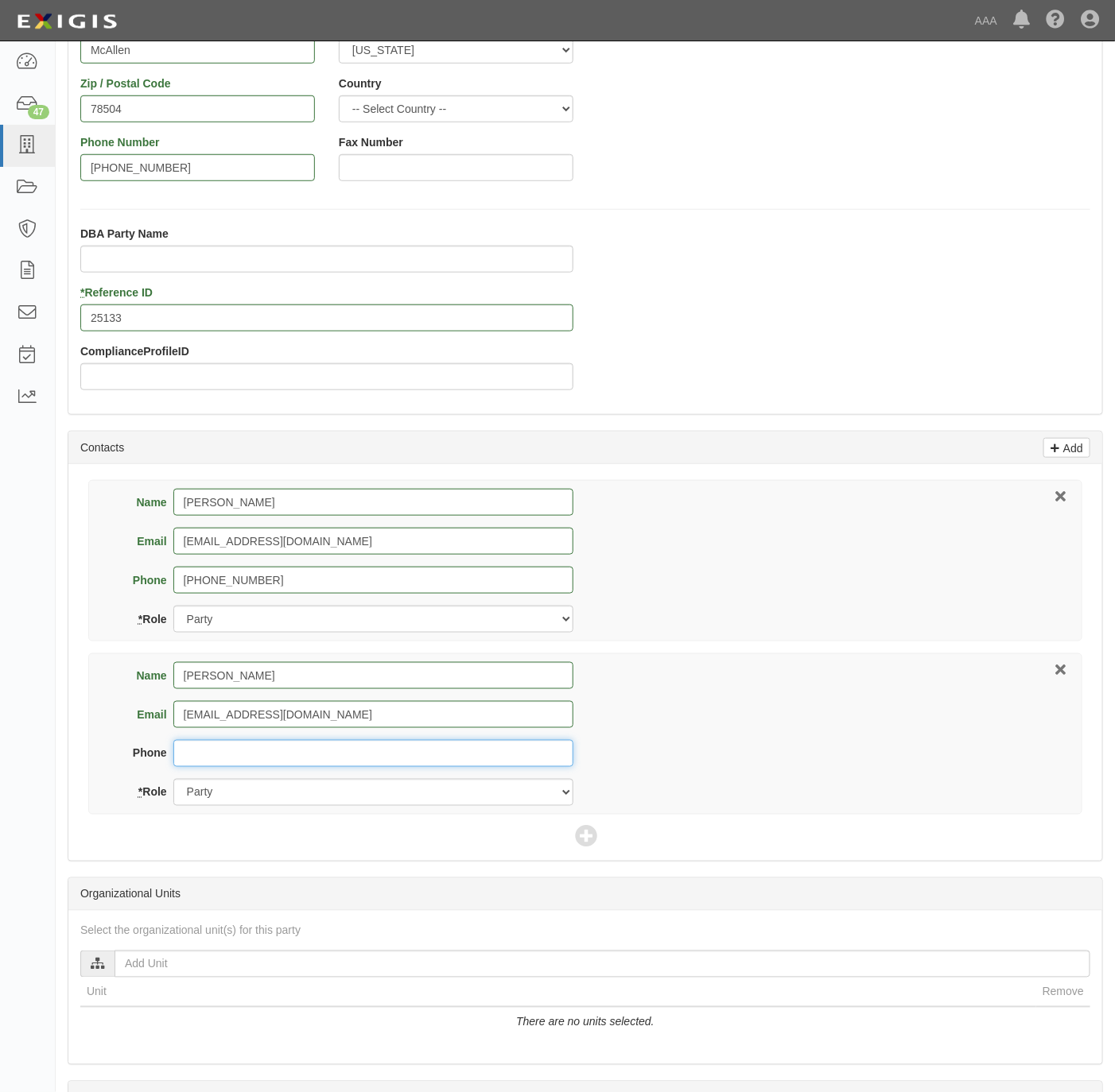
click at [313, 745] on input "Phone" at bounding box center [373, 753] width 400 height 27
paste input "956-462-2012"
type input "956-462-2012"
click at [291, 800] on select "Party Broker Other" at bounding box center [373, 793] width 400 height 27
select select "Broker"
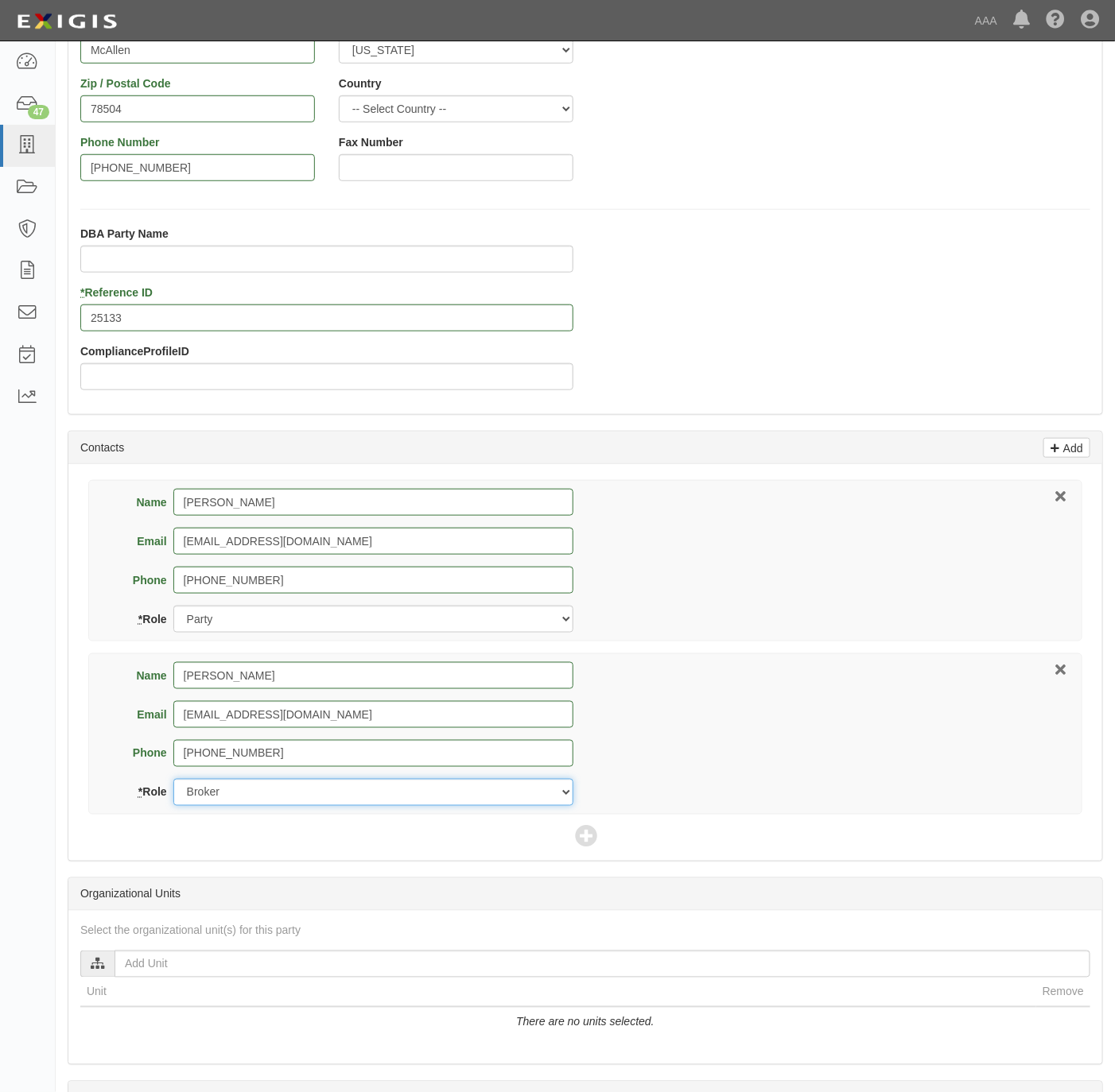
click at [174, 782] on select "Party Broker Other" at bounding box center [373, 793] width 400 height 27
click at [583, 837] on icon at bounding box center [586, 838] width 22 height 22
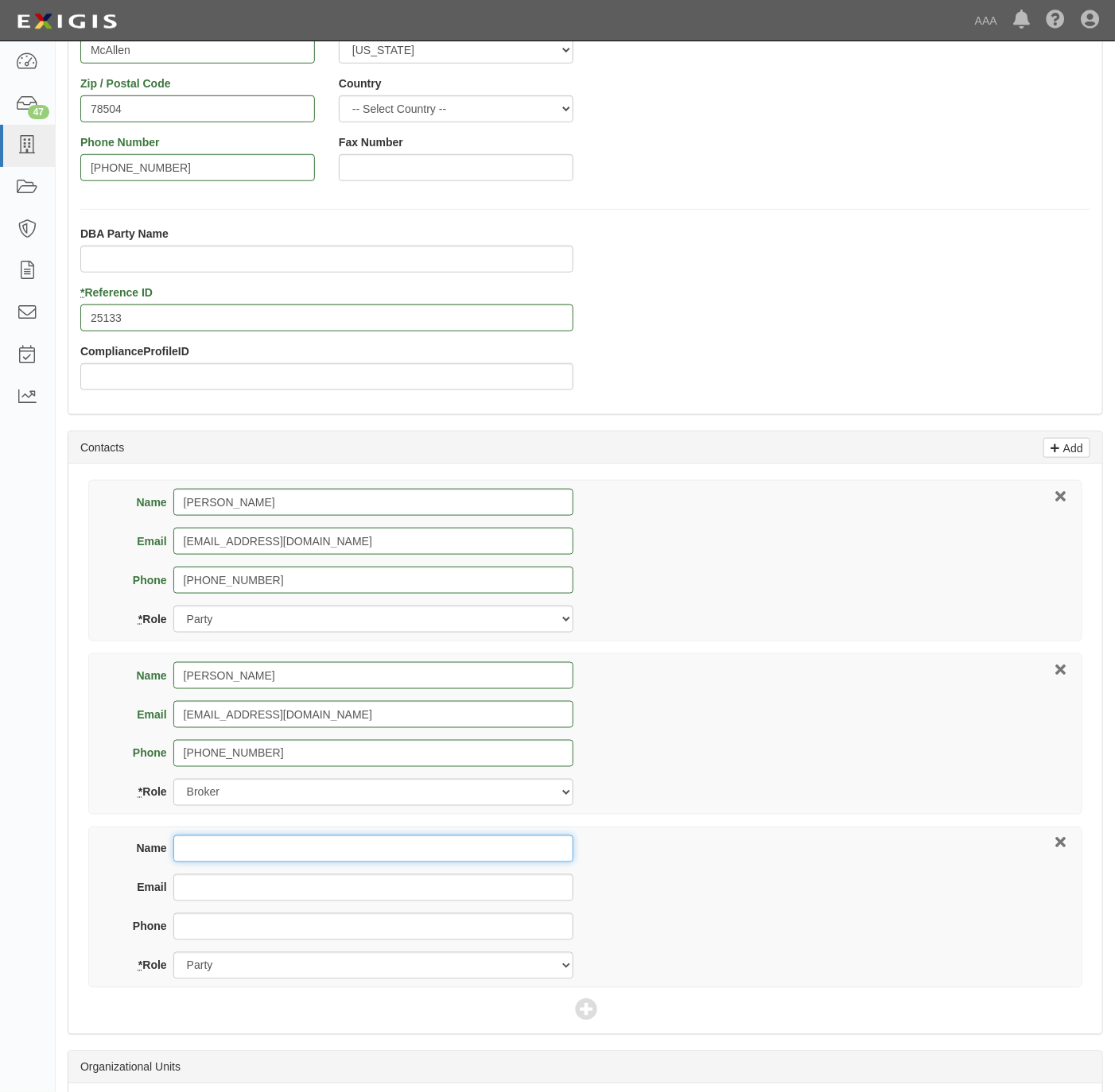
click at [193, 856] on input "Name" at bounding box center [373, 849] width 400 height 27
paste input "Carlos Villanueva"
type input "Carlos Villanueva"
click at [205, 891] on input "Email" at bounding box center [373, 888] width 400 height 27
paste input "Carlos Villanueva"
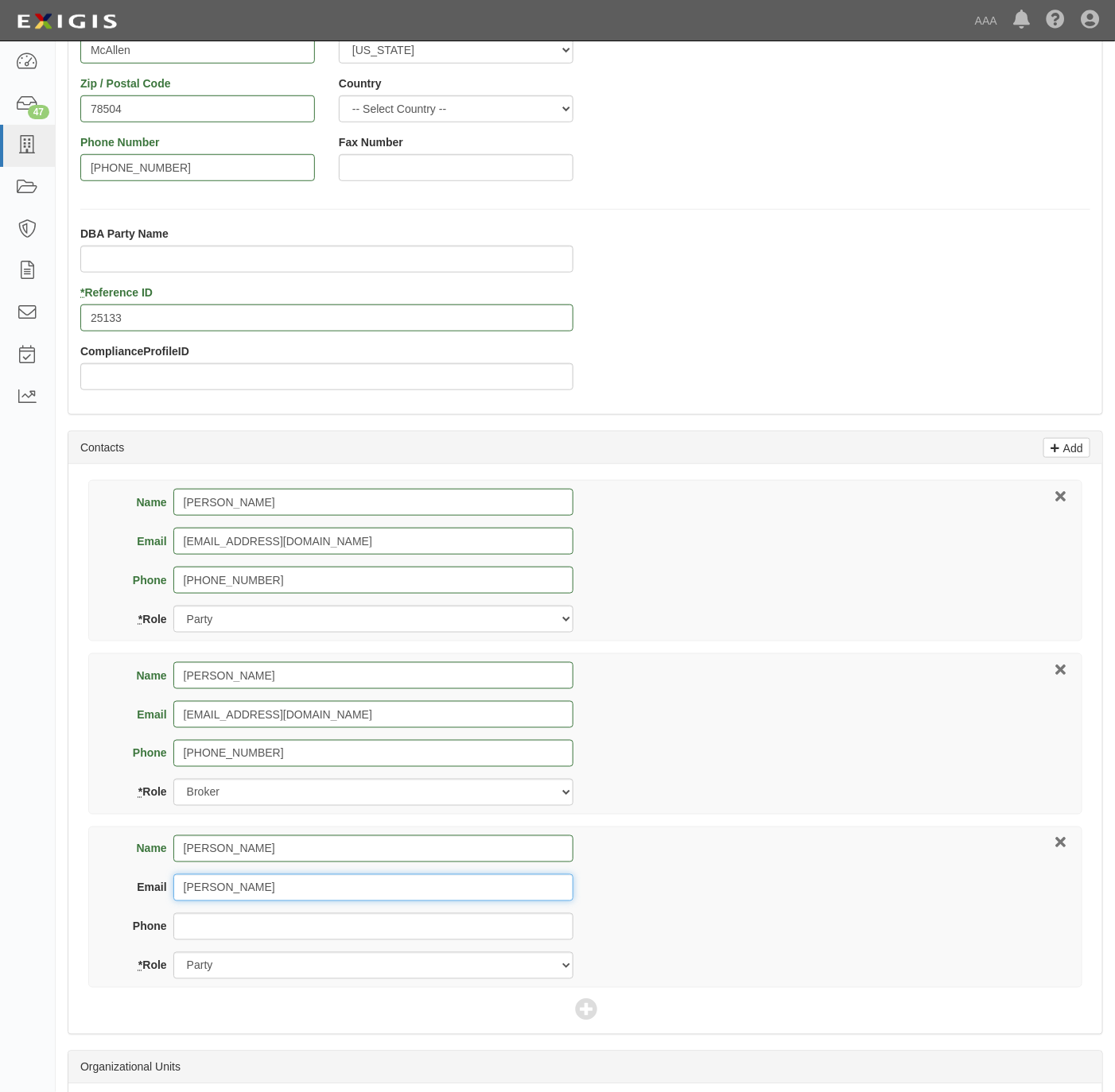
click at [194, 891] on input "Carlos Villanueva" at bounding box center [373, 888] width 400 height 27
click at [194, 890] on input "Carlos Villanueva" at bounding box center [373, 888] width 400 height 27
type input "villanueva.carlos@ace.aaa.com"
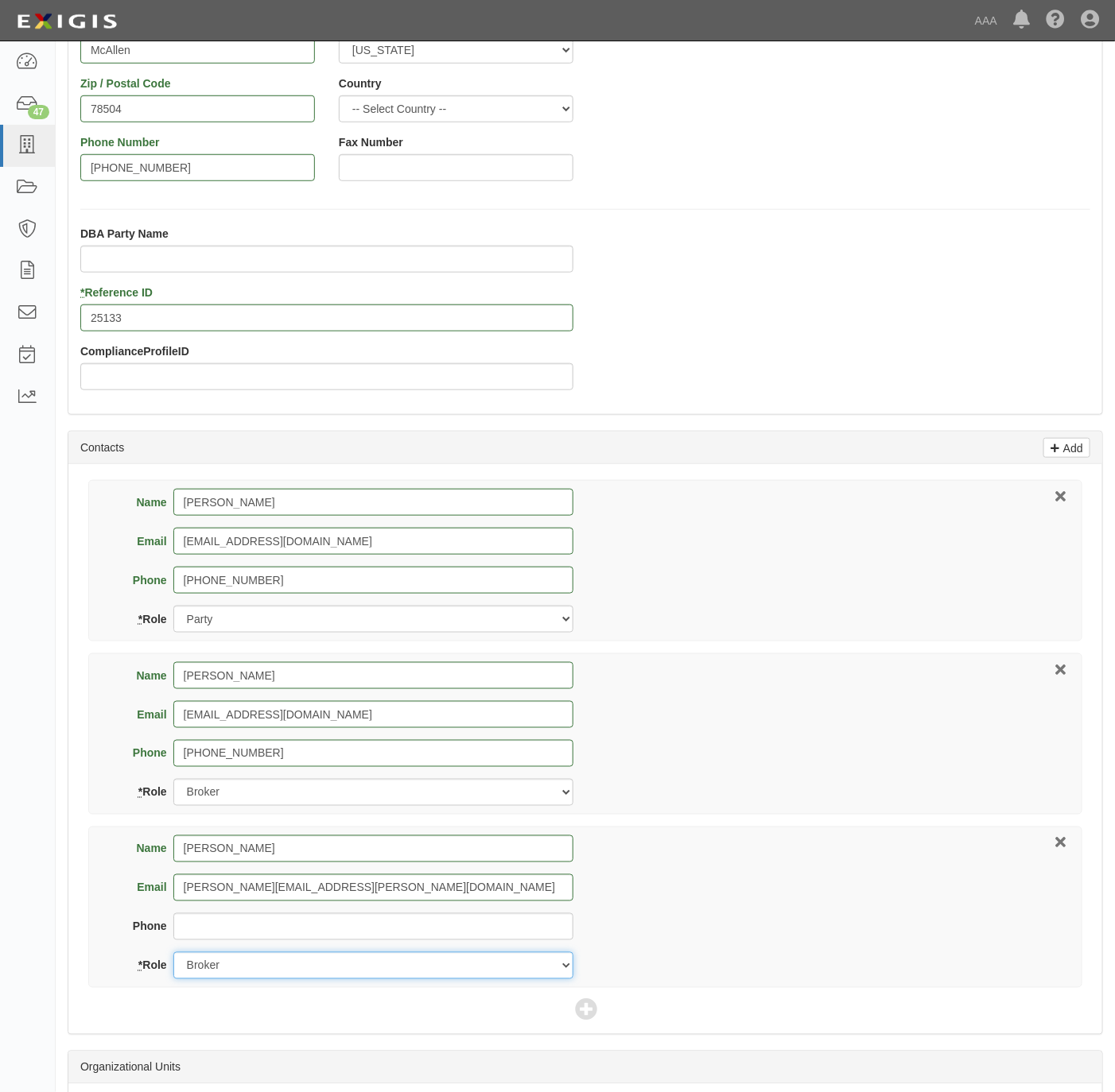
select select "Other"
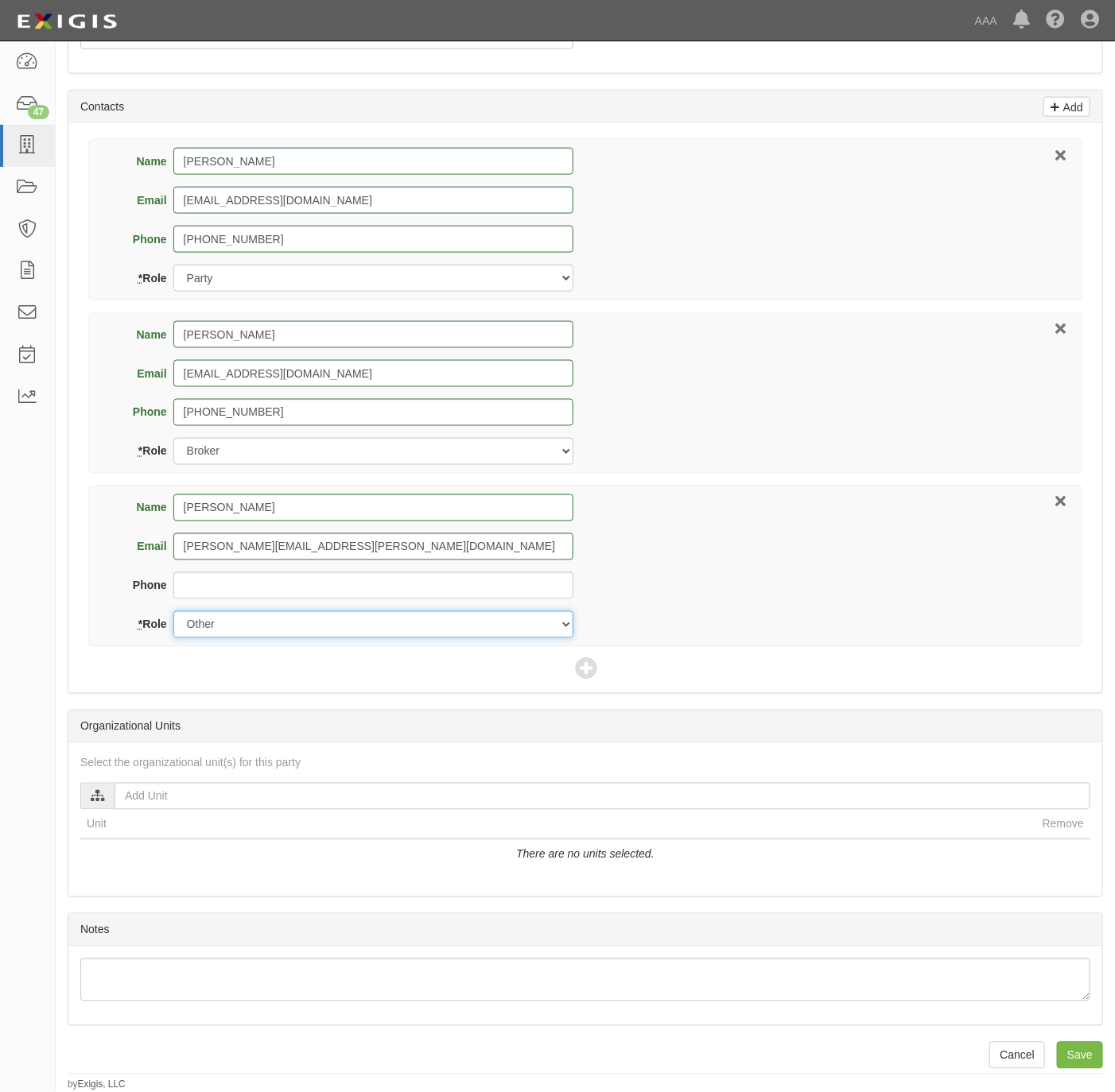
scroll to position [707, 0]
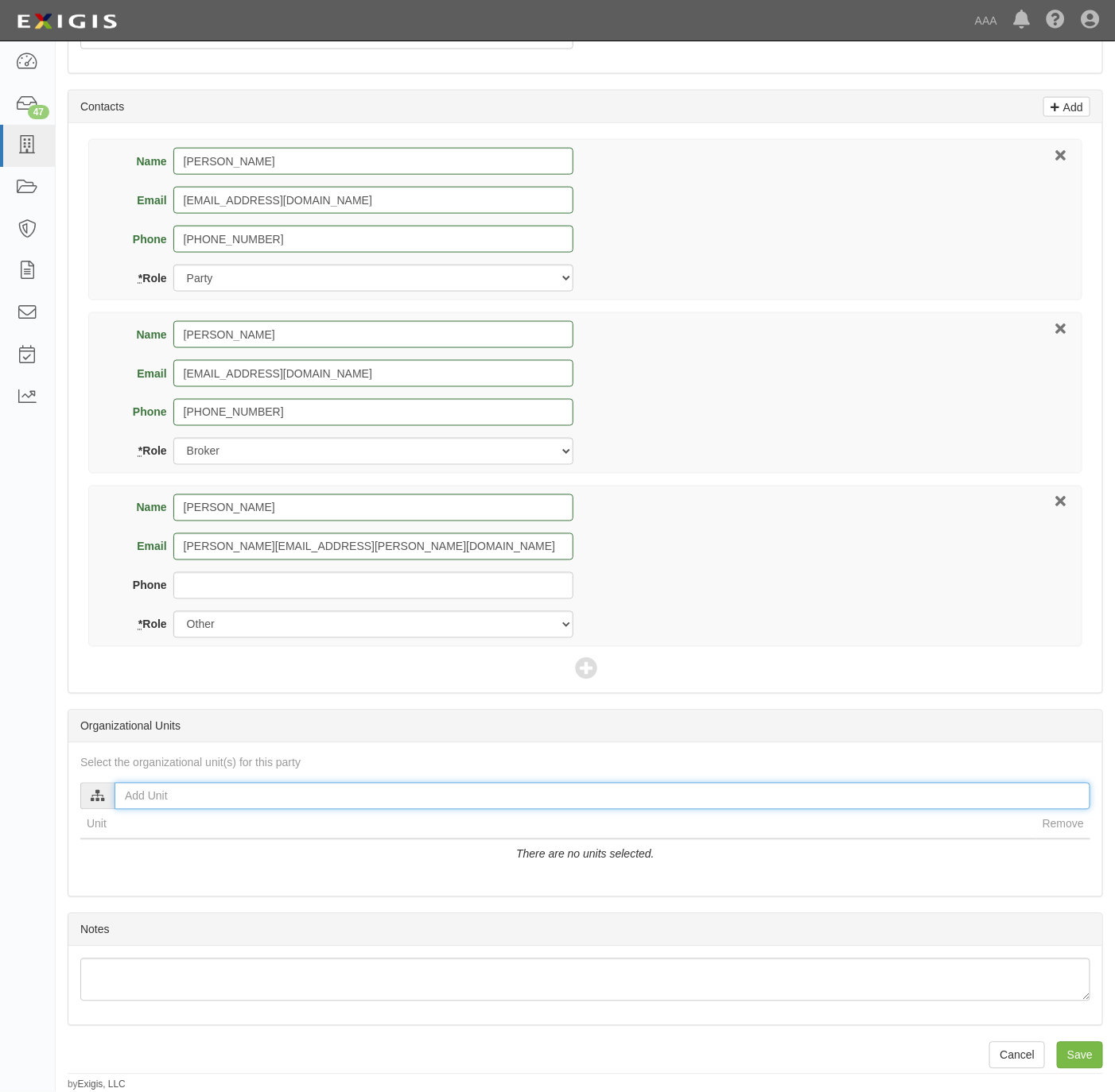
click at [239, 800] on input "text" at bounding box center [603, 796] width 976 height 27
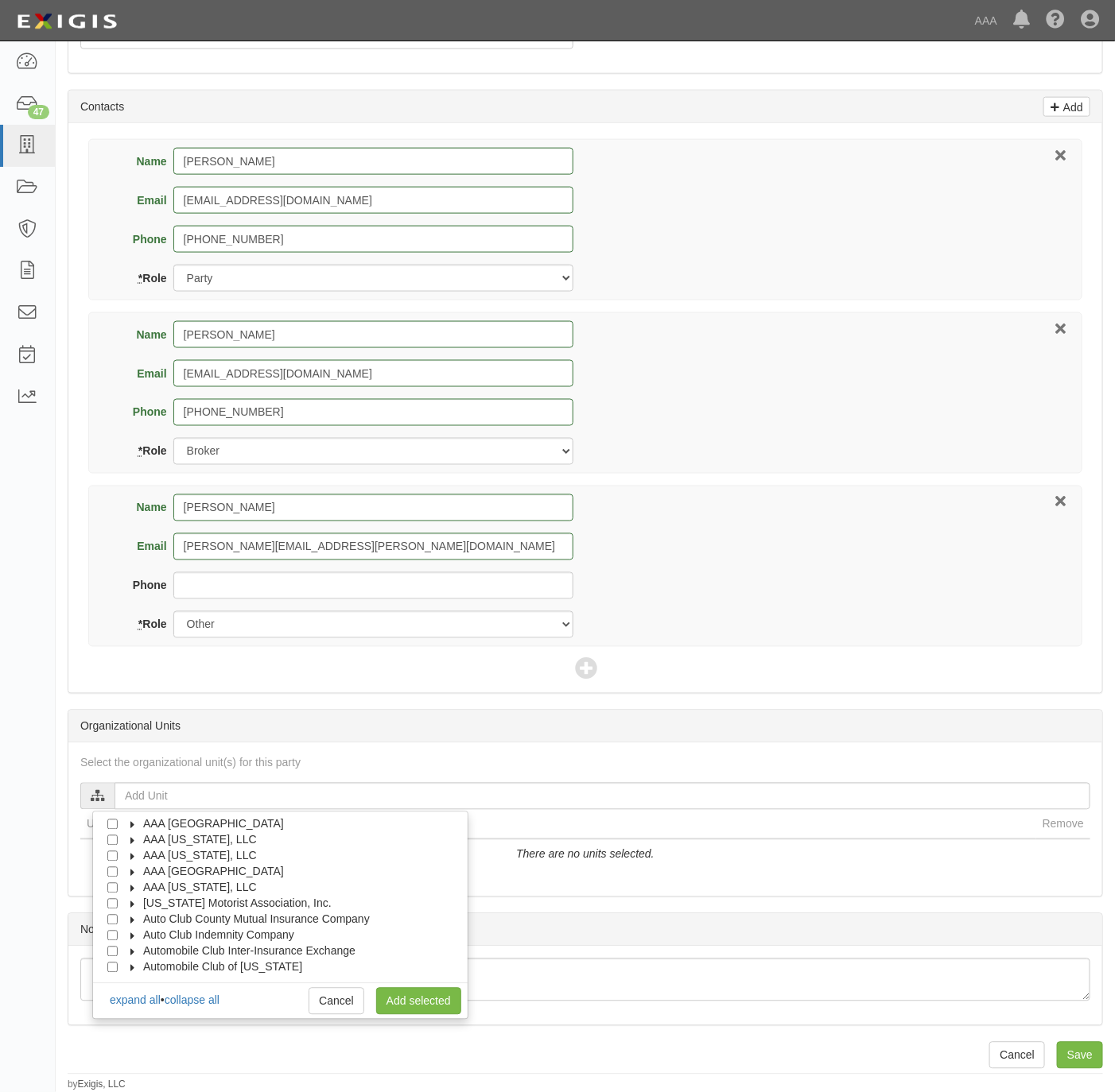
click at [176, 881] on span "AAA [US_STATE], LLC" at bounding box center [200, 887] width 114 height 13
click at [168, 897] on span "Automotive Services" at bounding box center [208, 903] width 102 height 13
click at [136, 933] on input "Approved Automotive Repair (AAR)" at bounding box center [141, 936] width 10 height 10
checkbox input "true"
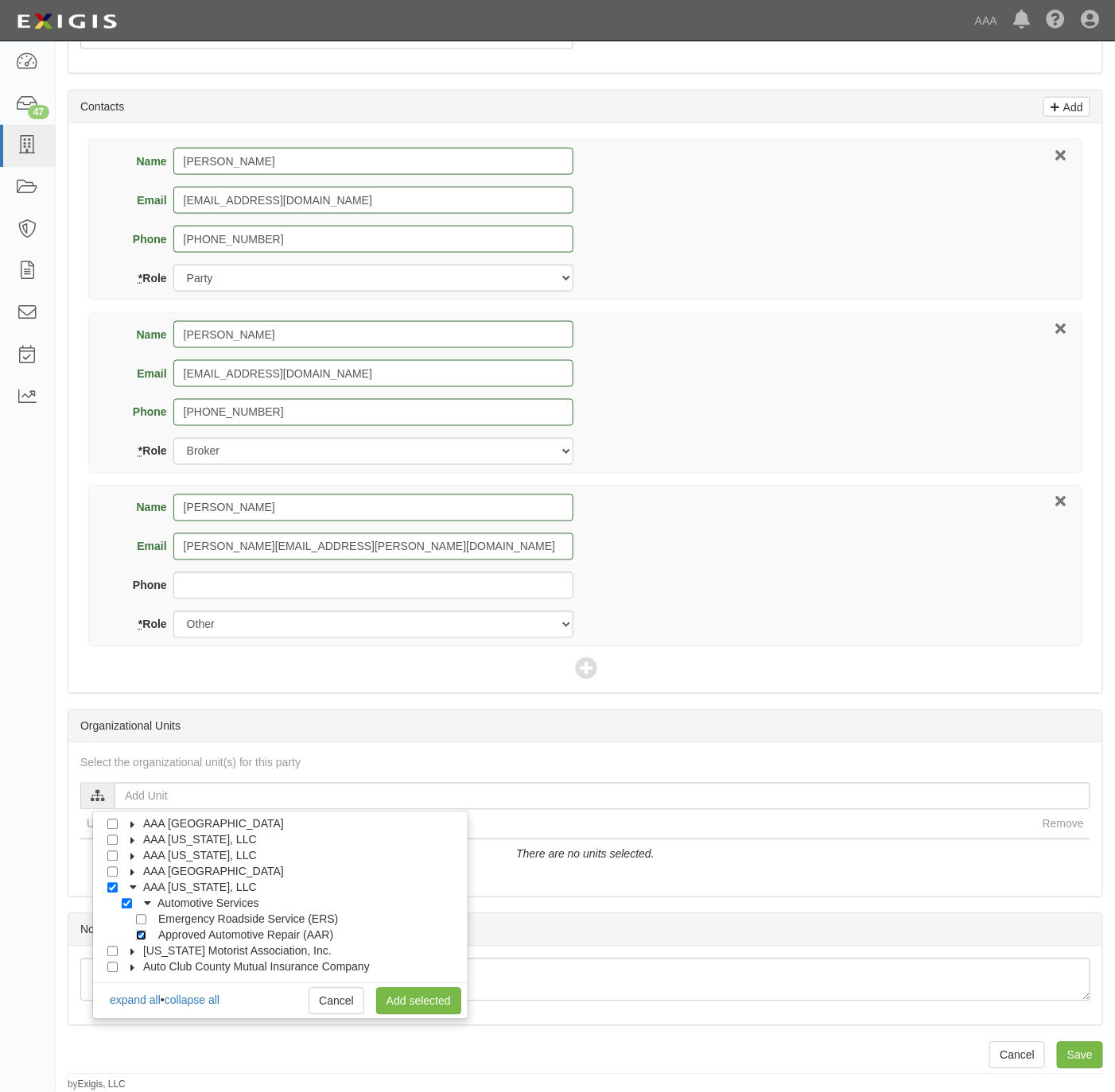
checkbox input "true"
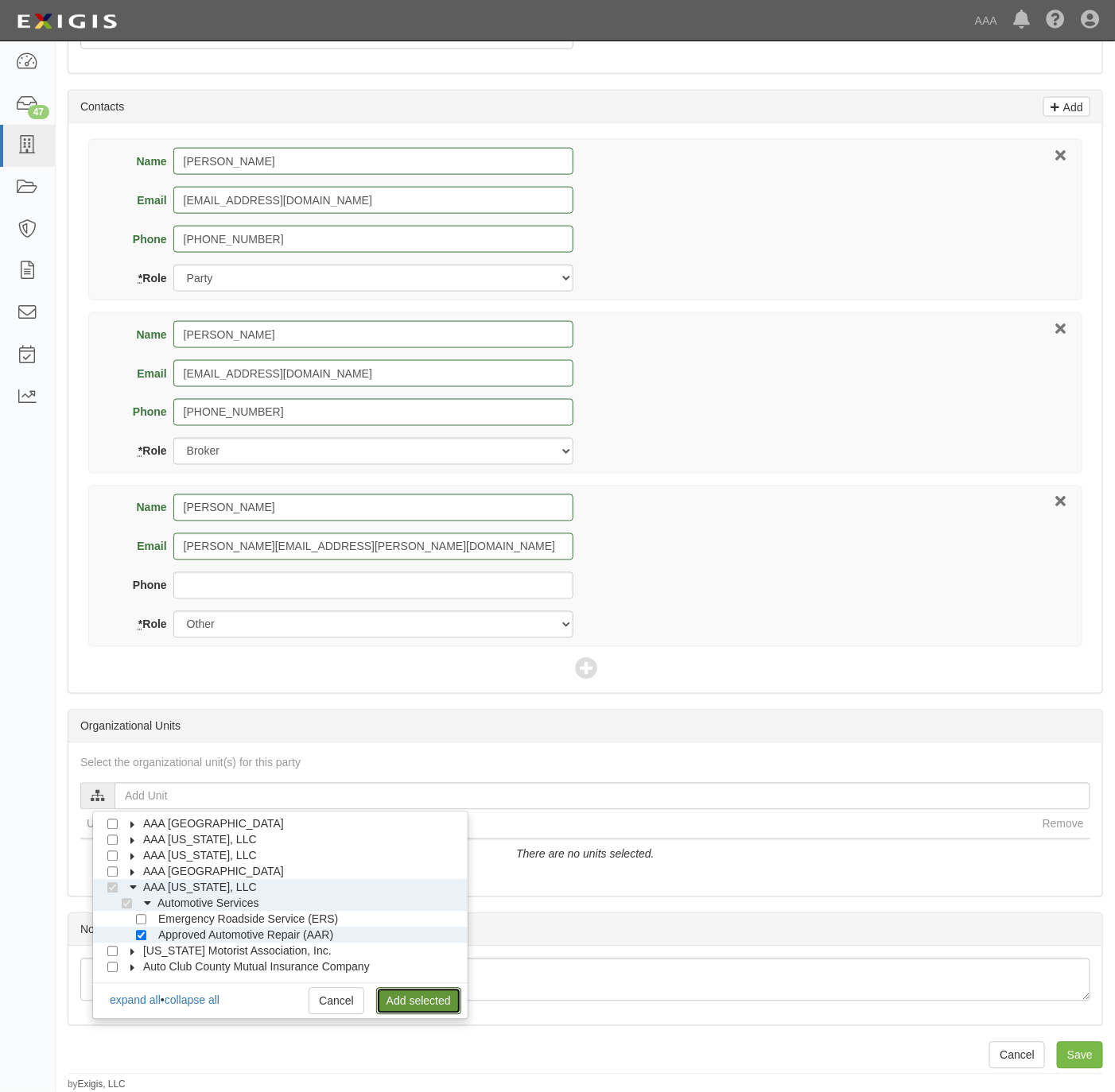
click at [389, 988] on link "Add selected" at bounding box center [418, 1002] width 85 height 27
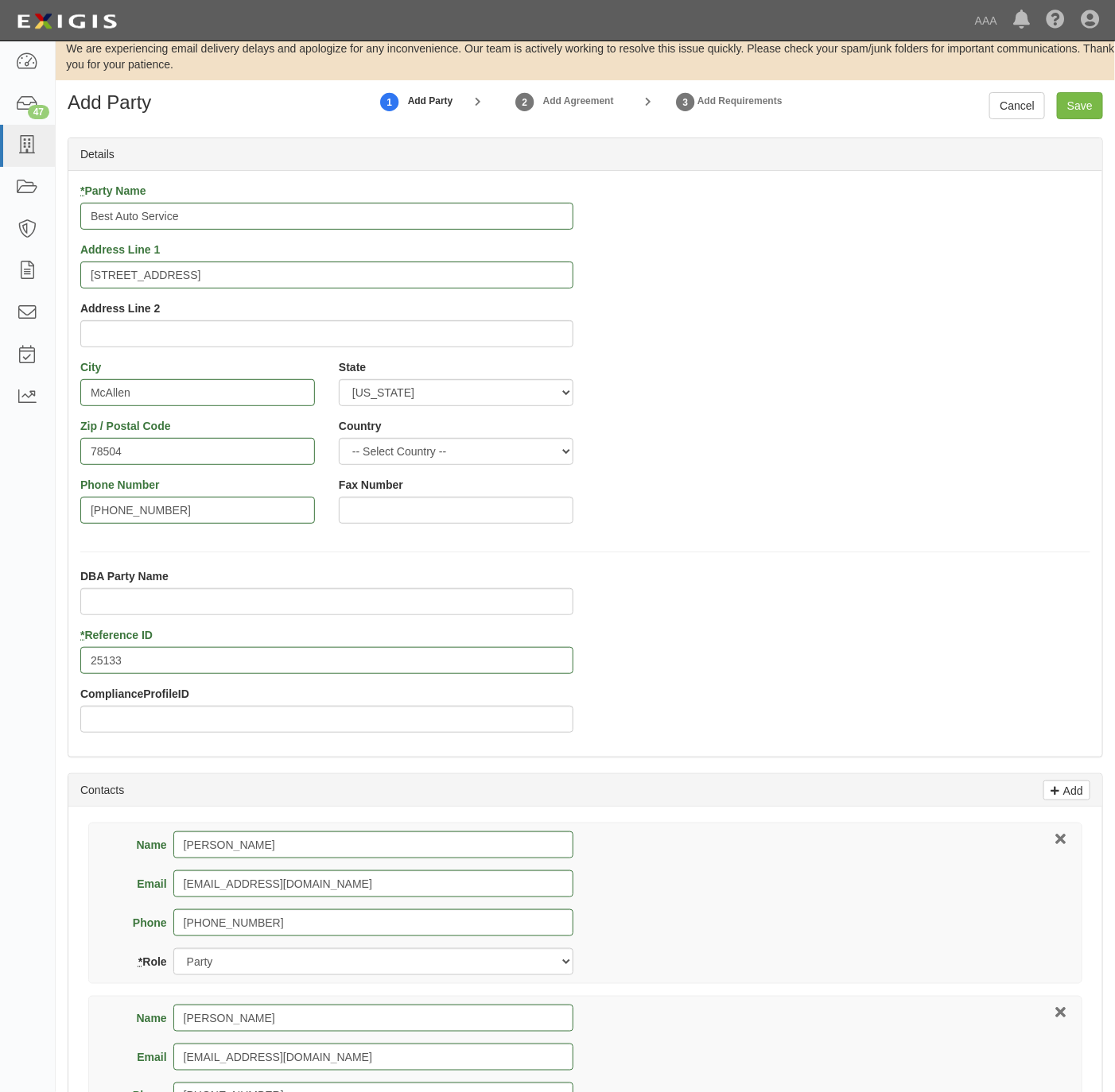
scroll to position [0, 0]
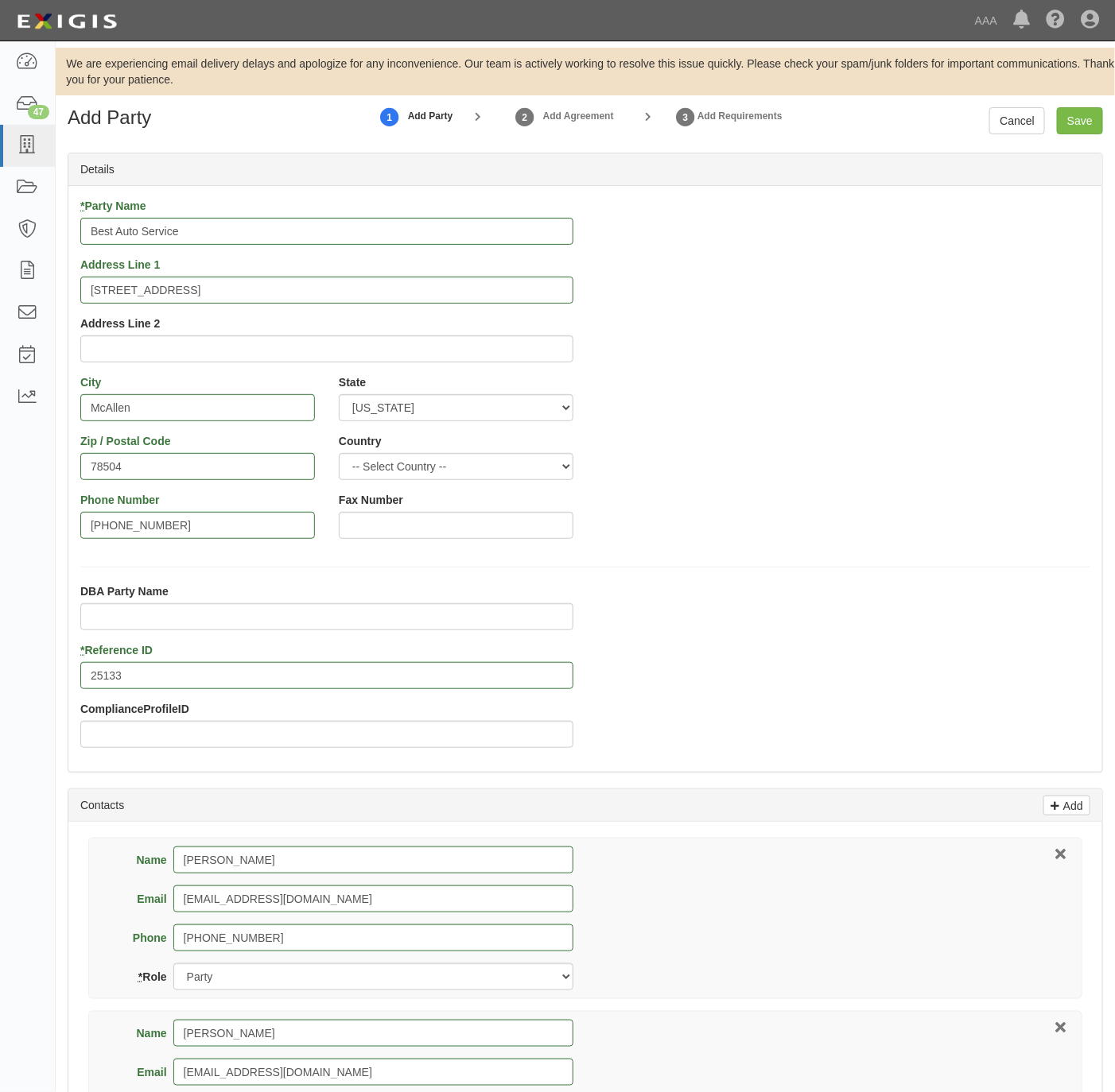
click at [259, 628] on div "DBA Party Name * Reference ID 25133 ComplianceProfileID" at bounding box center [326, 672] width 517 height 176
click at [260, 599] on div "DBA Party Name" at bounding box center [326, 608] width 493 height 47
click at [251, 612] on input "DBA Party Name" at bounding box center [326, 617] width 493 height 27
paste input "S Geo Investment LLC"
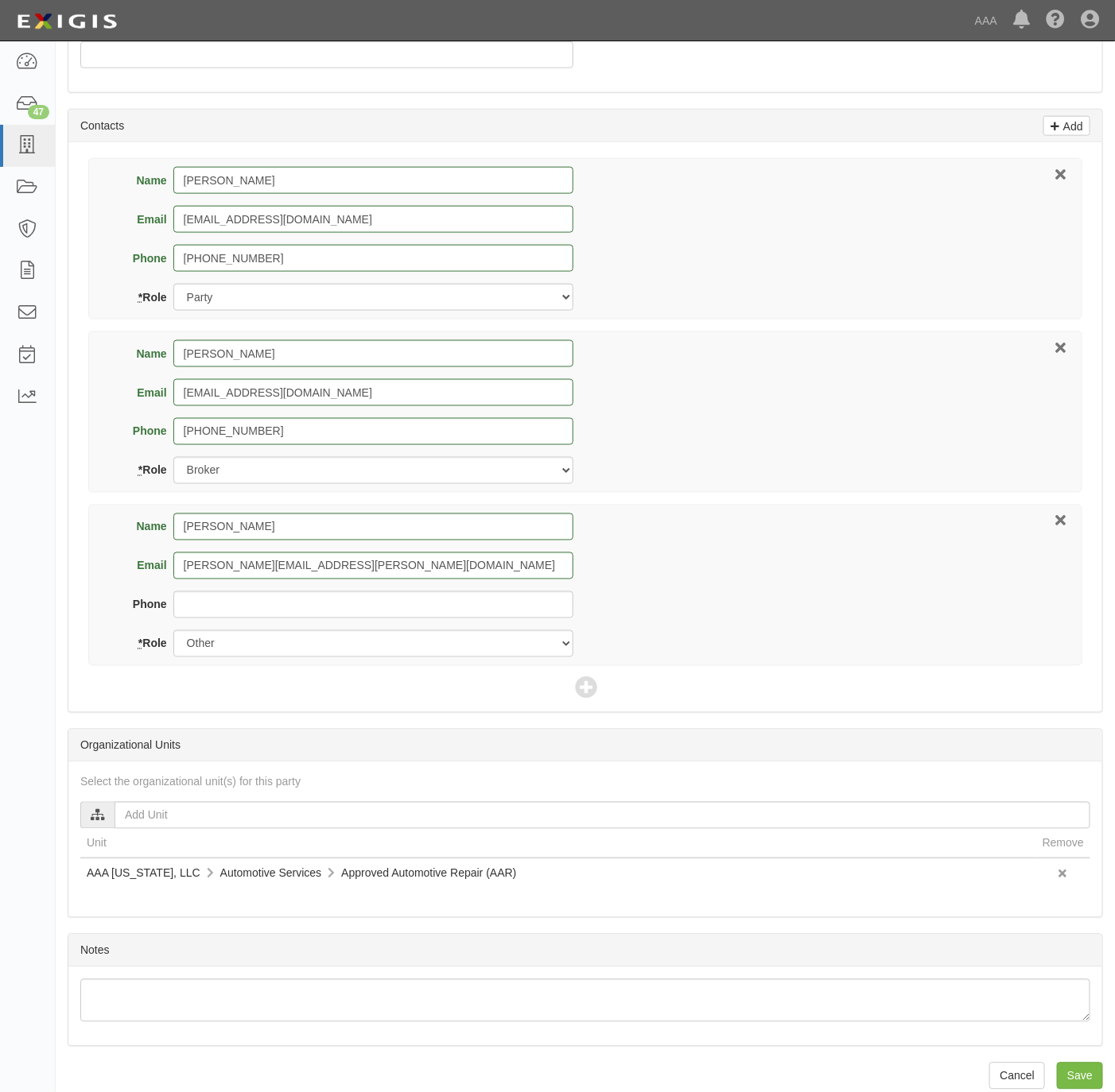
scroll to position [709, 0]
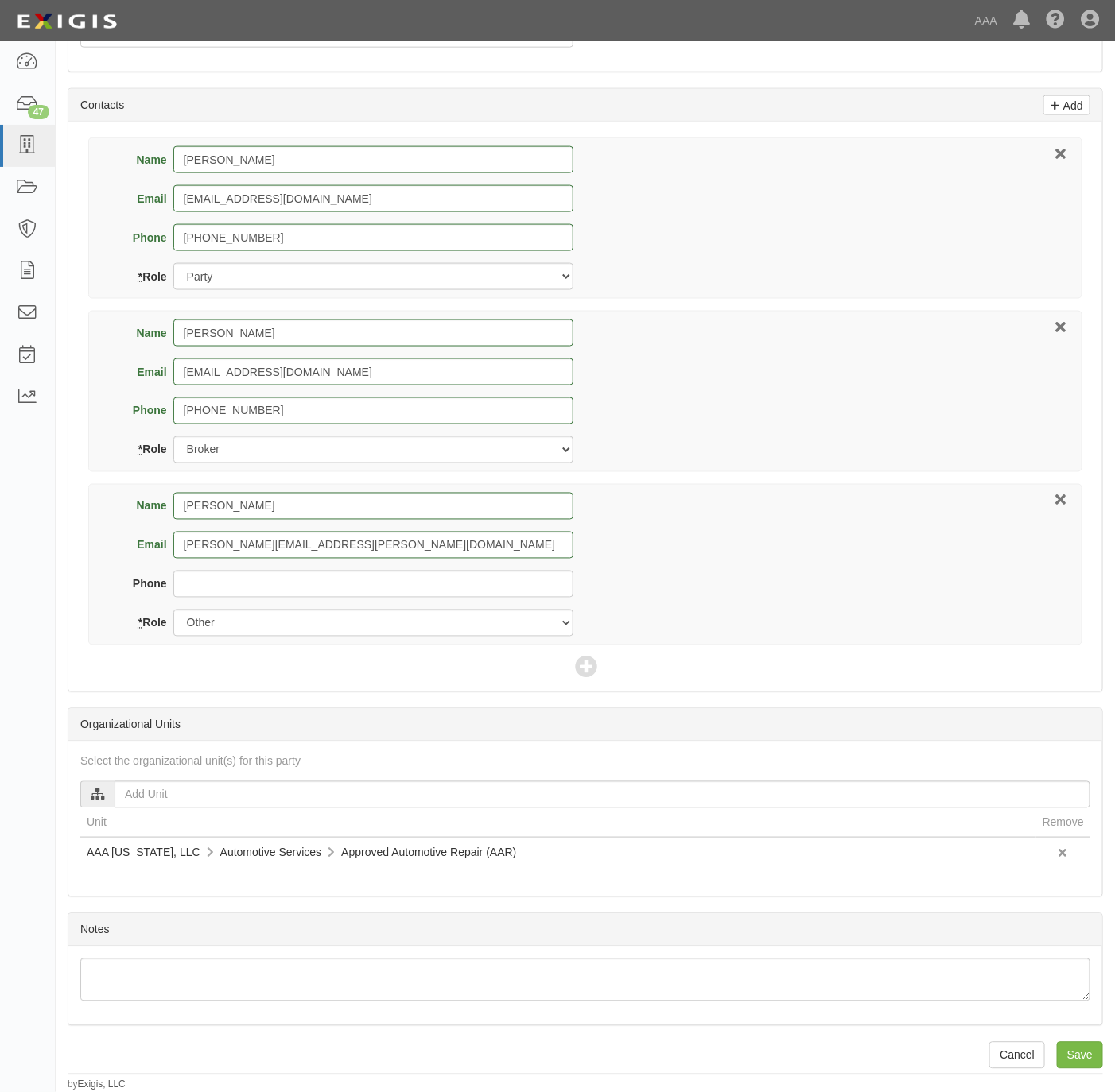
type input "S Geo Investment LLC"
click at [1101, 136] on div "Name Sajeev George Email sajeevgeo@gmail.com Phone 956-207-1321 * Role Party Br…" at bounding box center [585, 406] width 1034 height 570
click at [1086, 1047] on input "Save" at bounding box center [1080, 1056] width 46 height 27
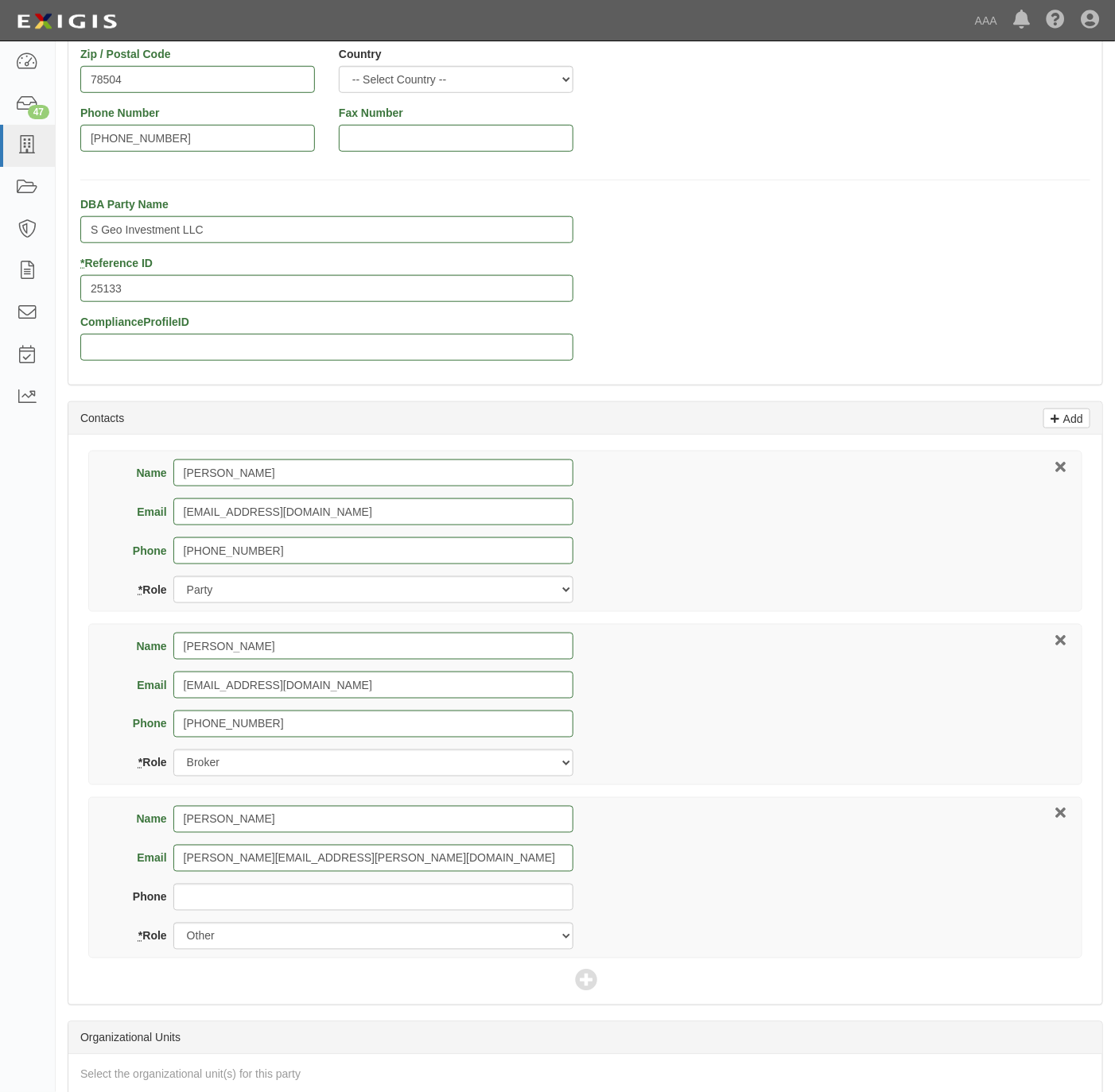
scroll to position [351, 0]
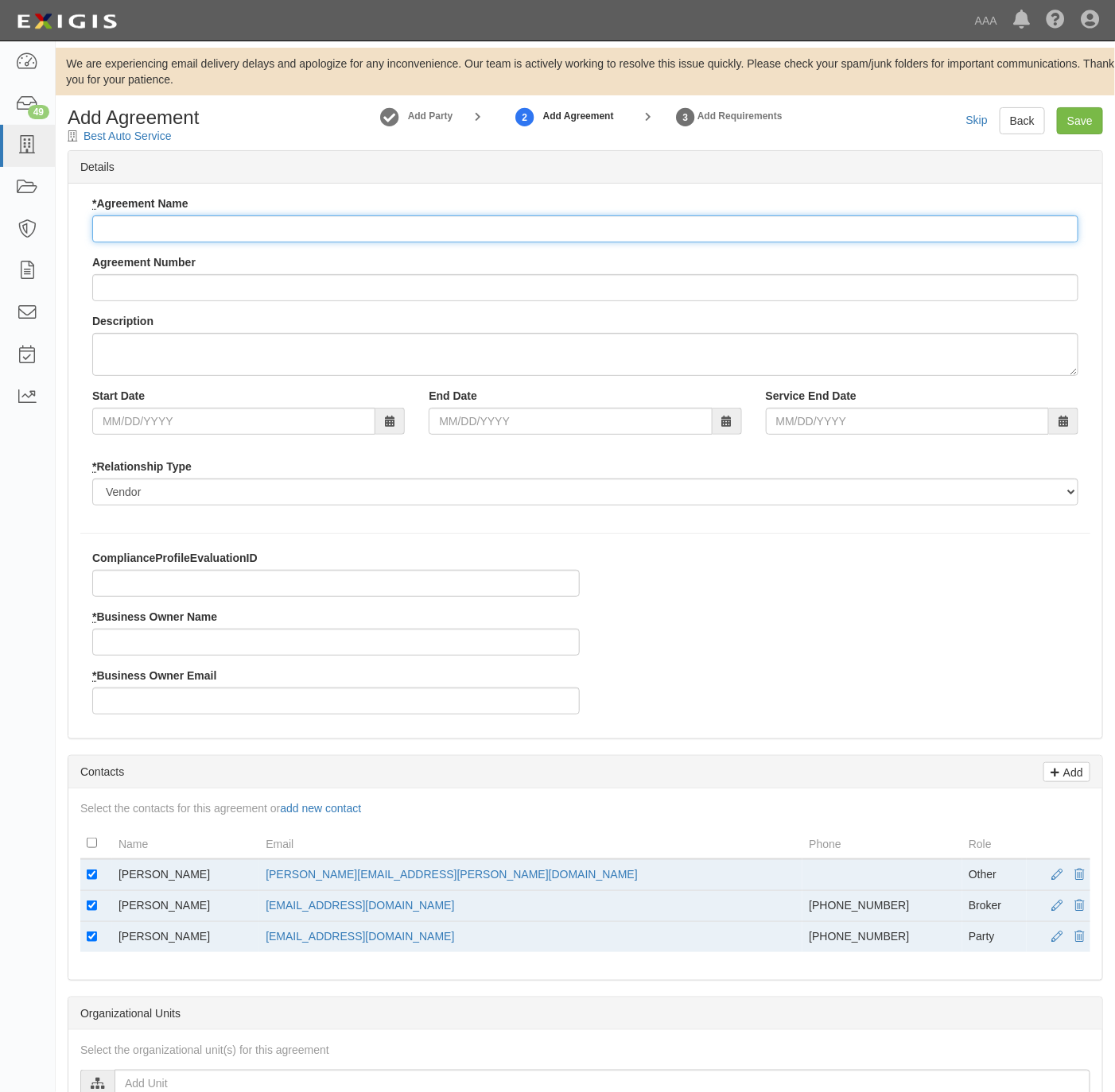
click at [225, 229] on input "* Agreement Name" at bounding box center [585, 229] width 986 height 27
type input "[US_STATE] AAR"
drag, startPoint x: 212, startPoint y: 878, endPoint x: 115, endPoint y: 874, distance: 97.1
click at [115, 874] on td "[PERSON_NAME]" at bounding box center [185, 875] width 147 height 32
copy td "[PERSON_NAME]"
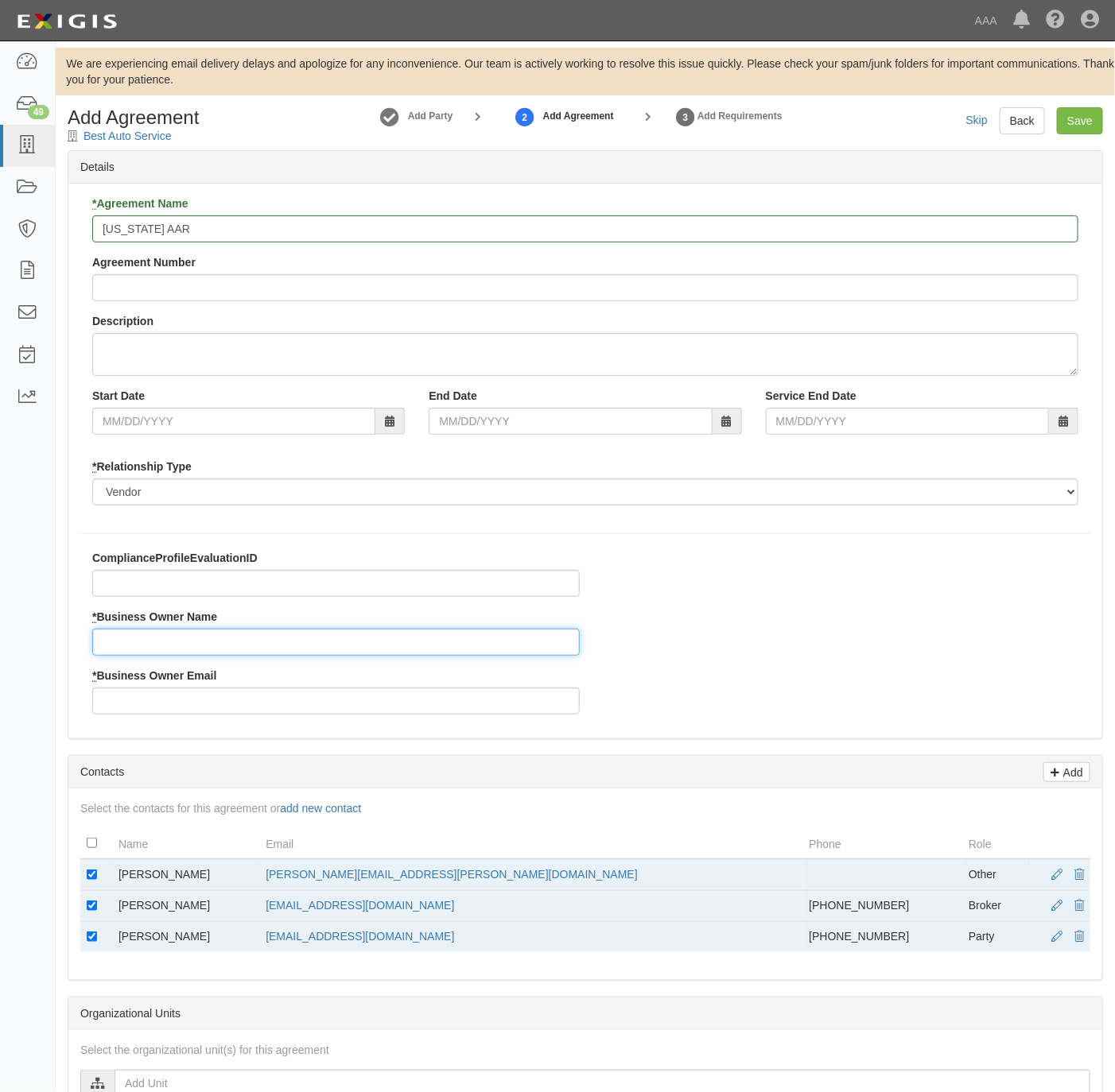
drag, startPoint x: 115, startPoint y: 874, endPoint x: 110, endPoint y: 637, distance: 237.1
click at [110, 637] on input "* Business Owner Name" at bounding box center [335, 642] width 487 height 27
paste input "[PERSON_NAME]"
type input "[PERSON_NAME]"
drag, startPoint x: 516, startPoint y: 882, endPoint x: 335, endPoint y: 887, distance: 181.1
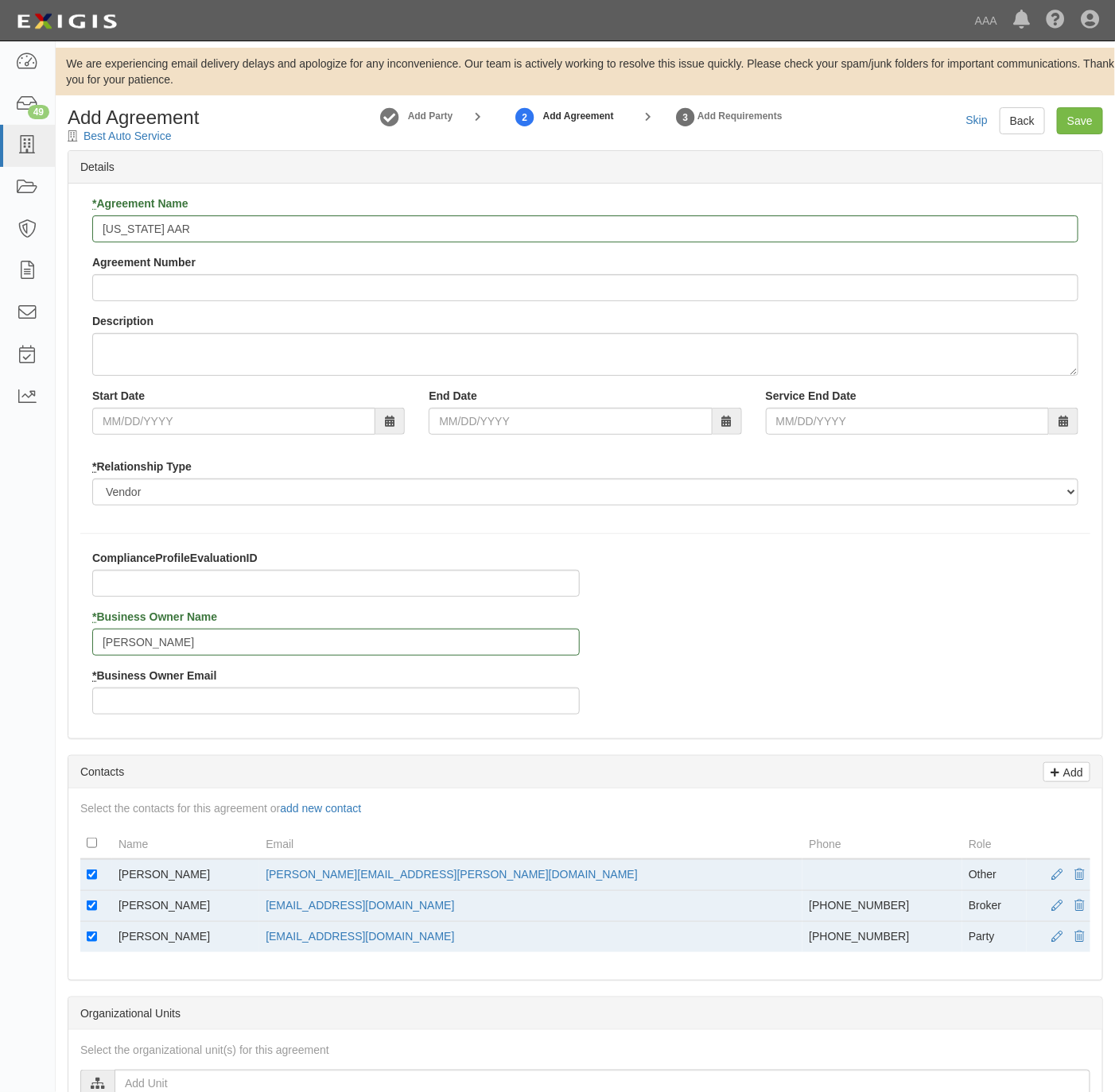
click at [335, 887] on tr "Carlos Villanueva villanueva.carlos@ace.aaa.com Other" at bounding box center [585, 875] width 1010 height 32
copy tr "[PERSON_NAME][EMAIL_ADDRESS][PERSON_NAME][DOMAIN_NAME]"
drag, startPoint x: 335, startPoint y: 887, endPoint x: 205, endPoint y: 704, distance: 224.5
click at [205, 704] on input "* Business Owner Email" at bounding box center [335, 701] width 487 height 27
paste input "[PERSON_NAME][EMAIL_ADDRESS][PERSON_NAME][DOMAIN_NAME]"
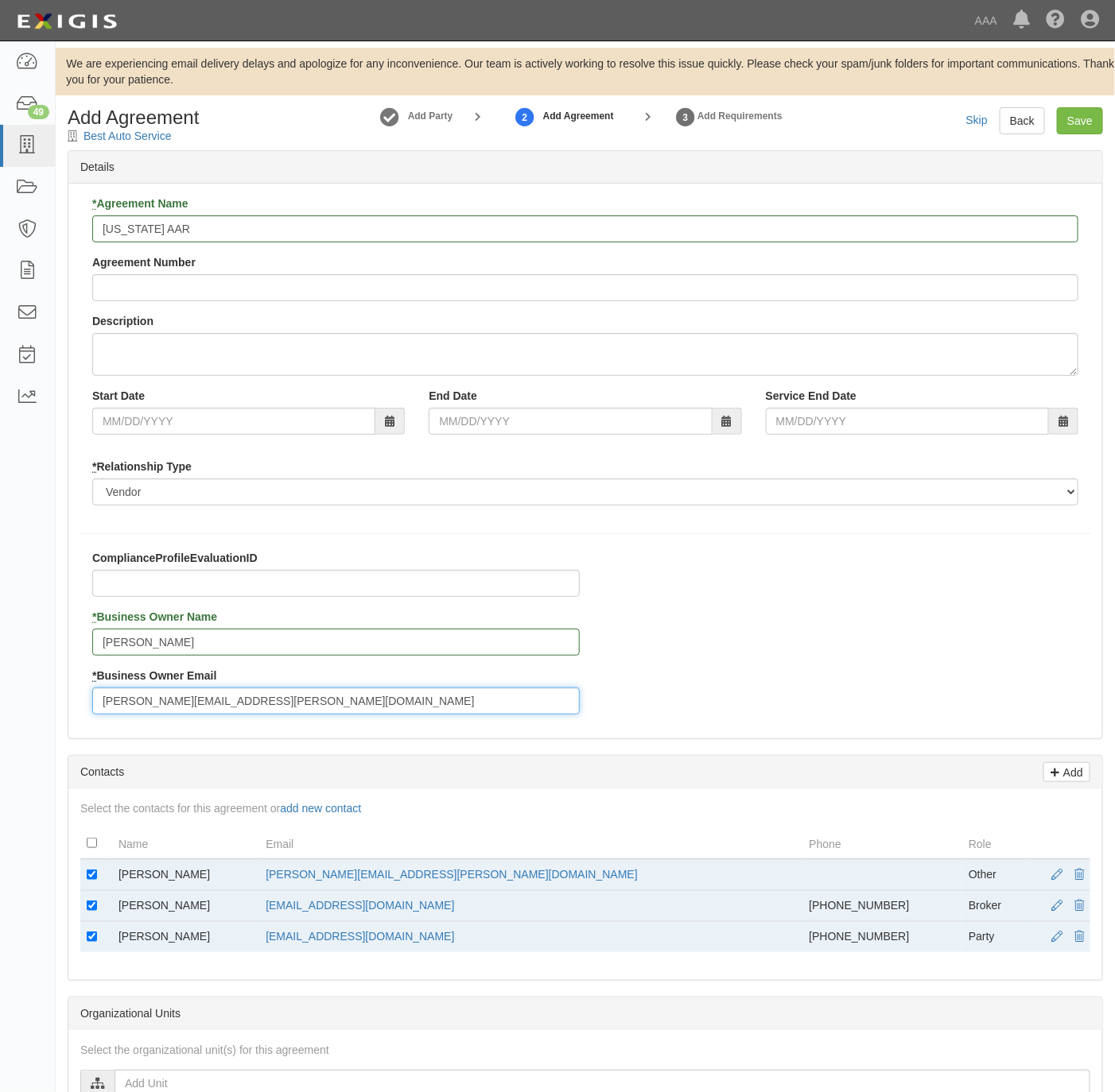
click at [107, 709] on input "[PERSON_NAME][EMAIL_ADDRESS][PERSON_NAME][DOMAIN_NAME]" at bounding box center [335, 701] width 487 height 27
click at [121, 699] on input "[PERSON_NAME][EMAIL_ADDRESS][PERSON_NAME][DOMAIN_NAME]" at bounding box center [335, 701] width 487 height 27
type input "[PERSON_NAME][EMAIL_ADDRESS][PERSON_NAME][DOMAIN_NAME]"
drag, startPoint x: 87, startPoint y: 871, endPoint x: 96, endPoint y: 880, distance: 12.7
click at [88, 871] on td at bounding box center [96, 875] width 32 height 32
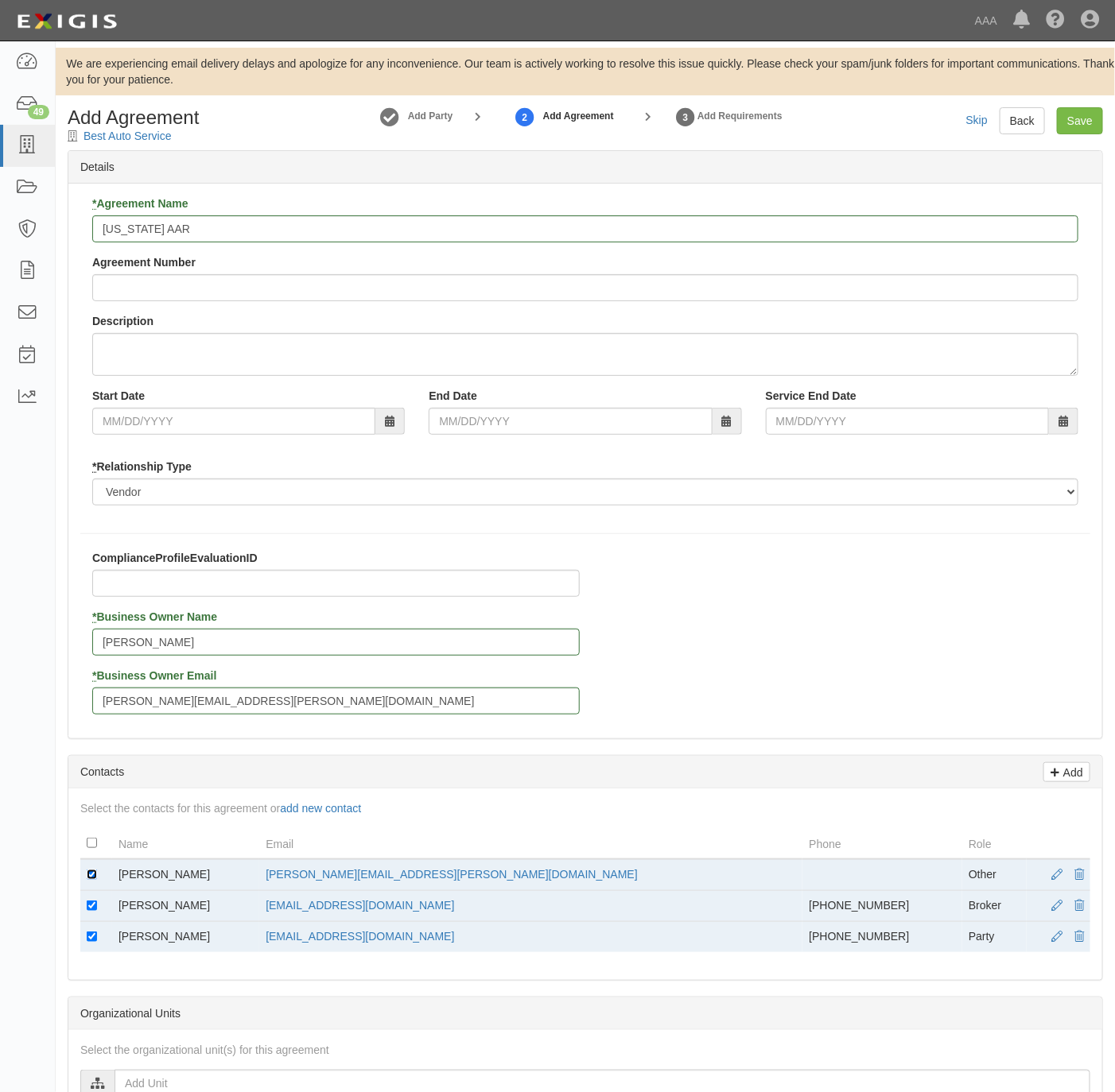
click at [91, 878] on input "checkbox" at bounding box center [92, 875] width 10 height 10
checkbox input "false"
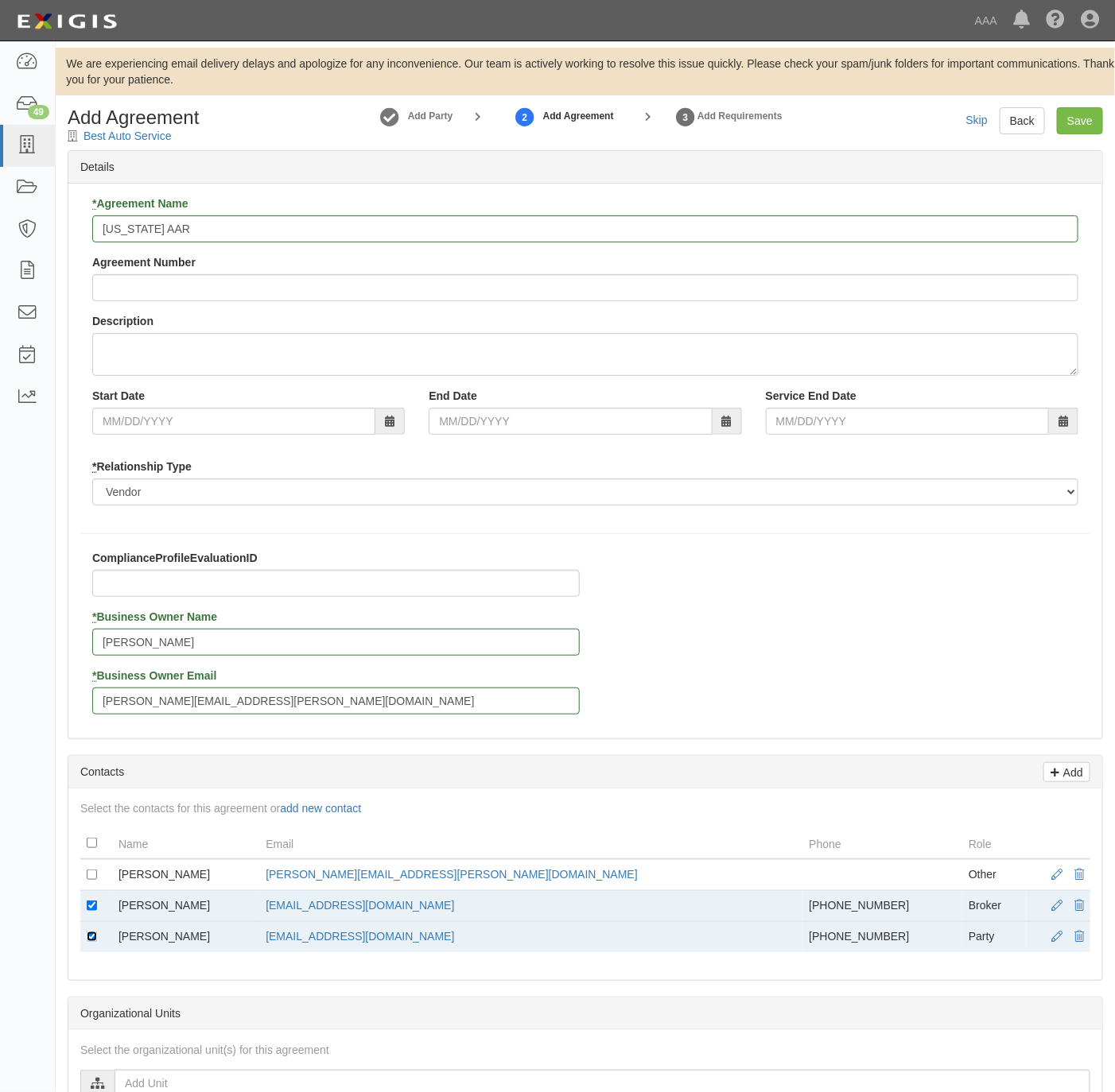
click at [93, 942] on input "checkbox" at bounding box center [92, 937] width 10 height 10
checkbox input "false"
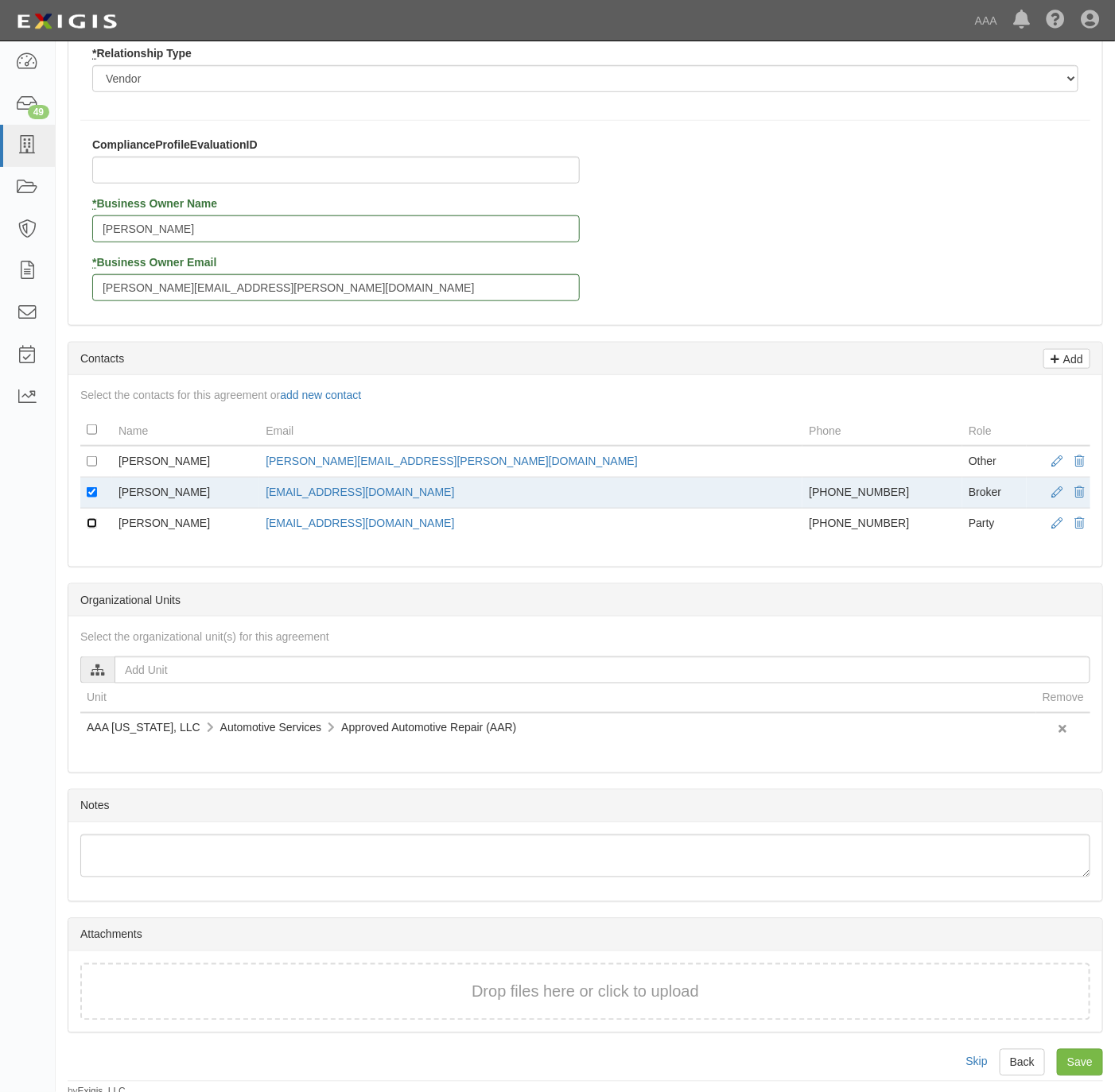
scroll to position [432, 0]
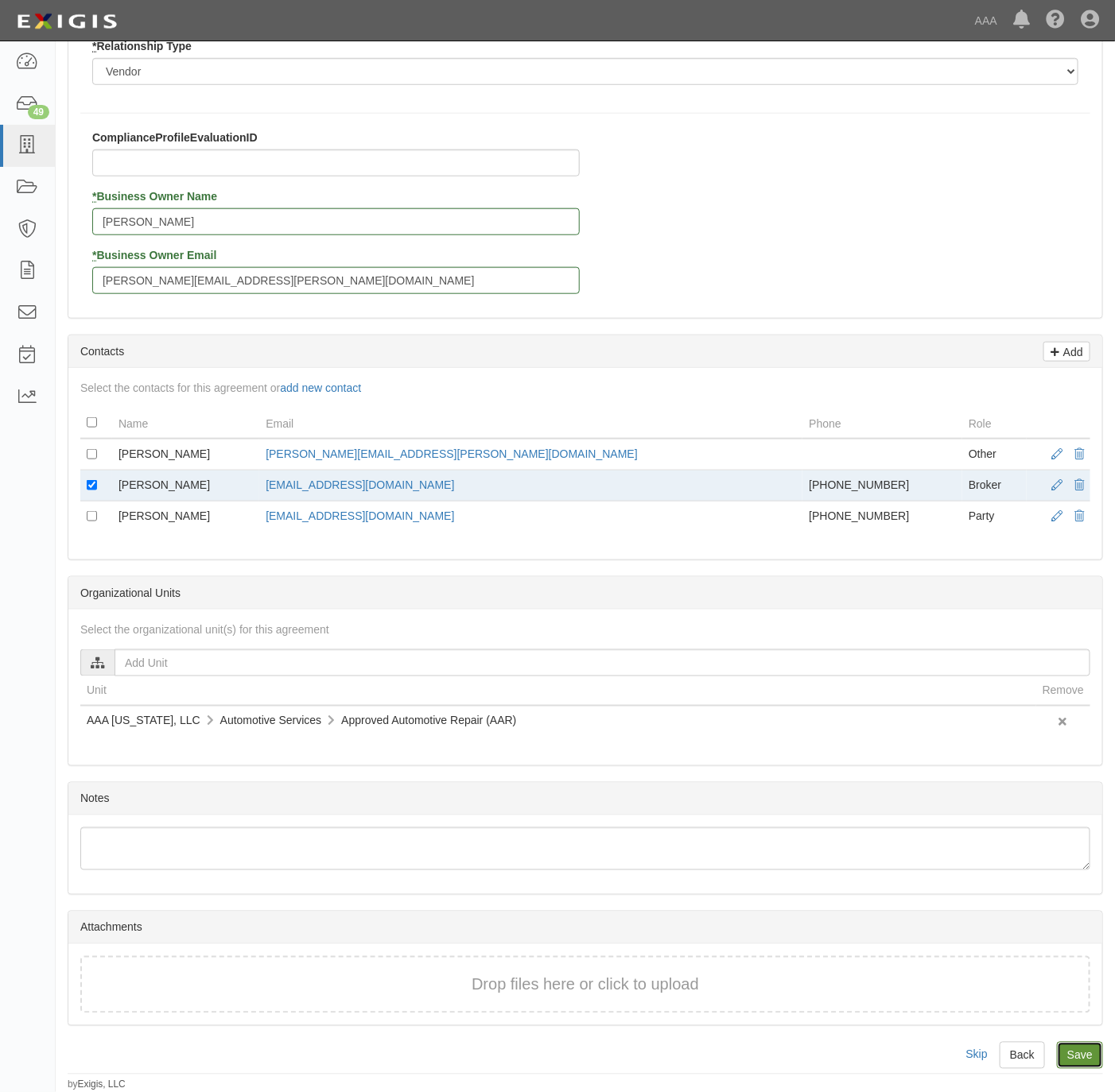
click at [1086, 1054] on input "Save" at bounding box center [1080, 1056] width 46 height 27
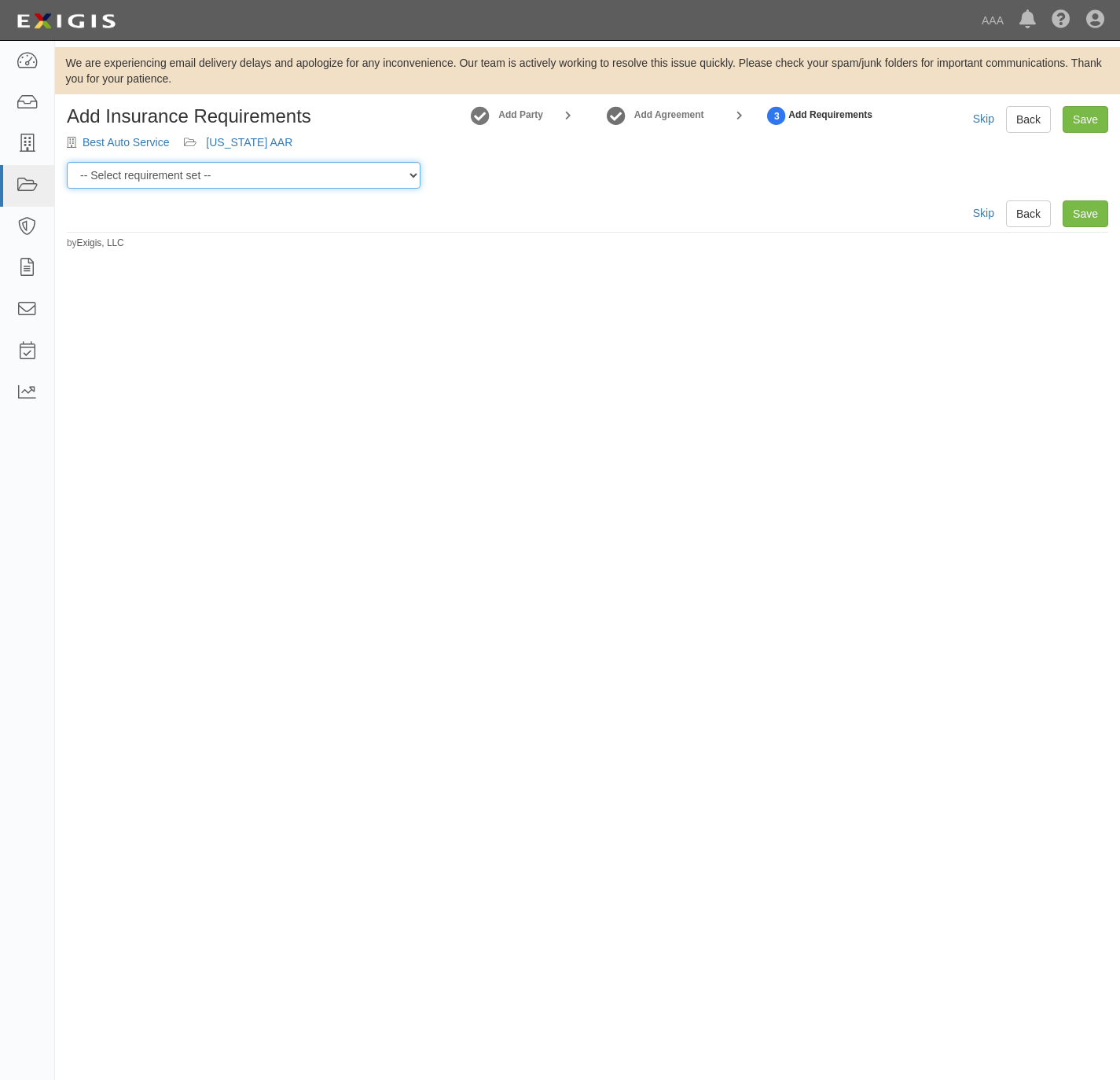
click at [213, 172] on select "-- Select requirement set -- AAA East Central AAR AAA East Central ERS AAA East…" at bounding box center [243, 175] width 354 height 27
select select "16682"
click at [67, 162] on select "-- Select requirement set -- AAA East Central AAR AAA East Central ERS AAA East…" at bounding box center [243, 175] width 354 height 27
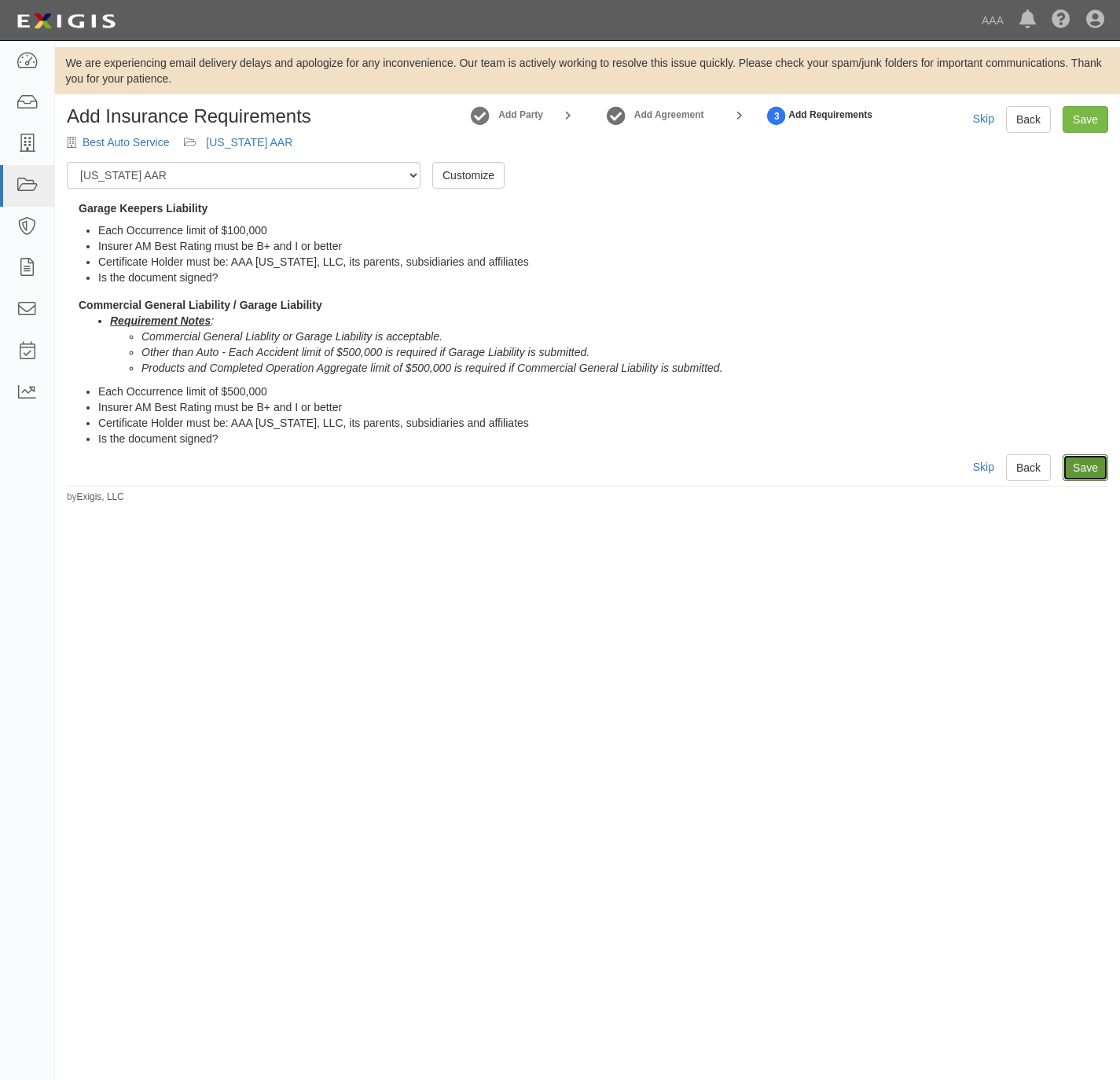
click at [1092, 465] on link "Save" at bounding box center [1086, 468] width 46 height 27
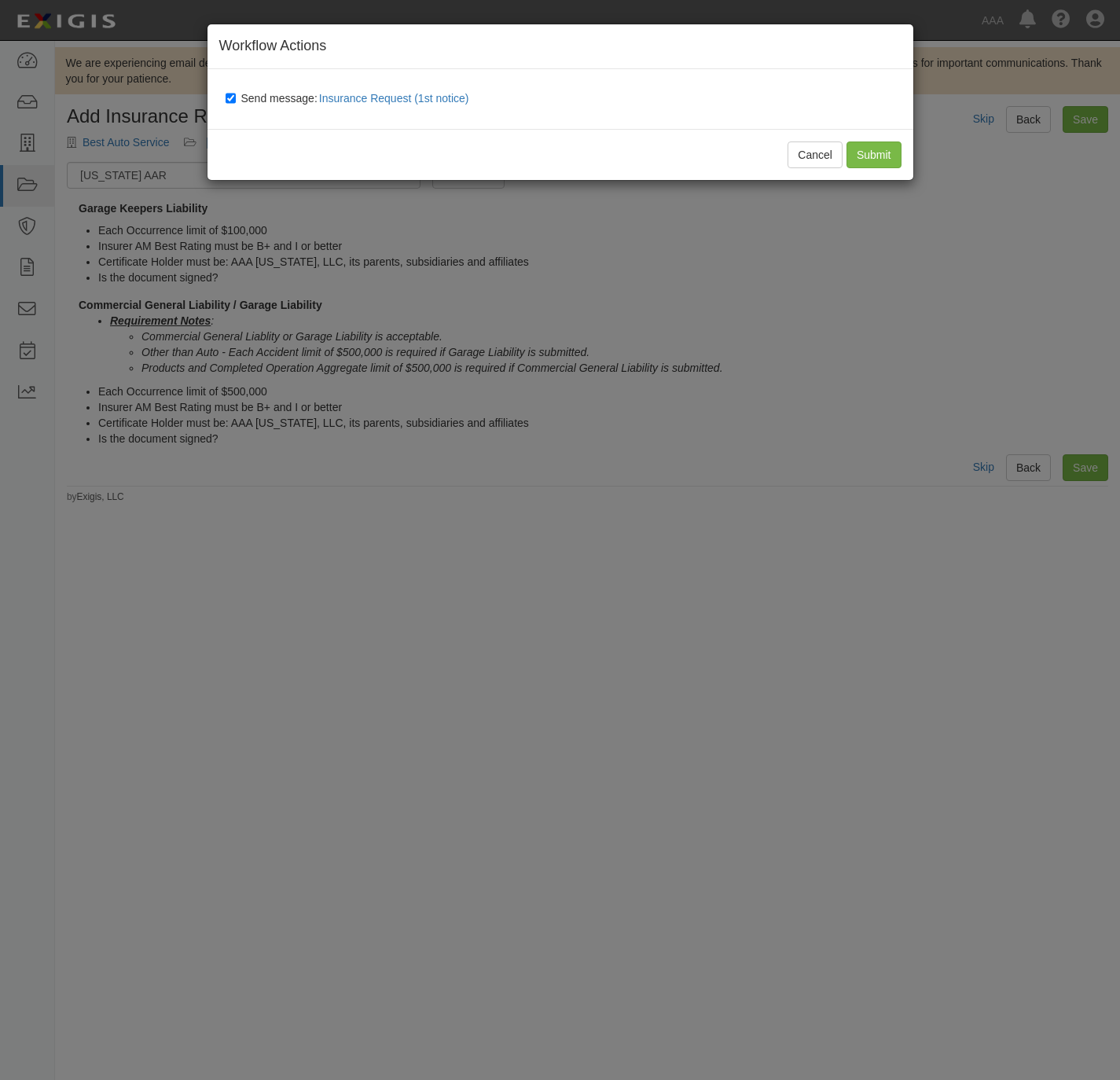
click at [259, 97] on span "Send message: Insurance Request (1st notice)" at bounding box center [358, 98] width 234 height 12
click at [236, 97] on input "Send message: Insurance Request (1st notice)" at bounding box center [231, 98] width 10 height 12
checkbox input "false"
click at [873, 152] on input "Submit" at bounding box center [874, 155] width 55 height 27
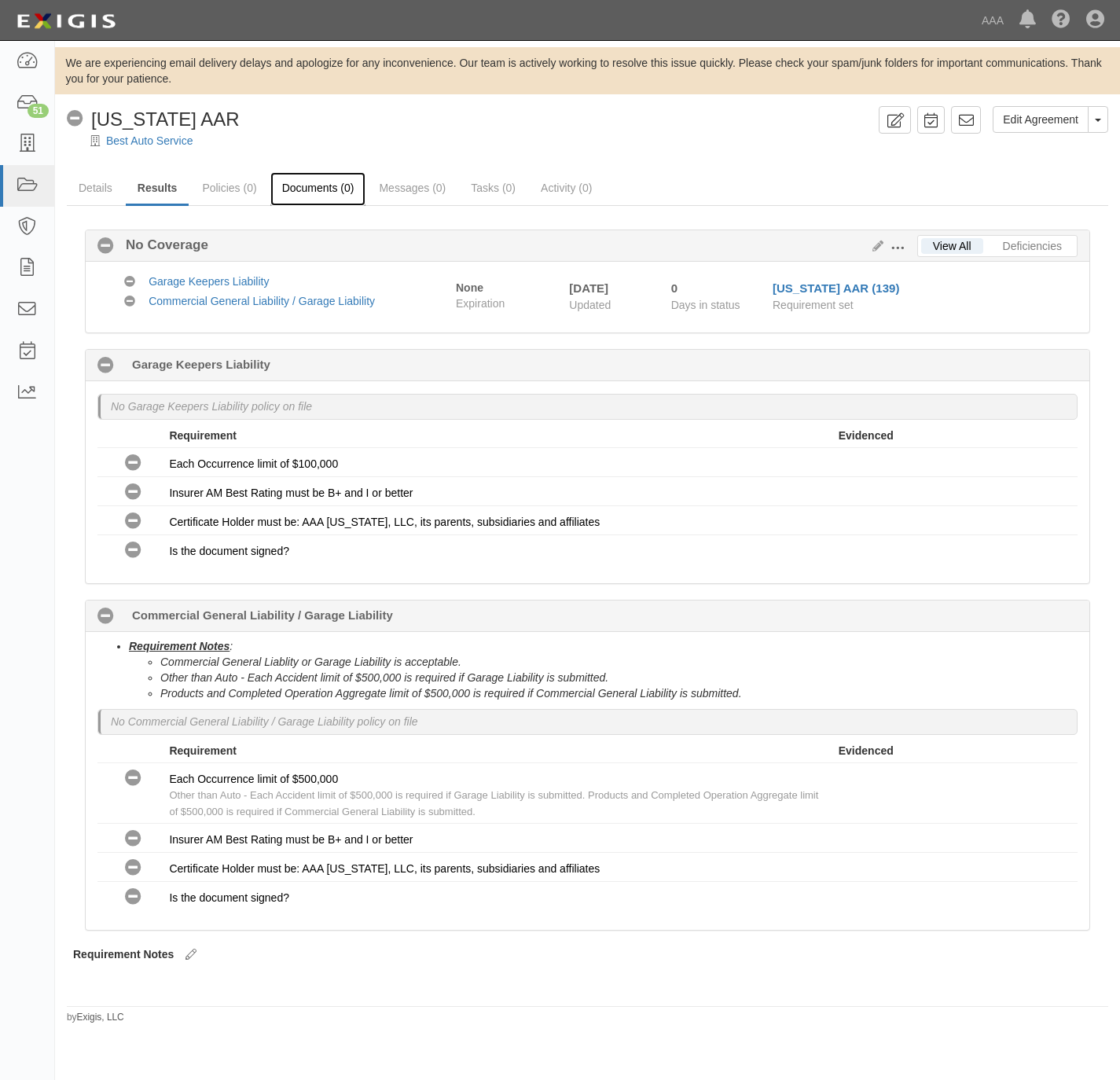
click at [316, 182] on link "Documents (0)" at bounding box center [318, 189] width 96 height 34
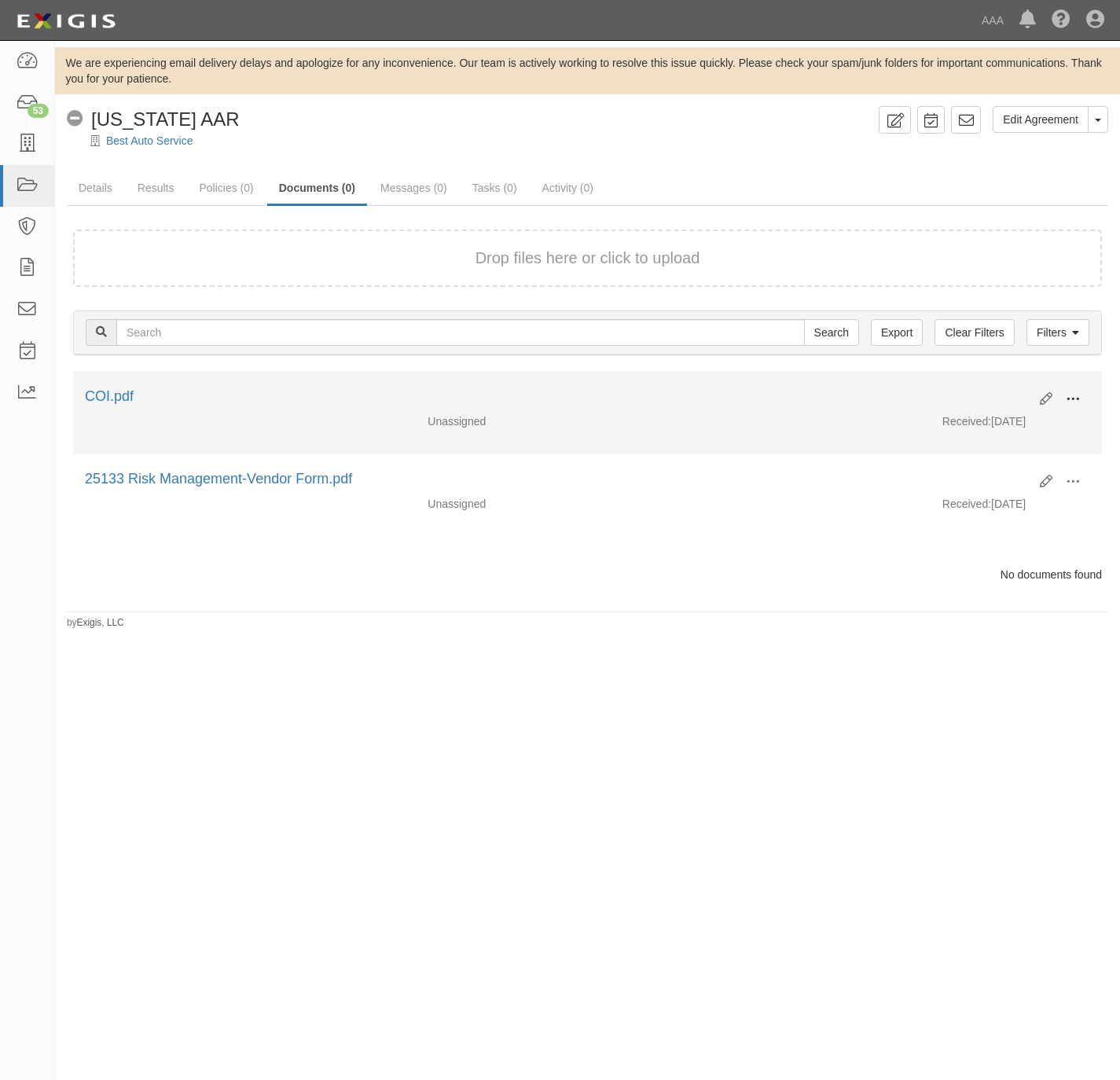
click at [1078, 392] on span at bounding box center [1072, 399] width 14 height 14
click at [1017, 421] on link "View" at bounding box center [997, 422] width 124 height 28
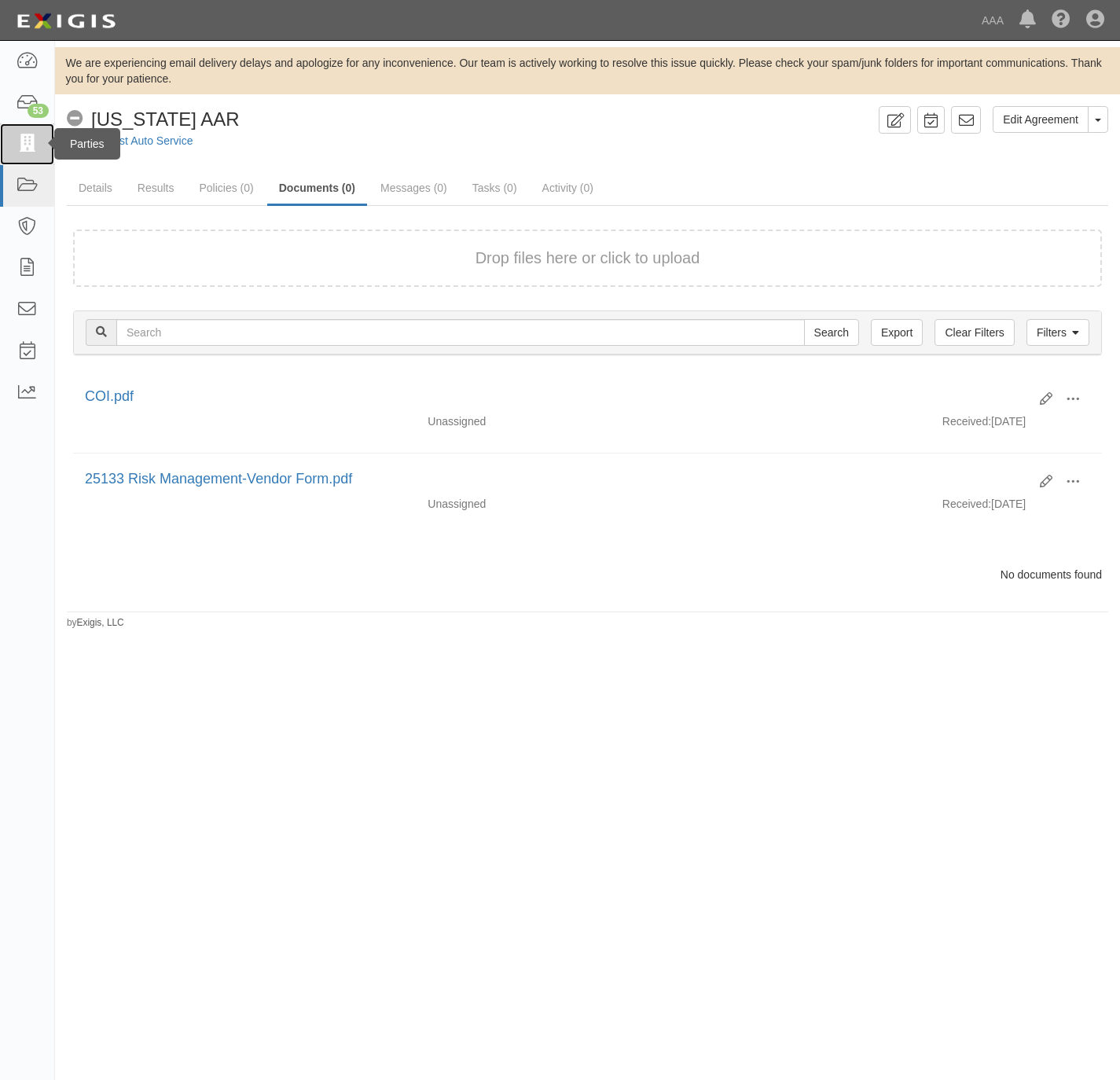
click at [29, 145] on icon at bounding box center [27, 144] width 22 height 18
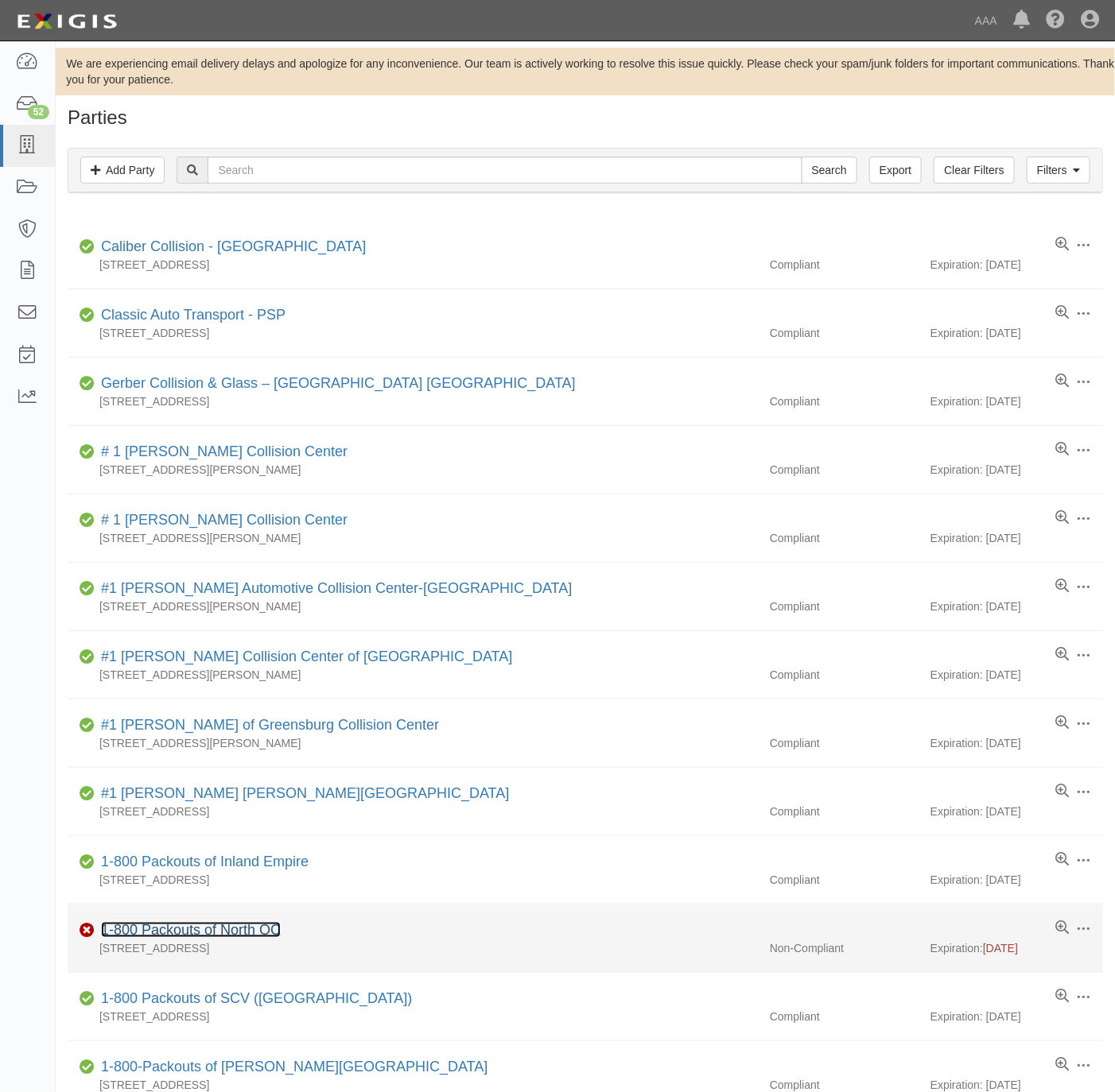
click at [185, 929] on link "1-800 Packouts of North OC" at bounding box center [190, 929] width 180 height 16
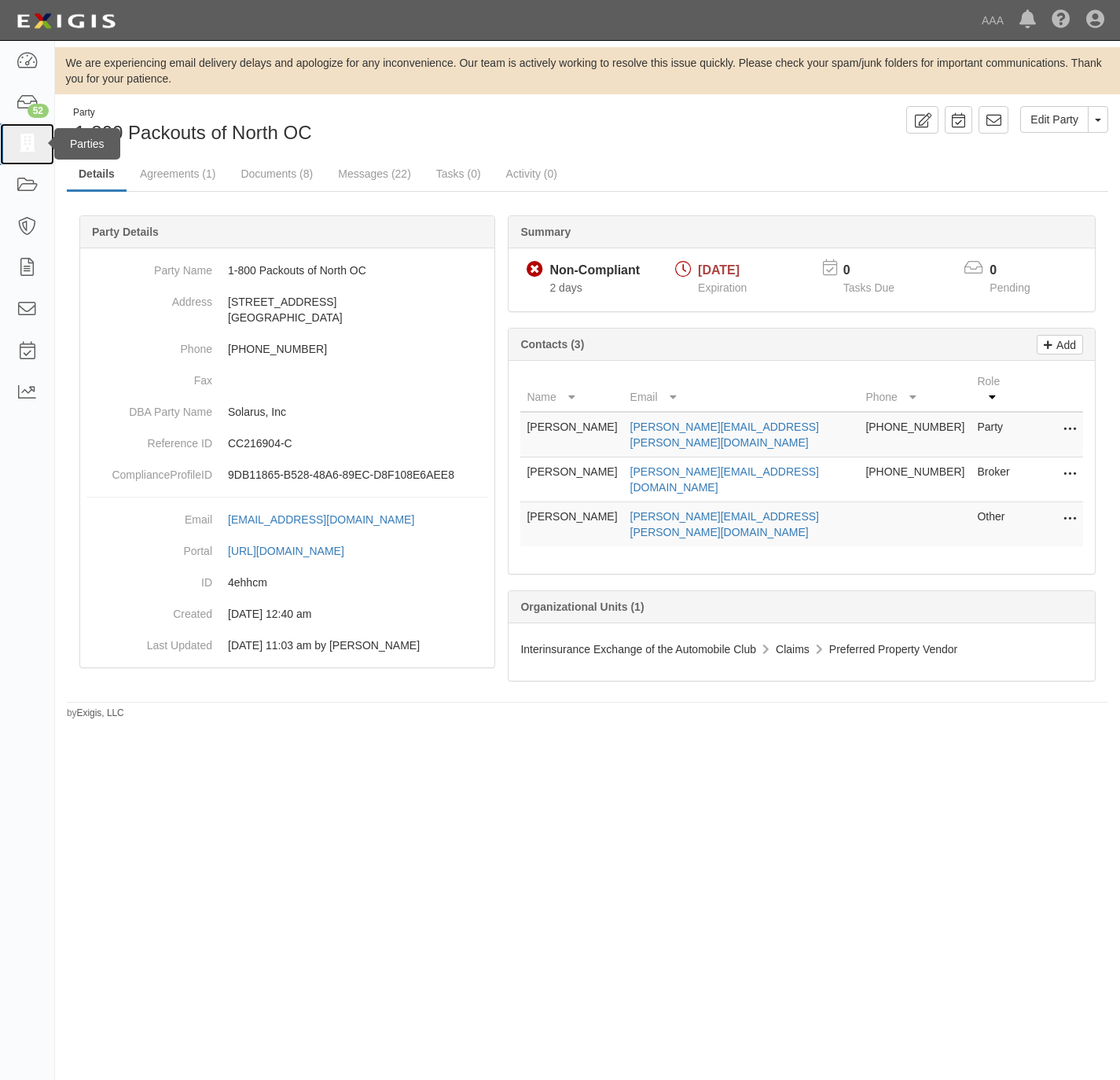
click at [18, 156] on link at bounding box center [27, 144] width 54 height 42
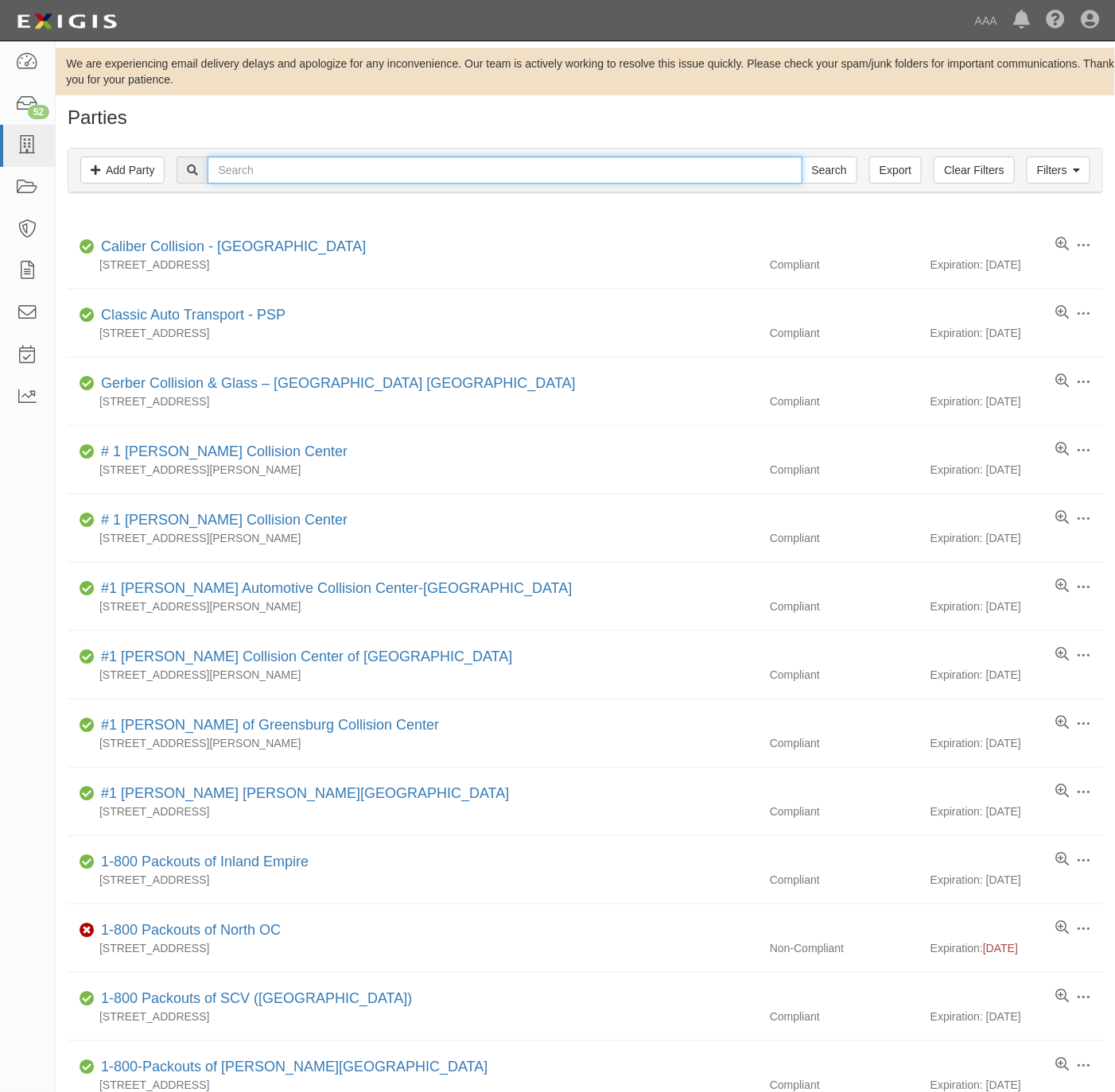
click at [267, 176] on input "text" at bounding box center [504, 170] width 594 height 27
paste input "Cross Roads"
type input "Cross Roads"
click at [817, 173] on input "Search" at bounding box center [829, 170] width 56 height 27
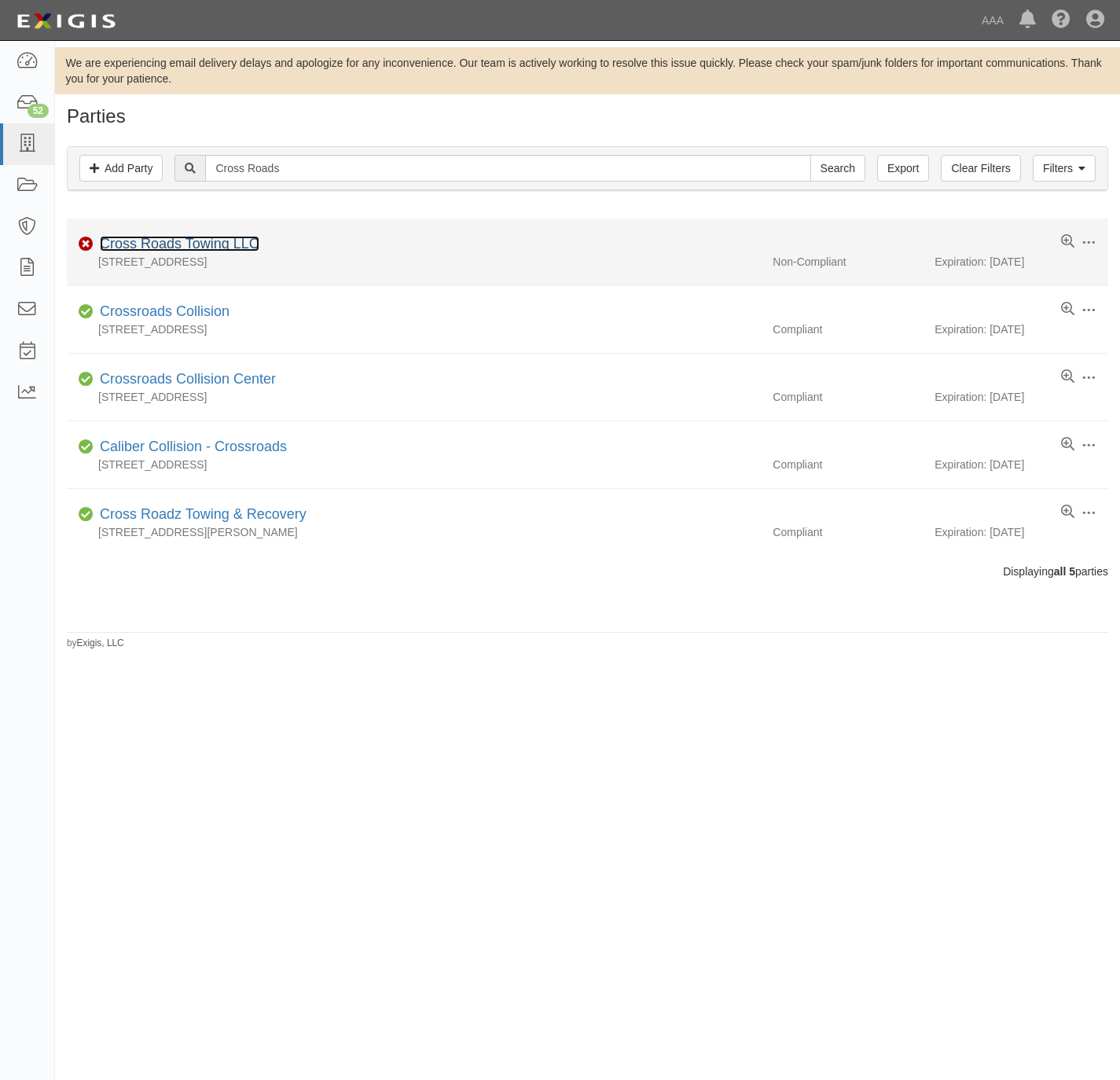
click at [148, 248] on link "Cross Roads Towing LLC" at bounding box center [180, 243] width 160 height 16
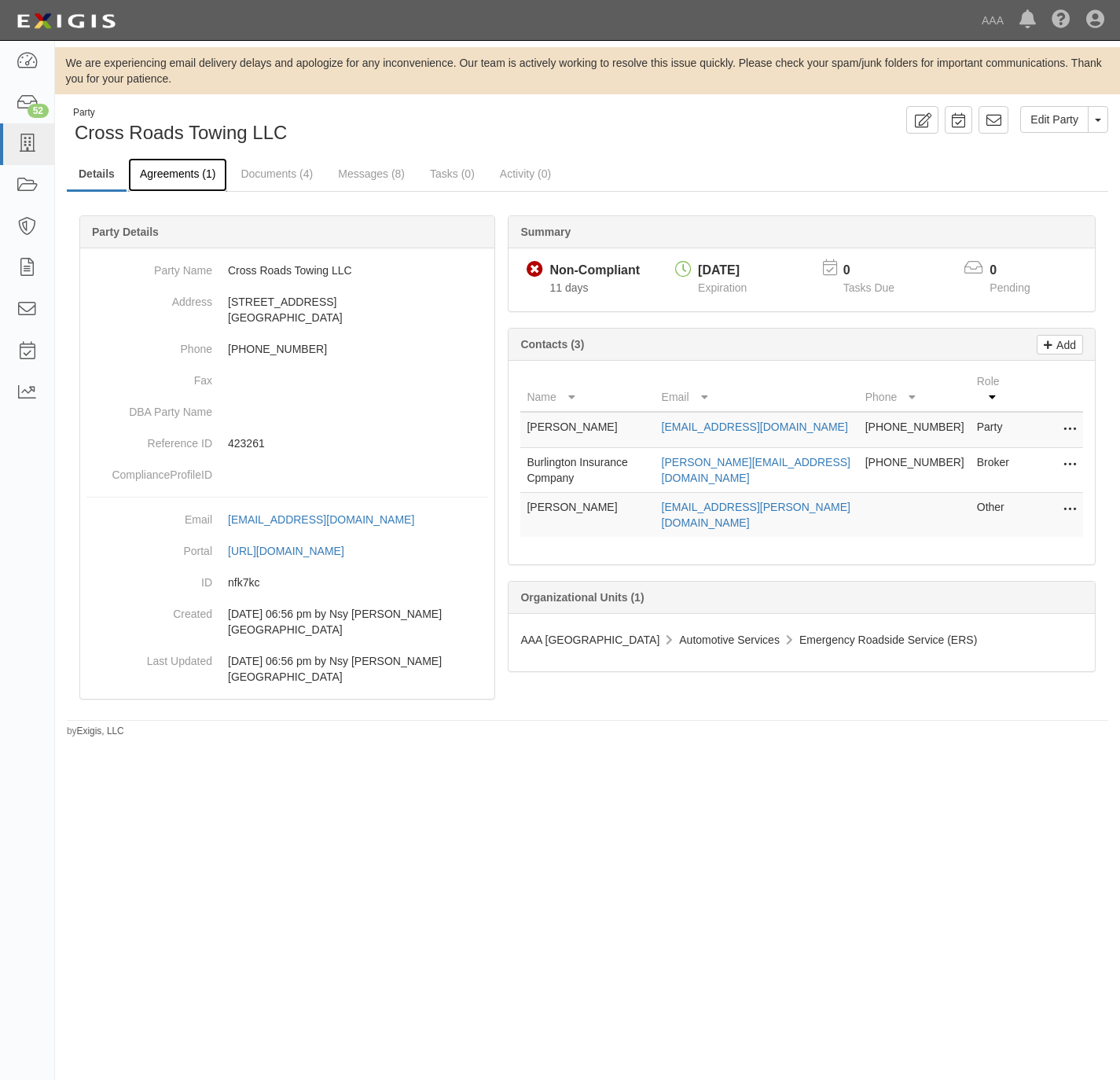
click at [174, 165] on link "Agreements (1)" at bounding box center [178, 175] width 99 height 34
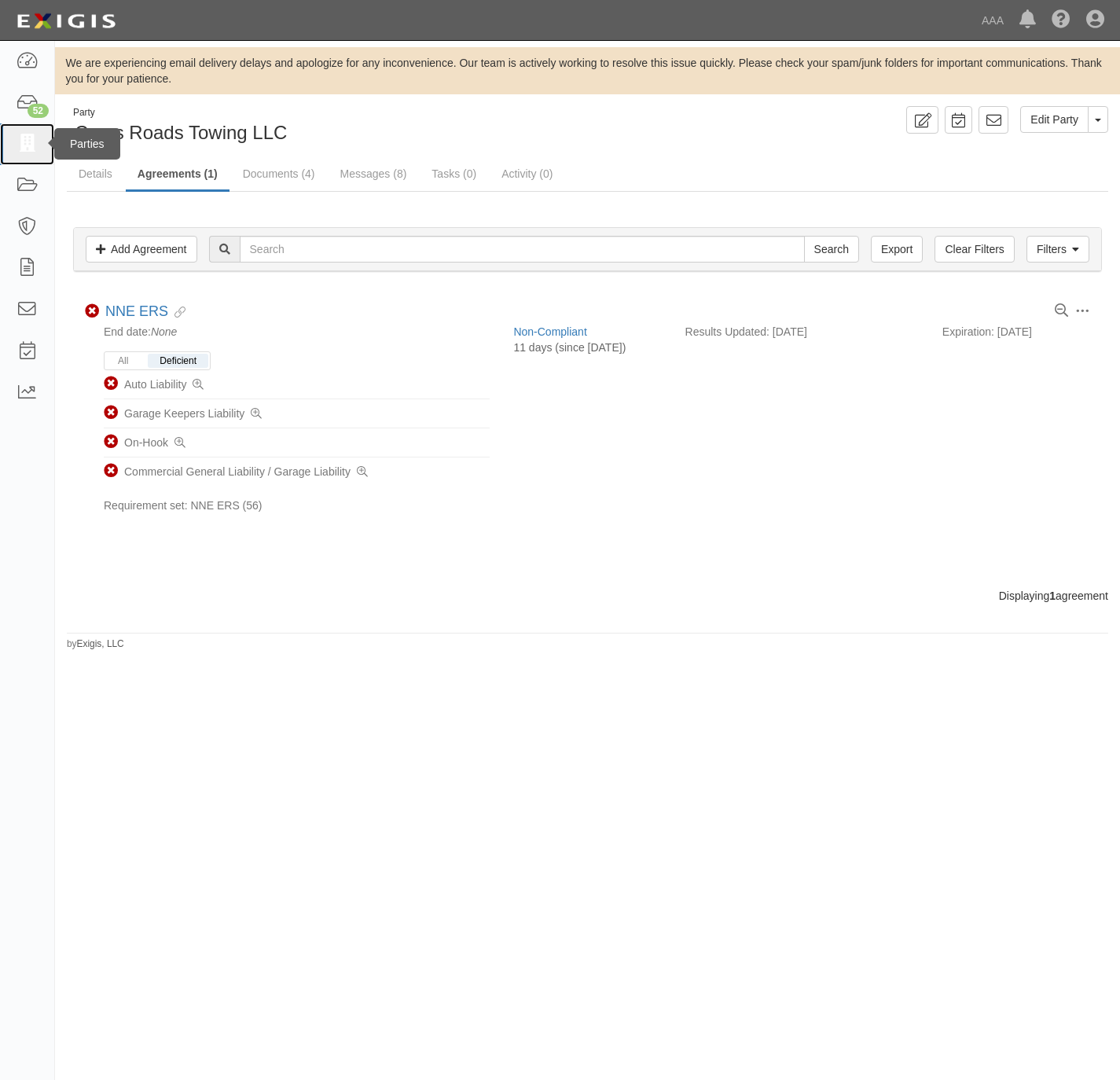
drag, startPoint x: 22, startPoint y: 152, endPoint x: 33, endPoint y: 146, distance: 12.5
click at [22, 152] on icon at bounding box center [27, 144] width 22 height 18
